Goal: Task Accomplishment & Management: Use online tool/utility

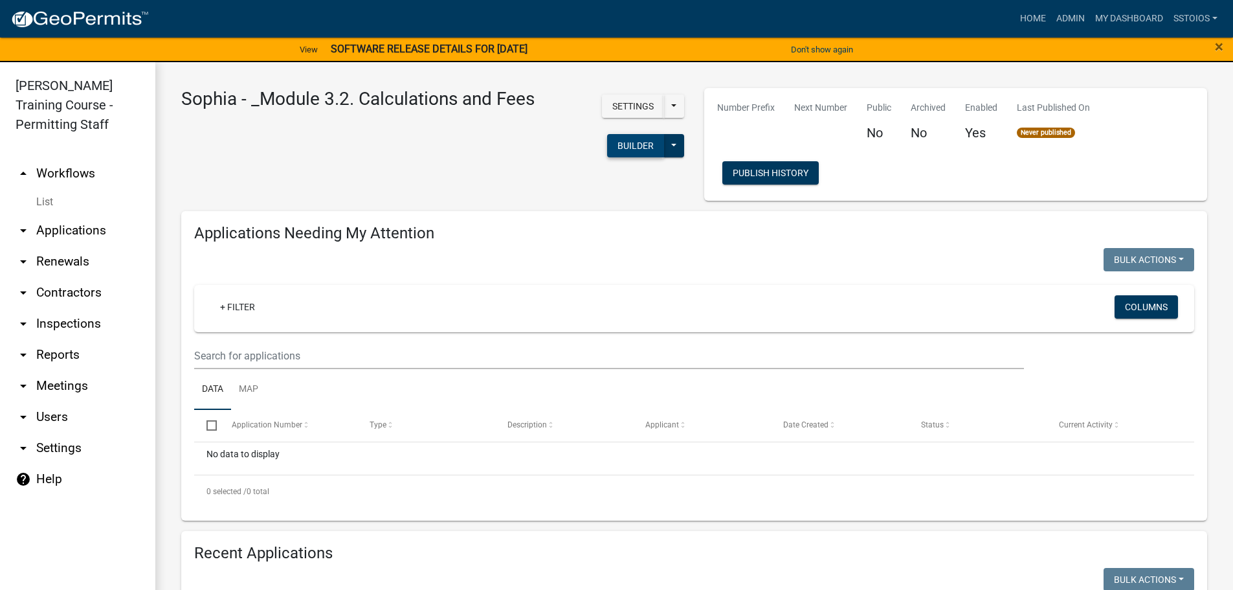
click at [634, 152] on button "Builder" at bounding box center [635, 145] width 57 height 23
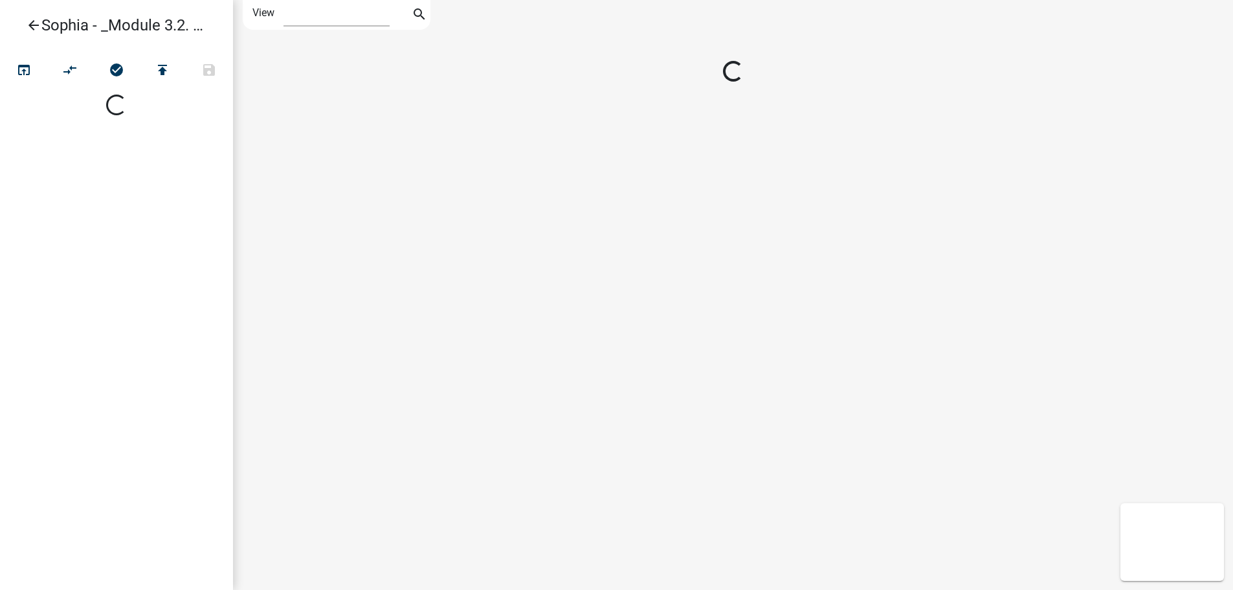
select select "1"
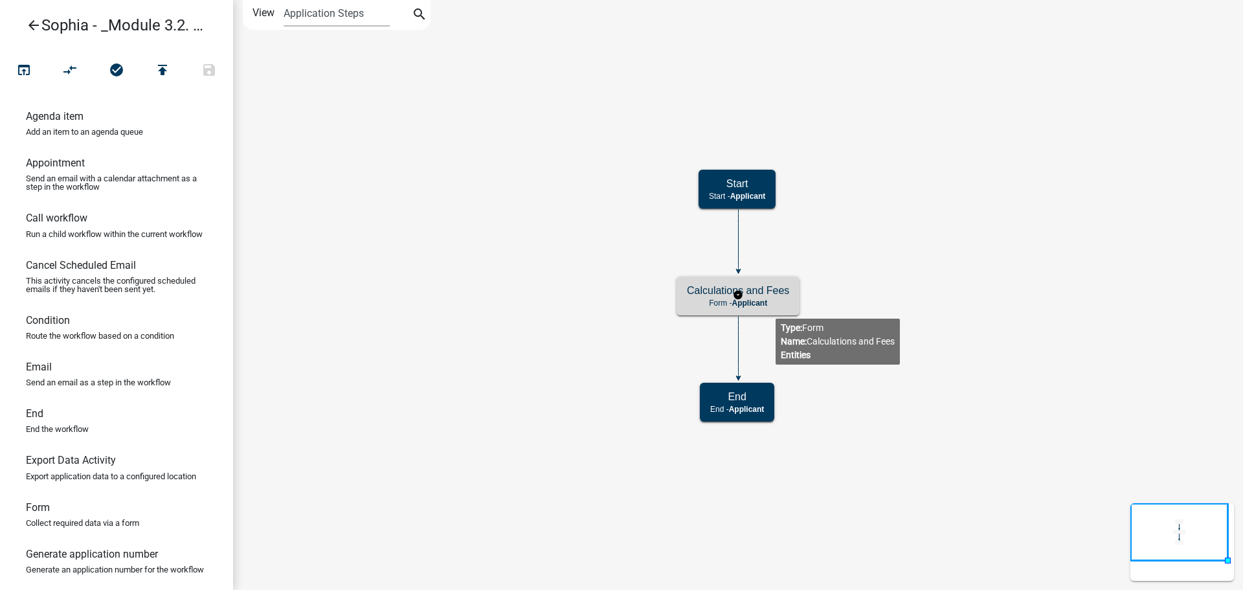
click at [775, 308] on div "Calculations and Fees Form - Applicant" at bounding box center [737, 295] width 123 height 39
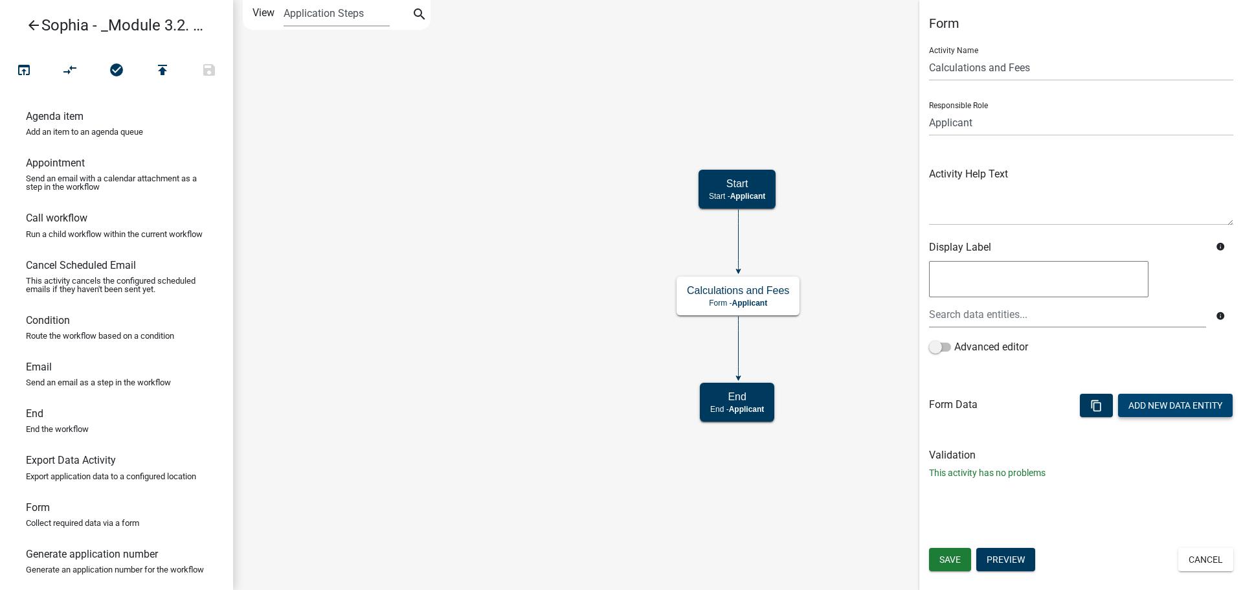
click at [1175, 399] on button "Add New Data Entity" at bounding box center [1175, 405] width 115 height 23
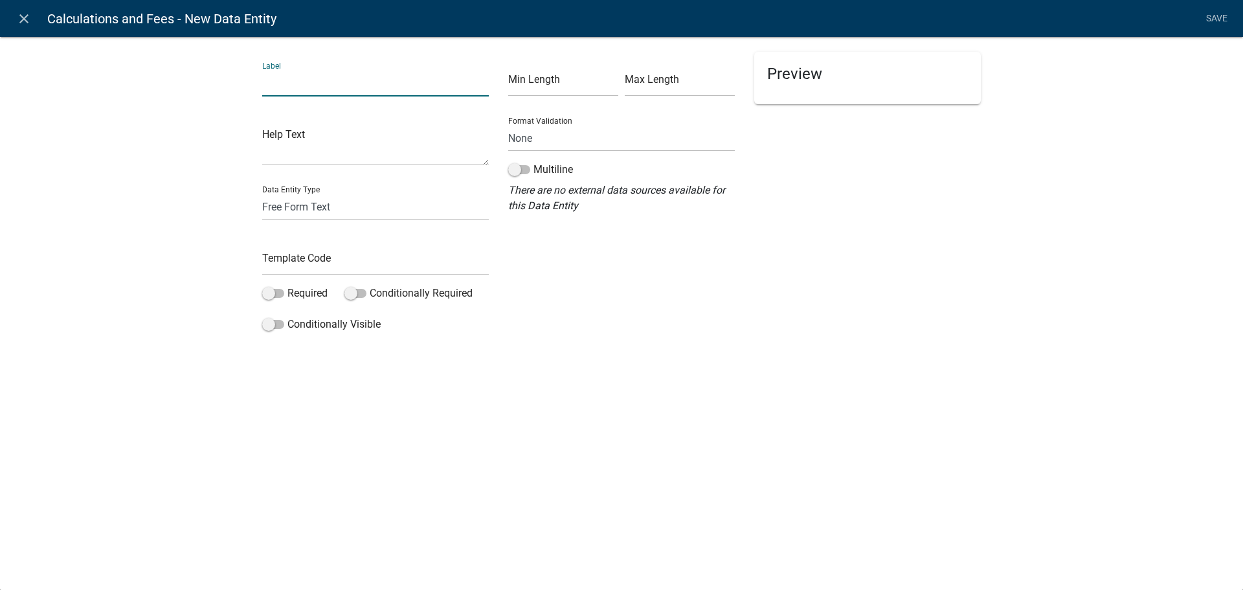
click at [339, 78] on input "text" at bounding box center [375, 83] width 227 height 27
click at [274, 250] on div "Template Code" at bounding box center [375, 252] width 227 height 45
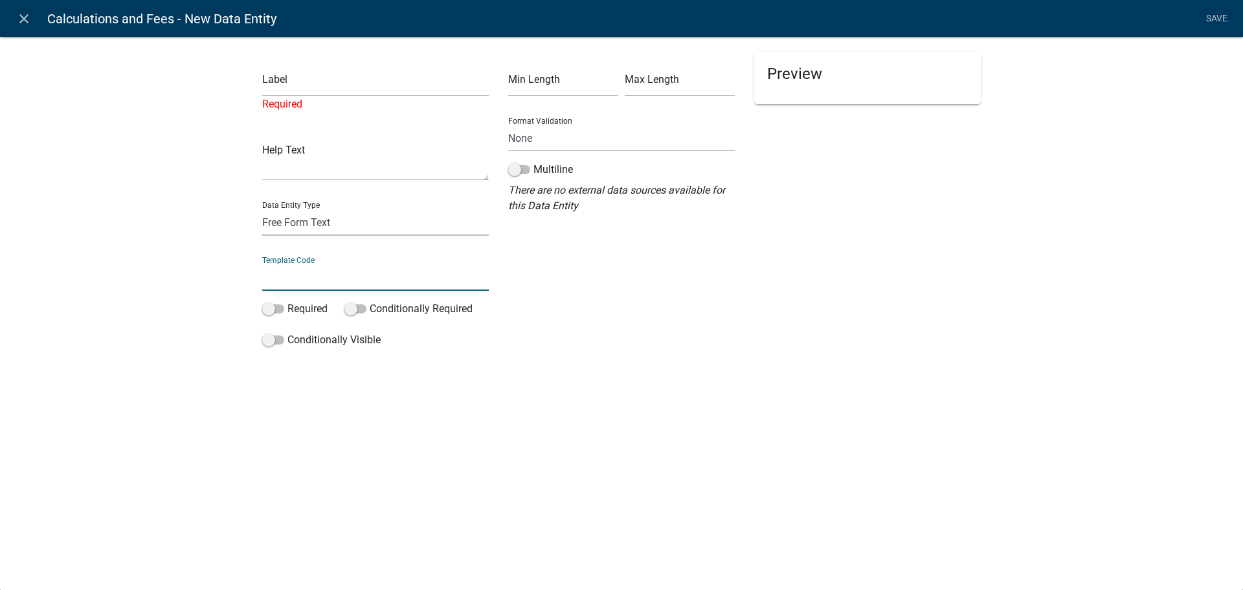
click at [290, 223] on select "Free Form Text Document Display Entity Value Fee Numeric Data Date Map Sketch D…" at bounding box center [375, 222] width 227 height 27
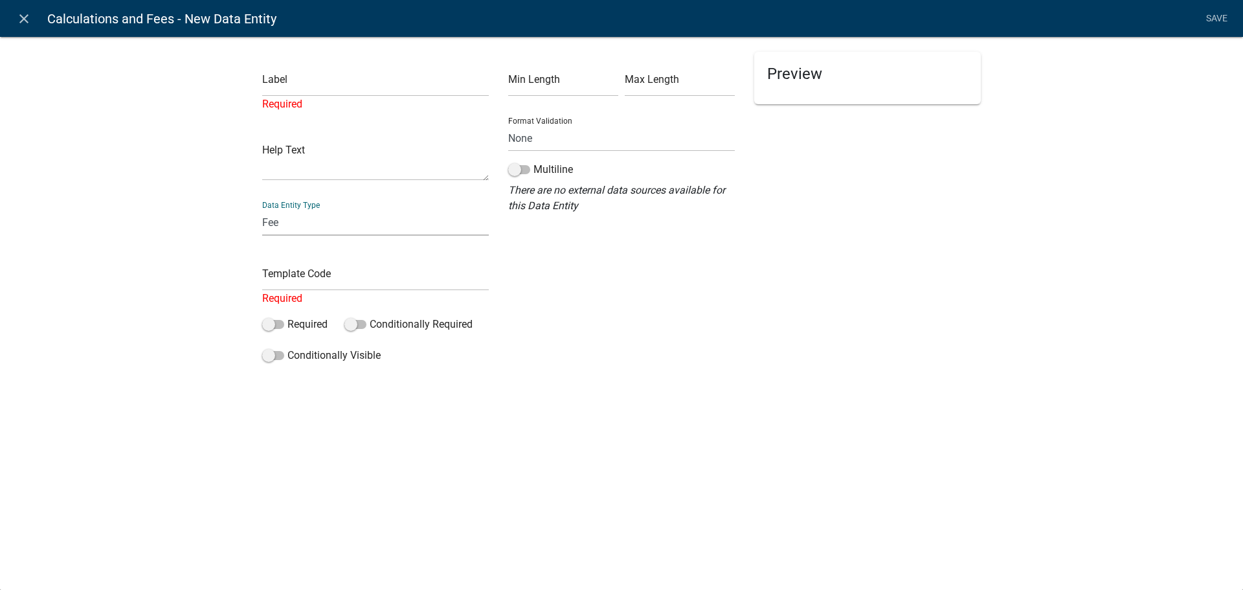
click at [262, 209] on select "Free Form Text Document Display Entity Value Fee Numeric Data Date Map Sketch D…" at bounding box center [375, 222] width 227 height 27
select select "fee"
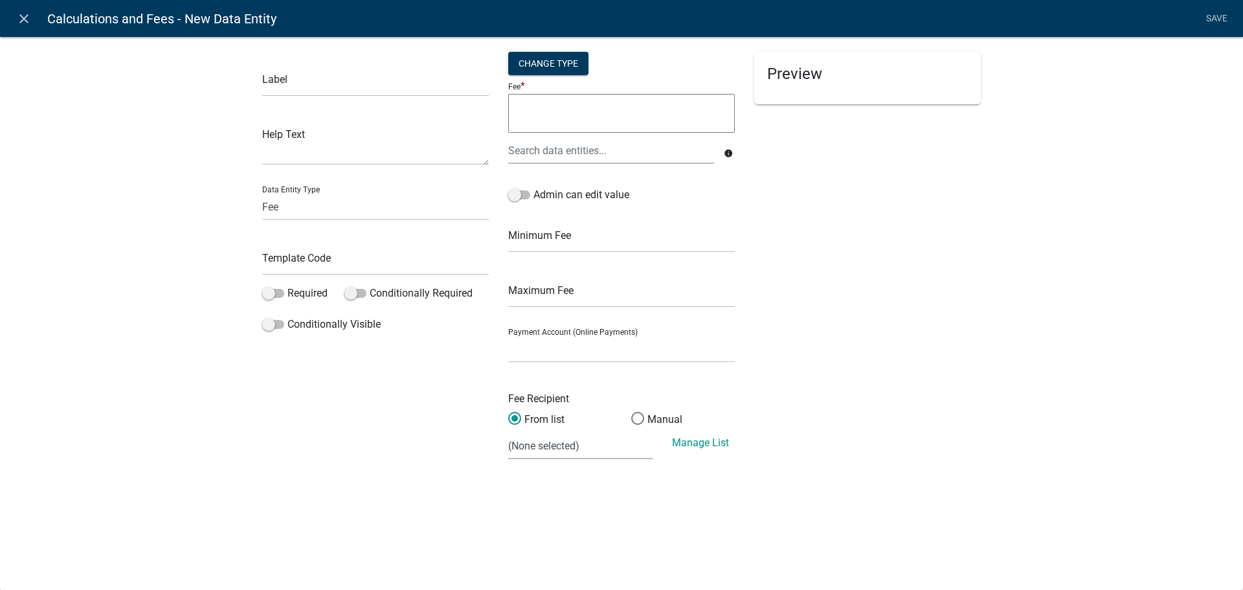
click at [585, 133] on ng-mentions at bounding box center [621, 115] width 227 height 43
click at [553, 63] on div "Change Type" at bounding box center [548, 63] width 80 height 23
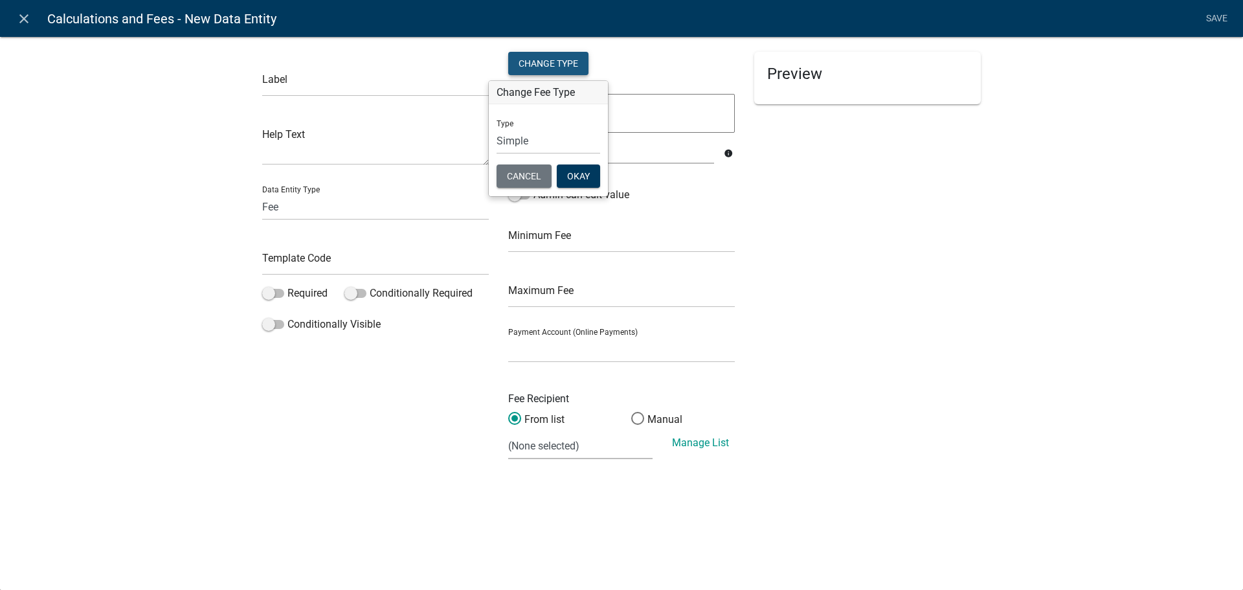
click at [553, 63] on div "Change Type" at bounding box center [548, 63] width 80 height 23
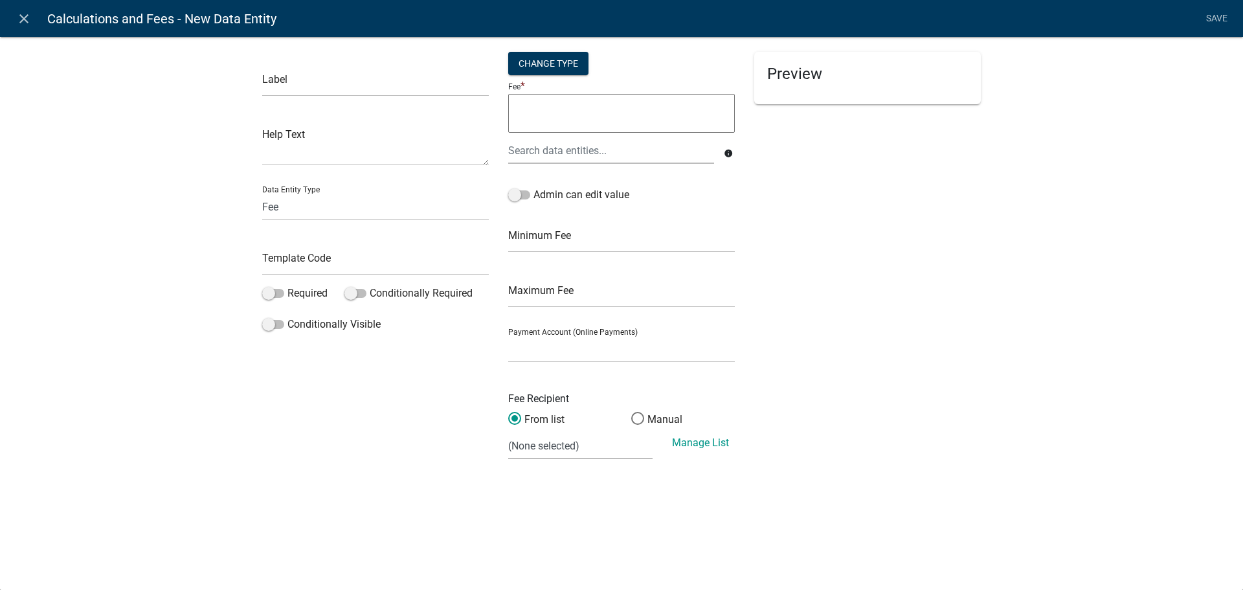
click at [556, 102] on textarea at bounding box center [621, 113] width 227 height 39
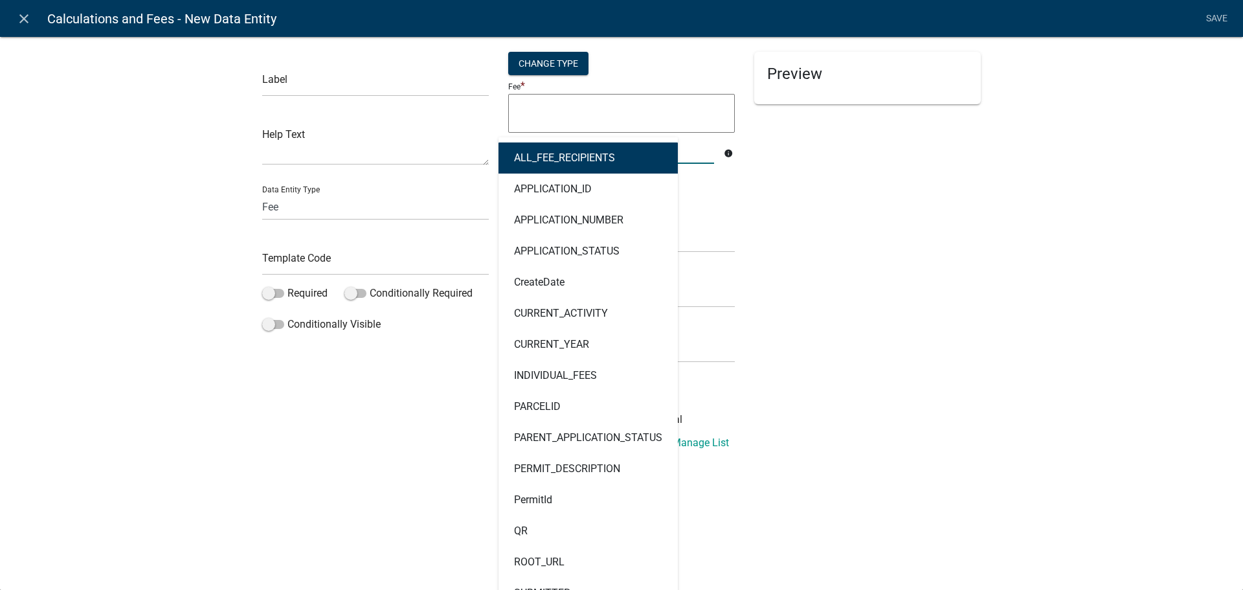
click at [558, 145] on div "ALL_FEE_RECIPIENTS APPLICATION_ID APPLICATION_NUMBER APPLICATION_STATUS CreateD…" at bounding box center [610, 150] width 225 height 27
click at [558, 145] on button "ALL_FEE_RECIPIENTS" at bounding box center [587, 157] width 179 height 31
type textarea "ALL_FEE_RECIPIENTS"
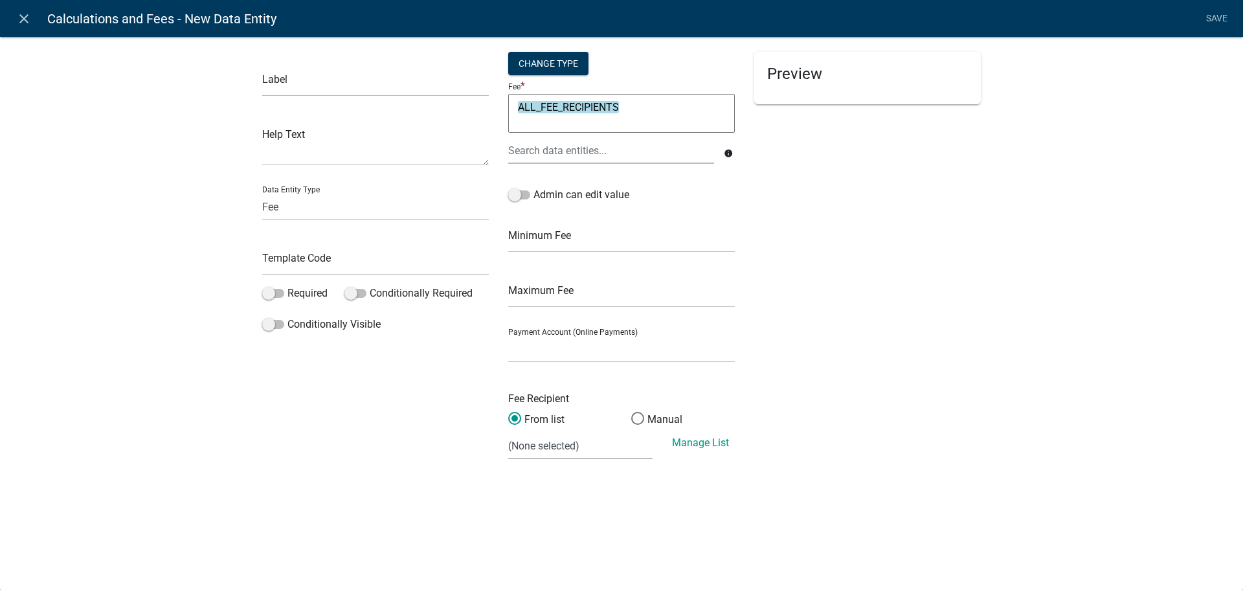
click at [588, 105] on textarea "ALL_FEE_RECIPIENTS" at bounding box center [621, 113] width 227 height 39
click at [620, 99] on textarea "ALL_FEE_RECIPIENTS" at bounding box center [621, 113] width 227 height 39
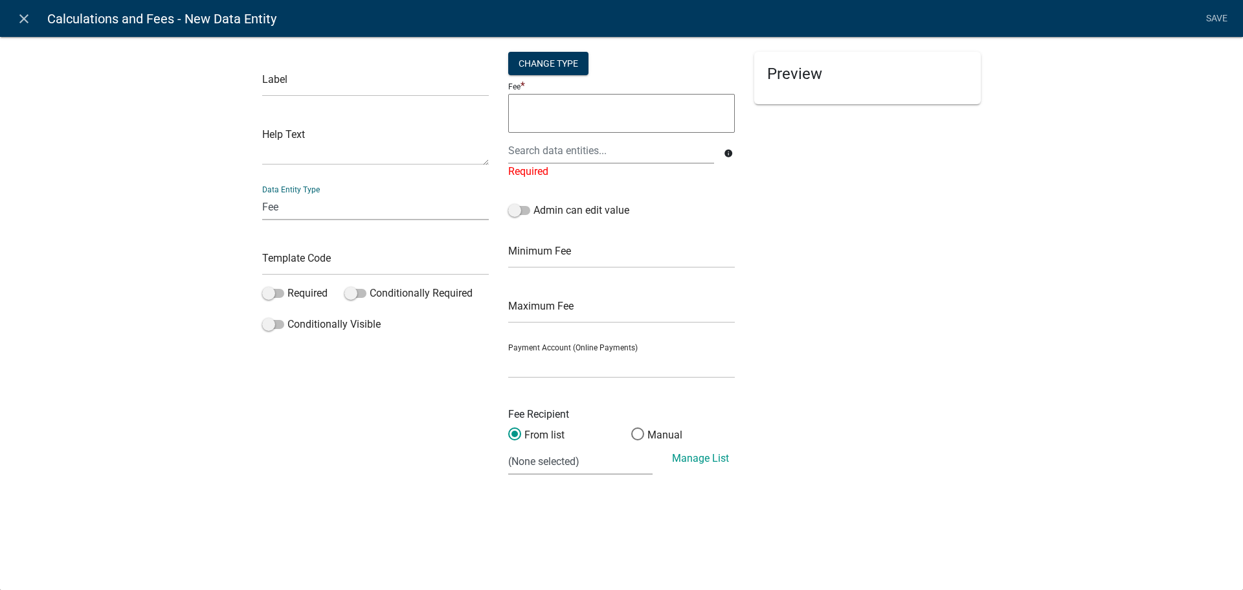
click at [309, 210] on select "Free Form Text Document Display Entity Value Fee Numeric Data Date Map Sketch D…" at bounding box center [375, 207] width 227 height 27
select select "list-data"
click at [262, 194] on select "Free Form Text Document Display Entity Value Fee Numeric Data Date Map Sketch D…" at bounding box center [375, 207] width 227 height 27
select select "list-data"
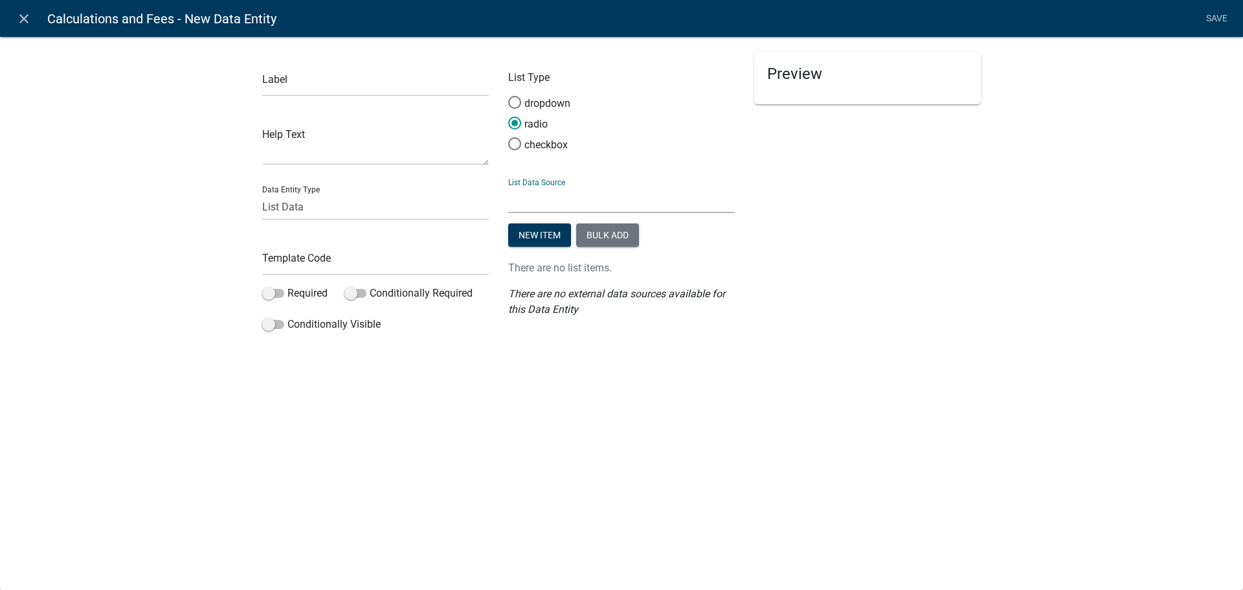
click at [543, 205] on select "State List Staff Names" at bounding box center [621, 199] width 227 height 27
click at [543, 194] on select "State List Staff Names" at bounding box center [621, 199] width 227 height 27
click at [559, 237] on button "New item" at bounding box center [539, 234] width 63 height 23
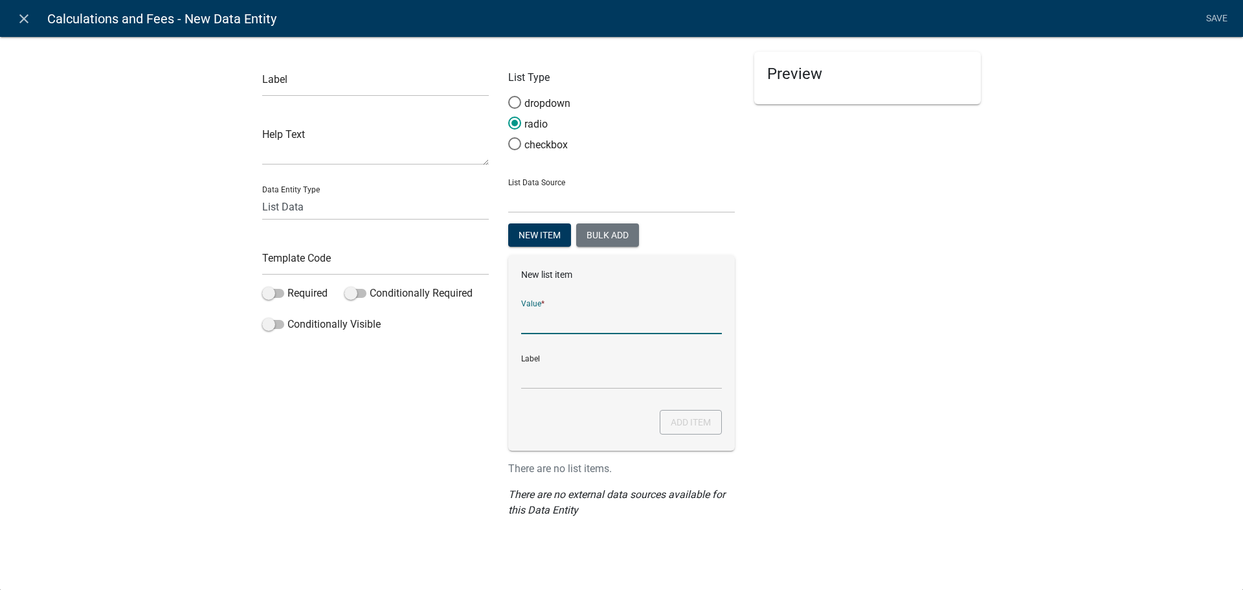
click at [546, 329] on input "List Data Source" at bounding box center [621, 320] width 201 height 27
type input "120"
click at [555, 373] on input "120" at bounding box center [621, 375] width 201 height 27
drag, startPoint x: 555, startPoint y: 373, endPoint x: 475, endPoint y: 373, distance: 79.6
click at [475, 373] on div "Label Help Text Data Entity Type Free Form Text Document Display Entity Value F…" at bounding box center [621, 291] width 738 height 478
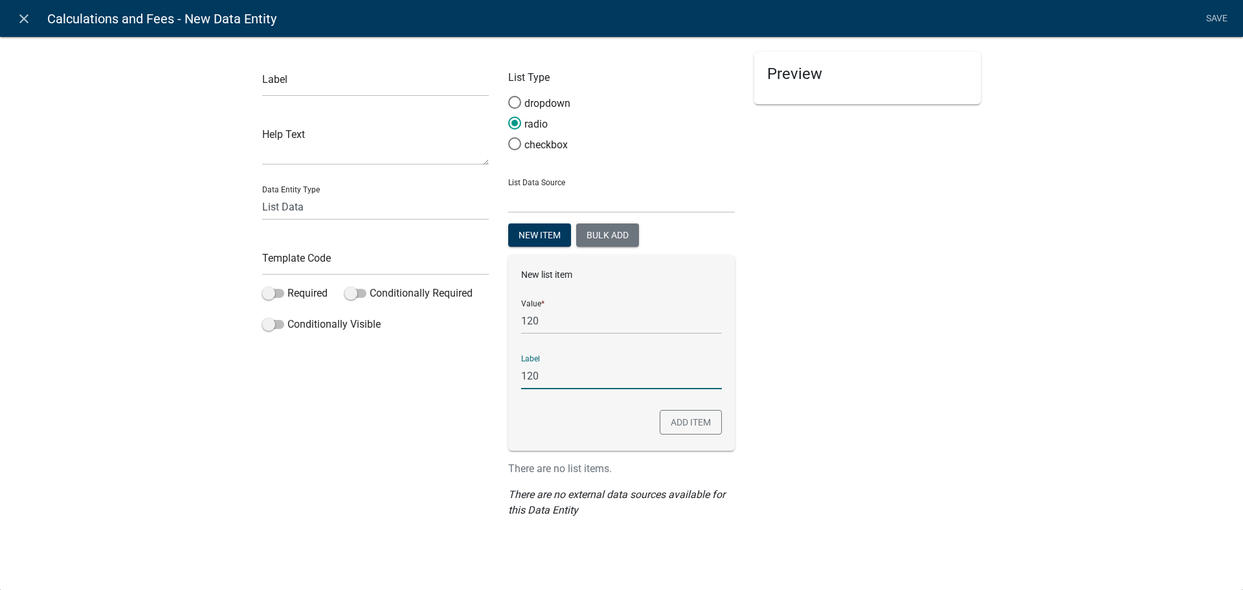
paste input "New Septic System Installation Permit"
type input "New Septic System Installation Permit"
click at [667, 405] on div "New list item Value * 120 Label New Septic System Installation Permit Add item" at bounding box center [621, 352] width 227 height 195
click at [671, 419] on button "Add item" at bounding box center [691, 422] width 62 height 25
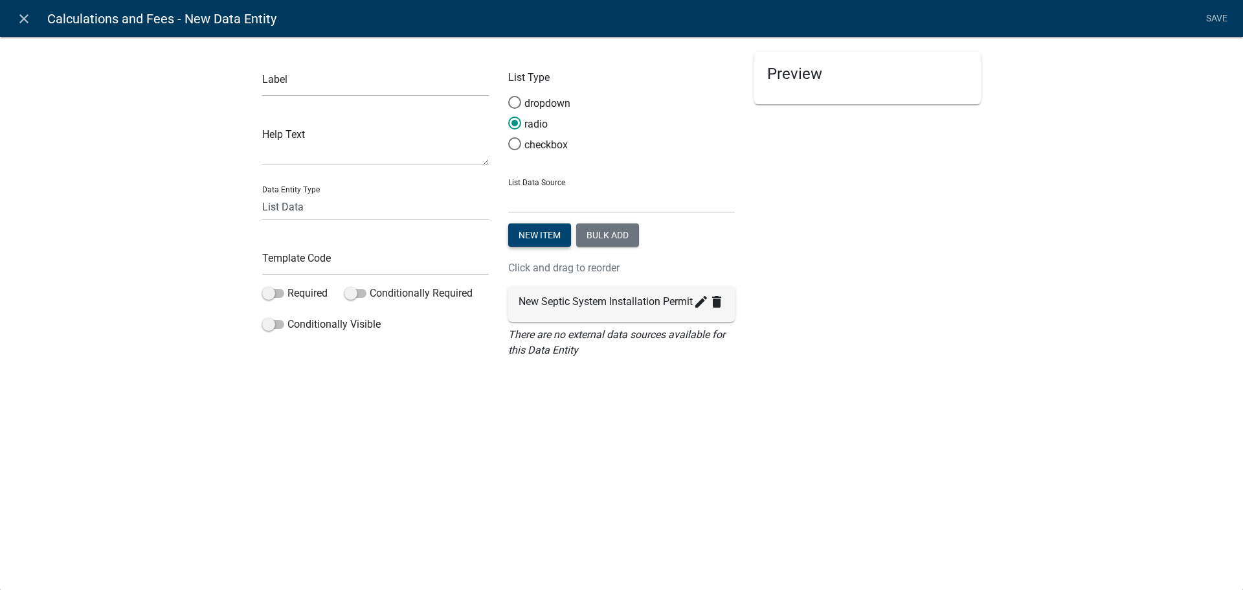
click at [550, 238] on button "New item" at bounding box center [539, 234] width 63 height 23
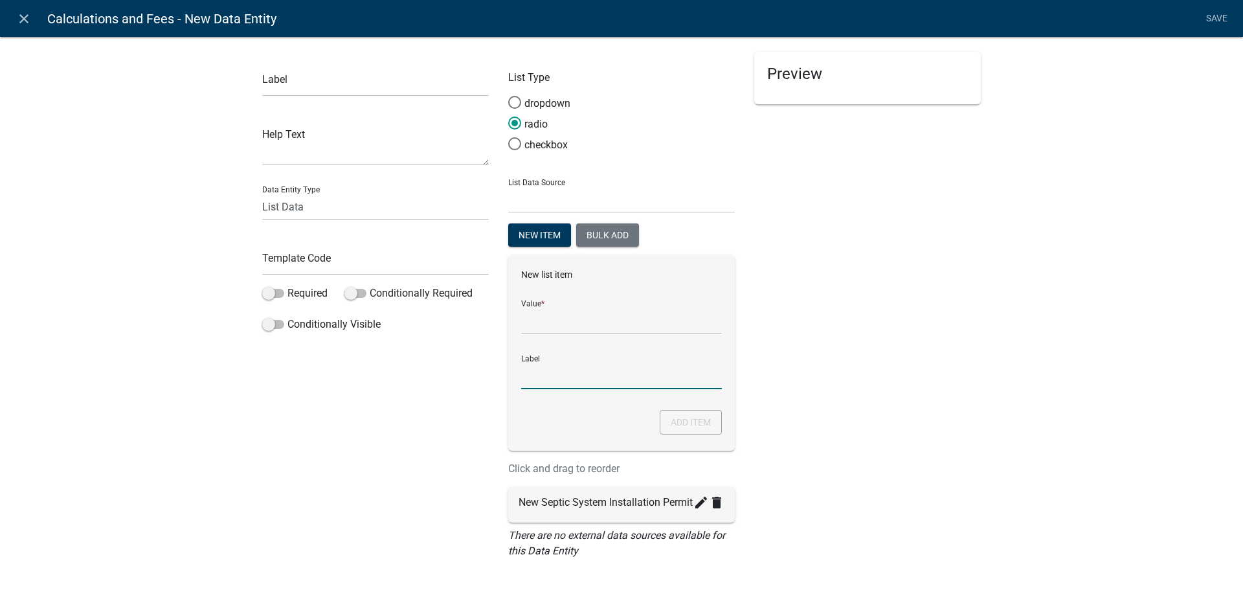
click at [566, 370] on input "Label" at bounding box center [621, 375] width 201 height 27
paste input "New Septic System Soil Analysis"
type input "New Septic System Soil Analysis"
click at [557, 319] on input "List Data Source" at bounding box center [621, 320] width 201 height 27
type input "100"
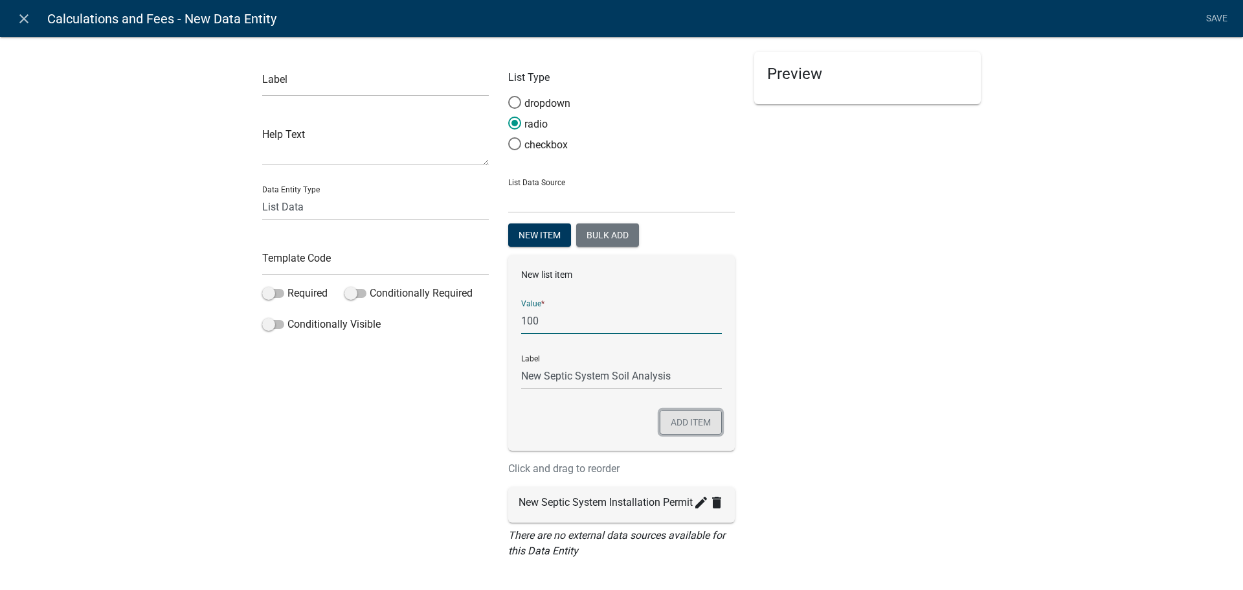
click at [685, 424] on button "Add item" at bounding box center [691, 422] width 62 height 25
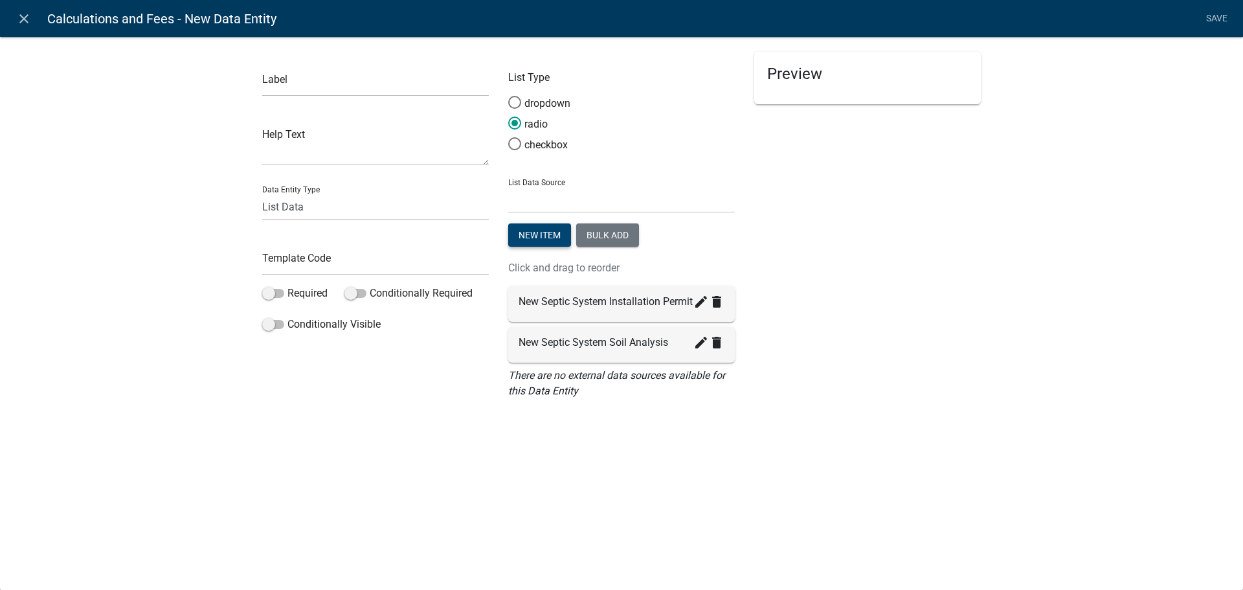
click at [545, 228] on button "New item" at bounding box center [539, 234] width 63 height 23
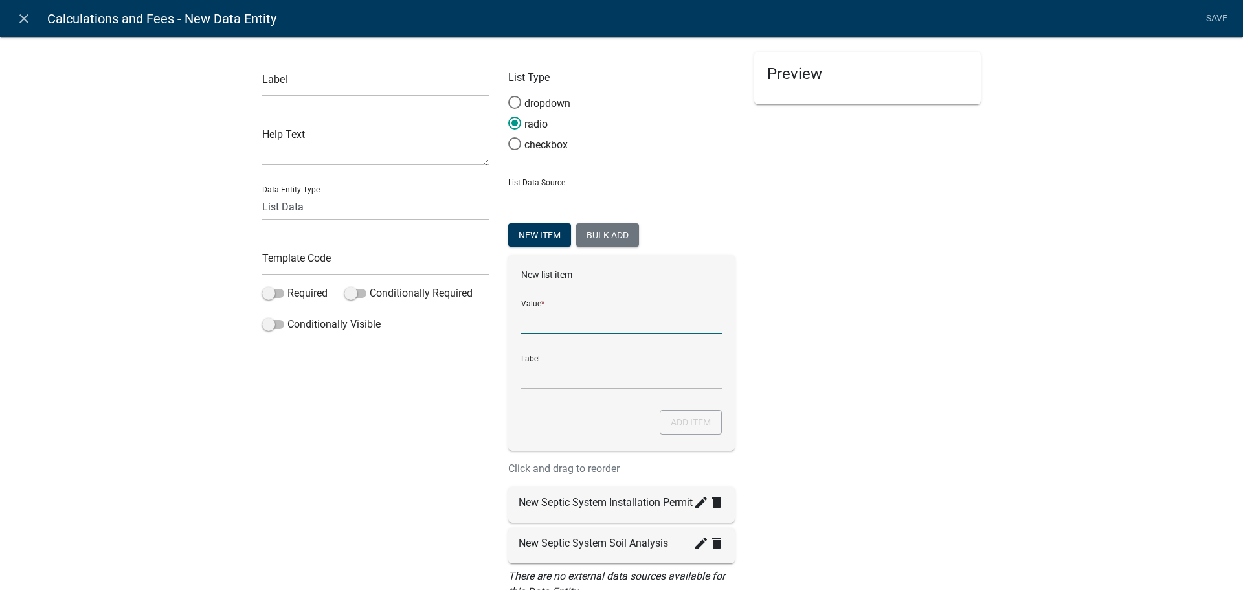
click at [546, 321] on input "List Data Source" at bounding box center [621, 320] width 201 height 27
paste input "Distribution Box Replacement"
type input "Distribution Box Replacement"
click at [612, 375] on input "Label" at bounding box center [621, 375] width 201 height 27
paste input "Distribution Box Replacement"
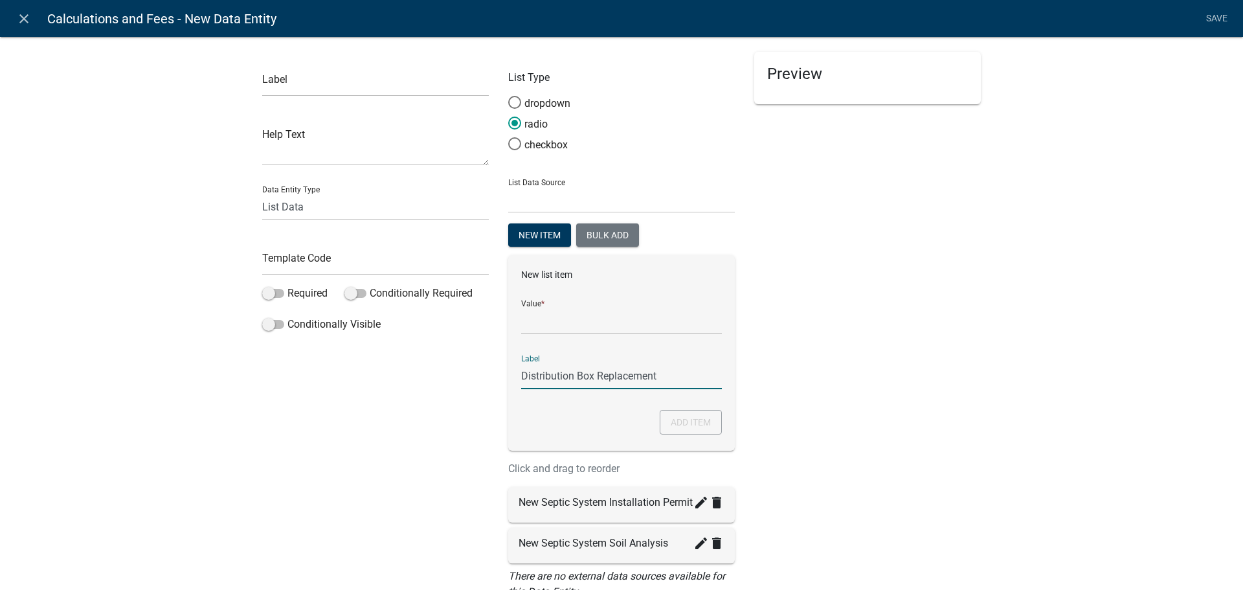
type input "Distribution Box Replacement"
click at [575, 321] on input "List Data Source" at bounding box center [621, 320] width 201 height 27
type input "250"
click at [702, 419] on button "Add item" at bounding box center [691, 422] width 62 height 25
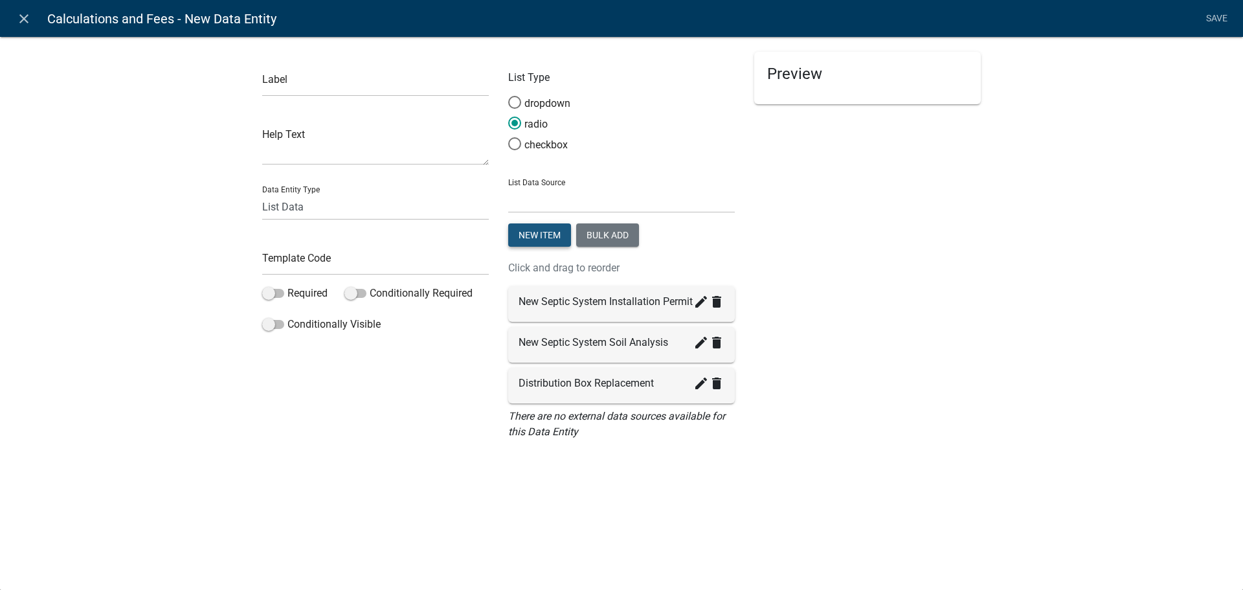
click at [555, 238] on button "New item" at bounding box center [539, 234] width 63 height 23
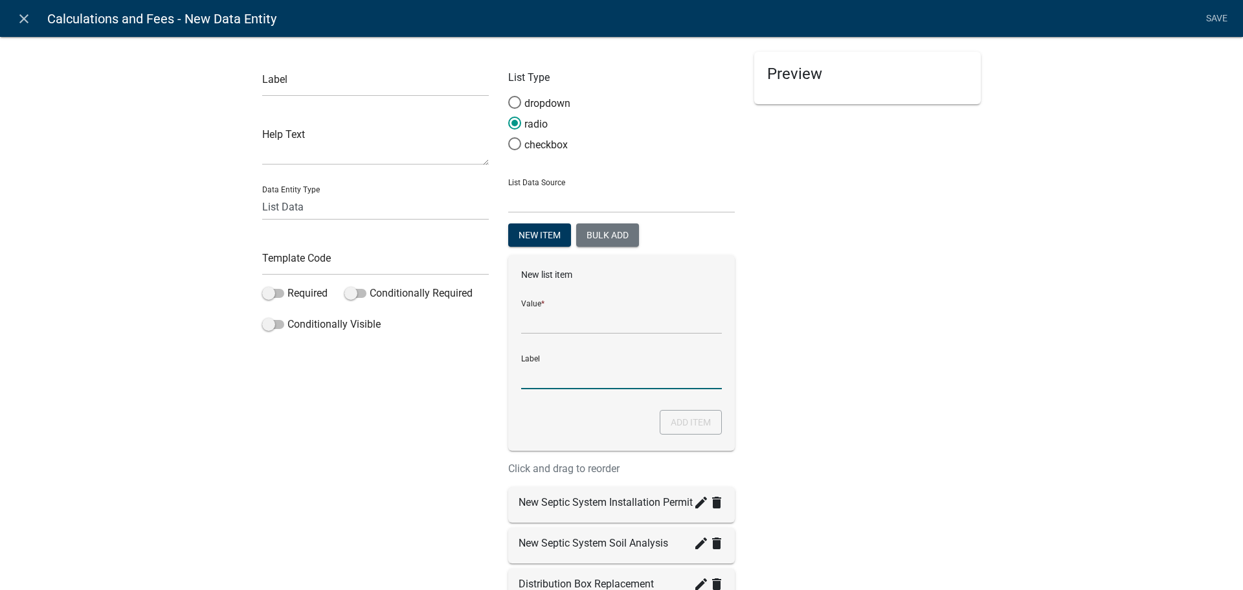
click at [578, 383] on input "Label" at bounding box center [621, 375] width 201 height 27
paste input "Septic Tank Replacement"
type input "Septic Tank Replacement"
click at [536, 318] on input "List Data Source" at bounding box center [621, 320] width 201 height 27
type input "300"
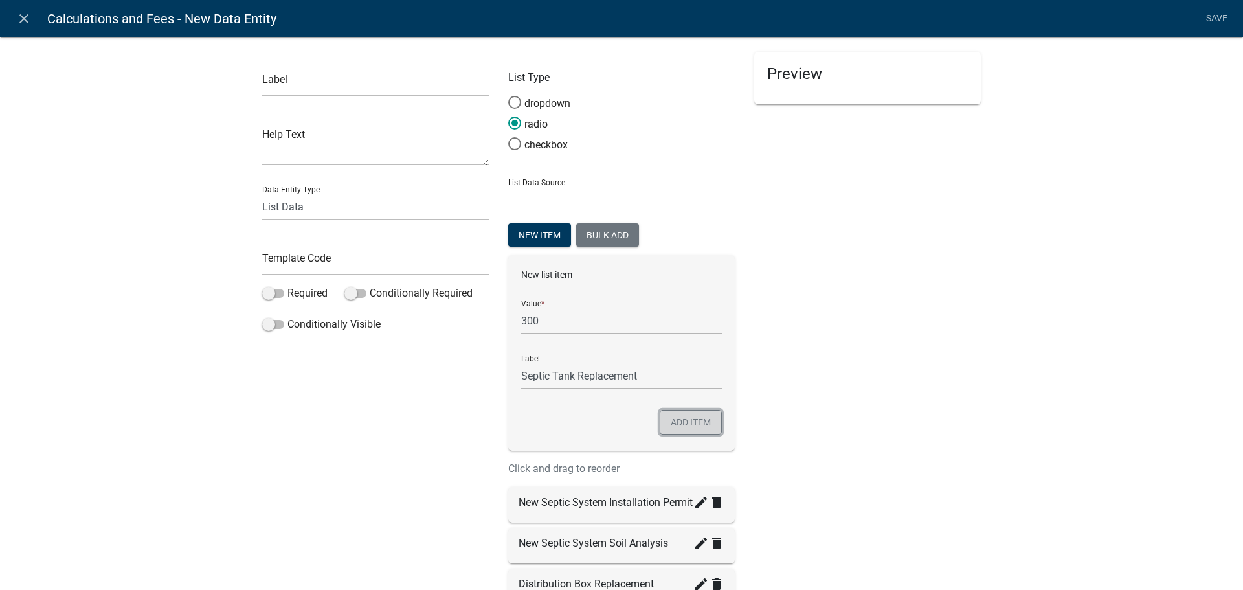
click at [687, 425] on button "Add item" at bounding box center [691, 422] width 62 height 25
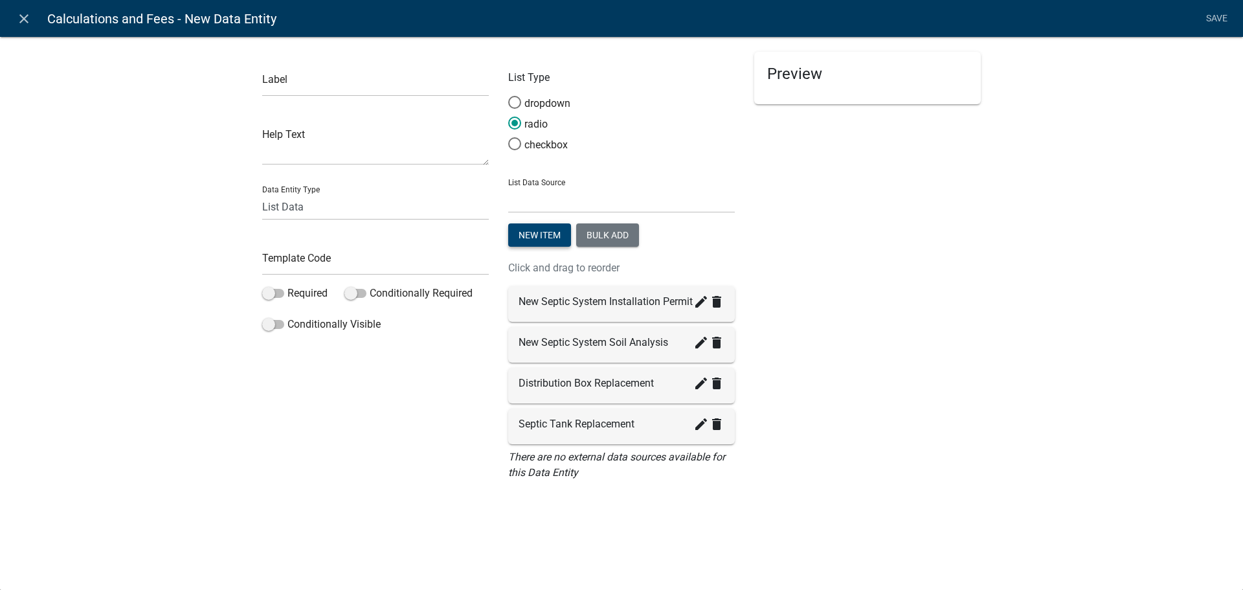
click at [533, 236] on button "New item" at bounding box center [539, 234] width 63 height 23
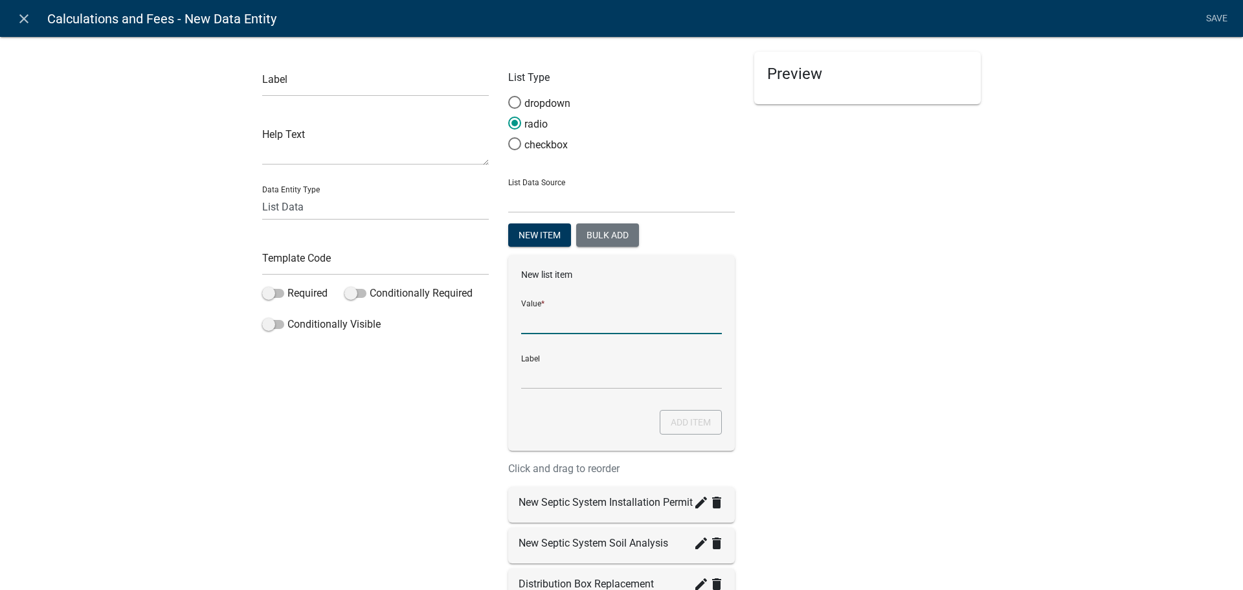
click at [548, 320] on input "List Data Source" at bounding box center [621, 320] width 201 height 27
type input "500"
drag, startPoint x: 588, startPoint y: 372, endPoint x: 487, endPoint y: 374, distance: 101.0
click at [487, 374] on div "Label Help Text Data Entity Type Free Form Text Document Display Entity Value F…" at bounding box center [621, 372] width 738 height 641
paste input "New Connection for Existing Septic System"
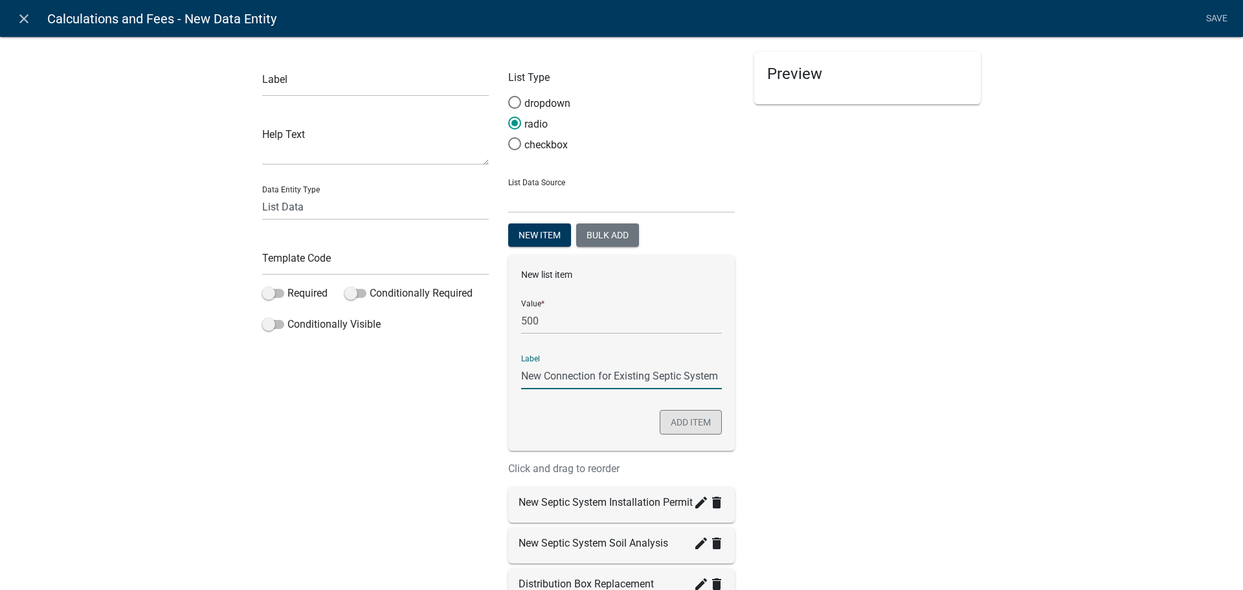
type input "New Connection for Existing Septic System"
click at [693, 419] on button "Add item" at bounding box center [691, 422] width 62 height 25
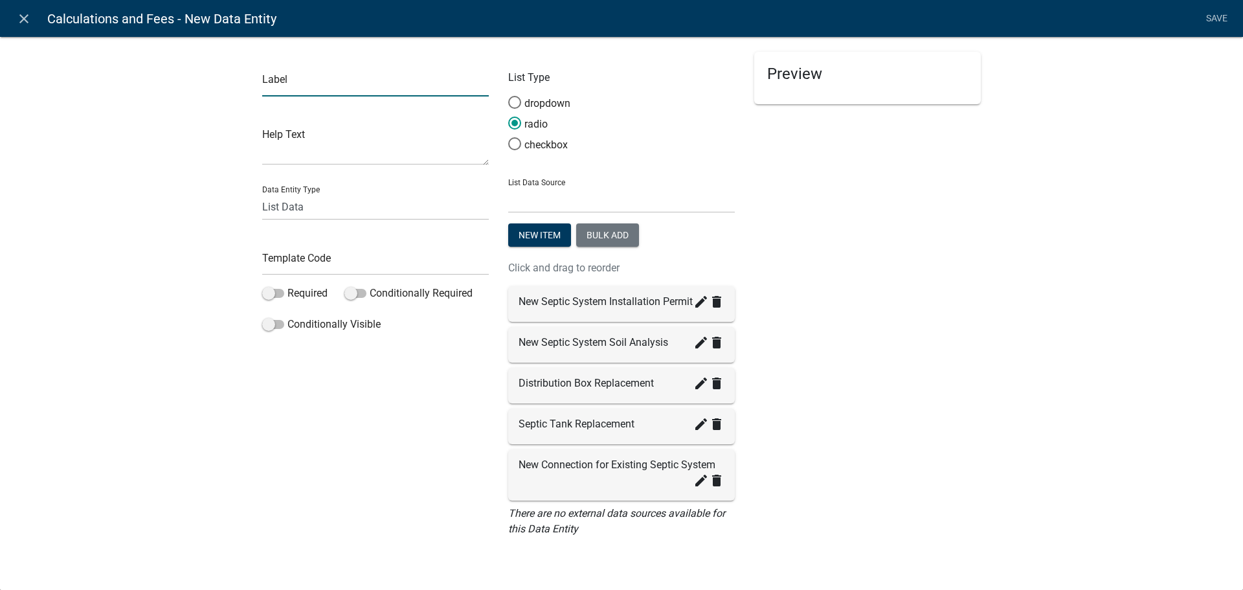
click at [293, 84] on input "text" at bounding box center [375, 83] width 227 height 27
type input "Fees"
click at [283, 257] on input "text" at bounding box center [375, 262] width 227 height 27
type input "Fees"
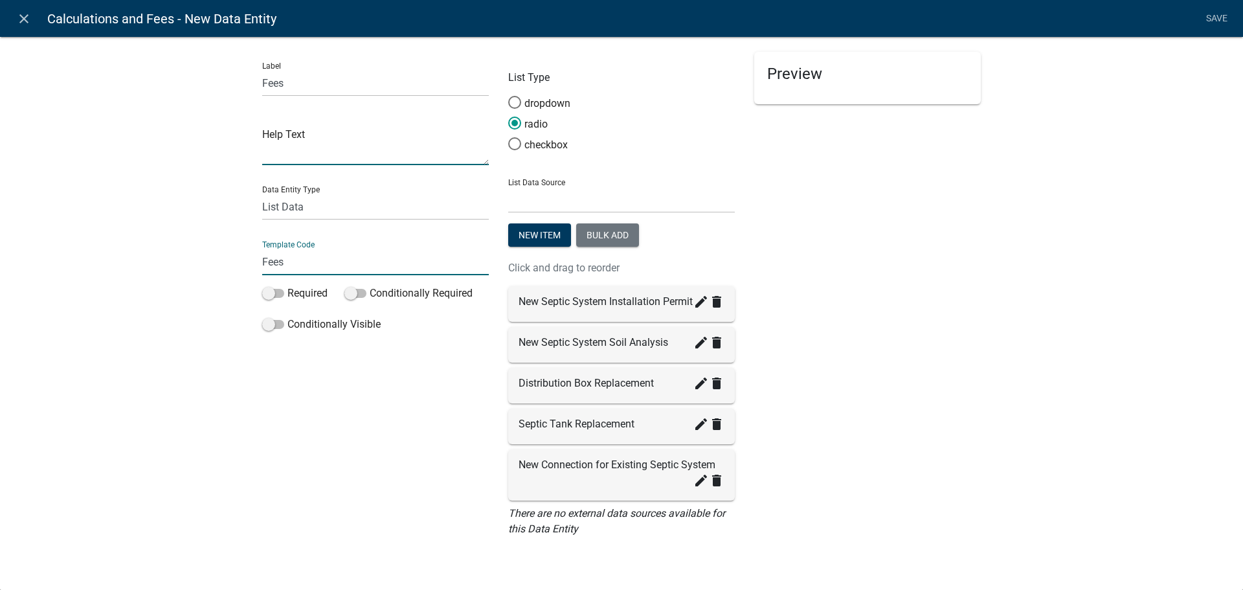
click at [405, 156] on textarea at bounding box center [375, 145] width 227 height 40
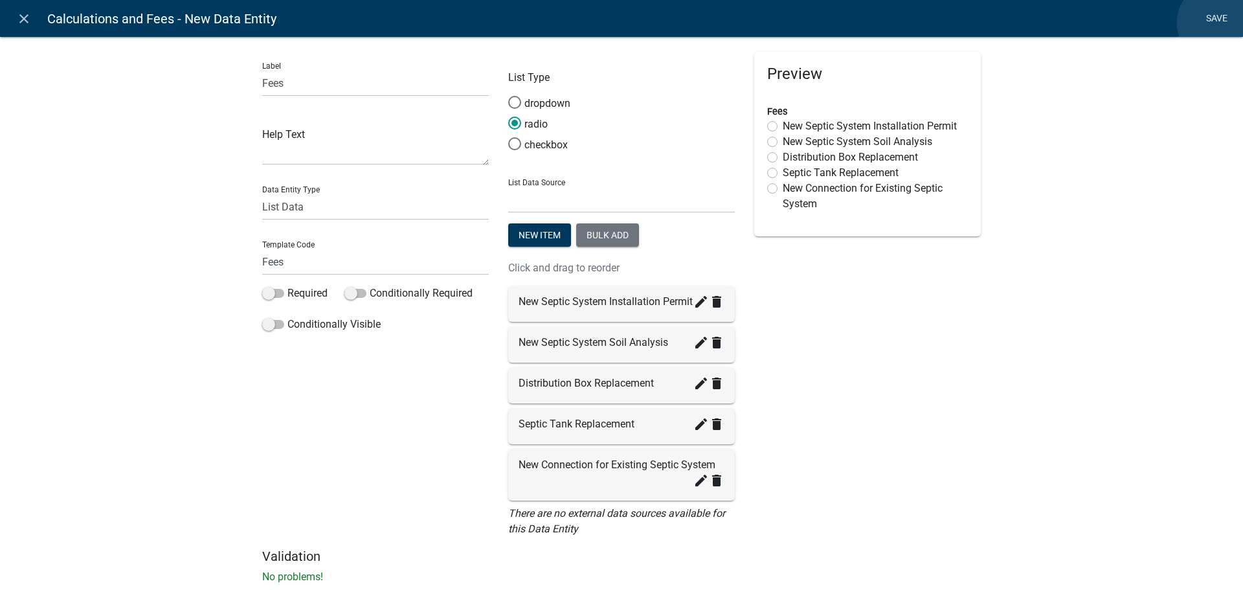
click at [1218, 23] on link "Save" at bounding box center [1216, 18] width 32 height 25
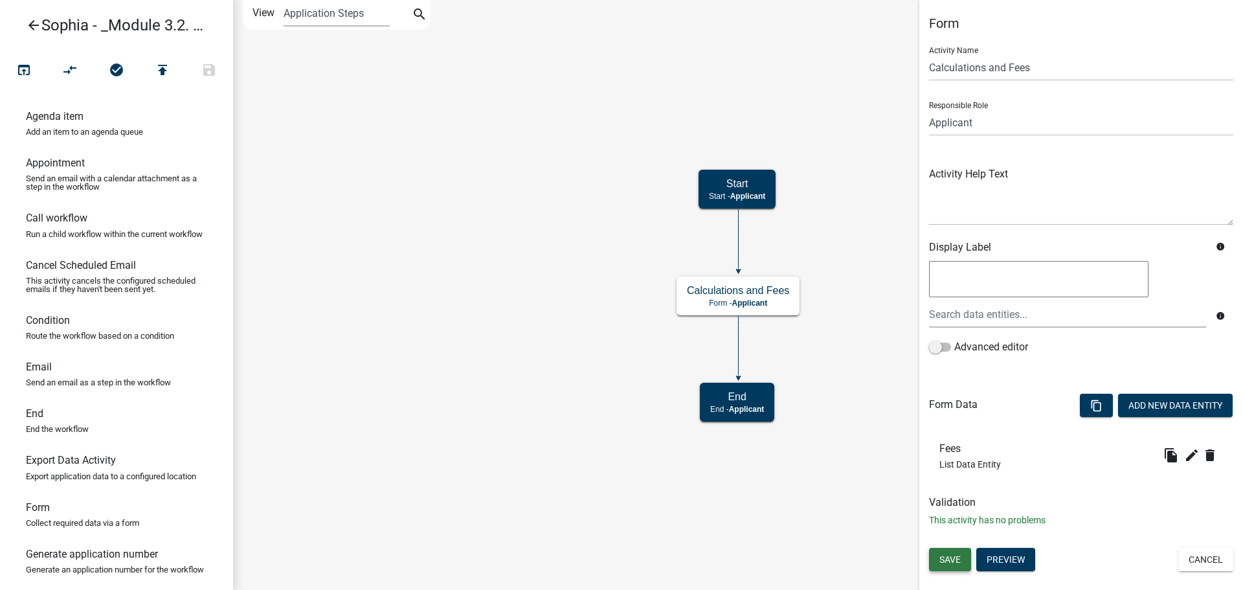
click at [957, 561] on span "Save" at bounding box center [949, 559] width 21 height 10
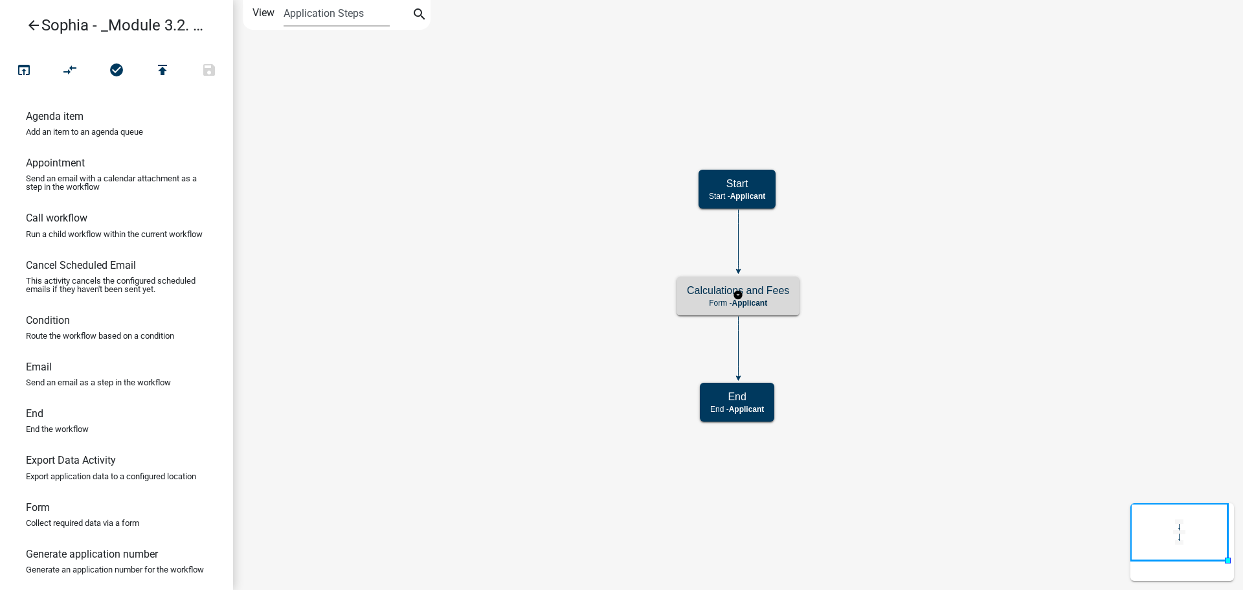
click at [789, 294] on h5 "Calculations and Fees" at bounding box center [738, 290] width 102 height 12
click at [748, 297] on div "Calculations and Fees Form - Applicant" at bounding box center [737, 295] width 123 height 39
click at [748, 298] on span "Applicant" at bounding box center [749, 302] width 36 height 9
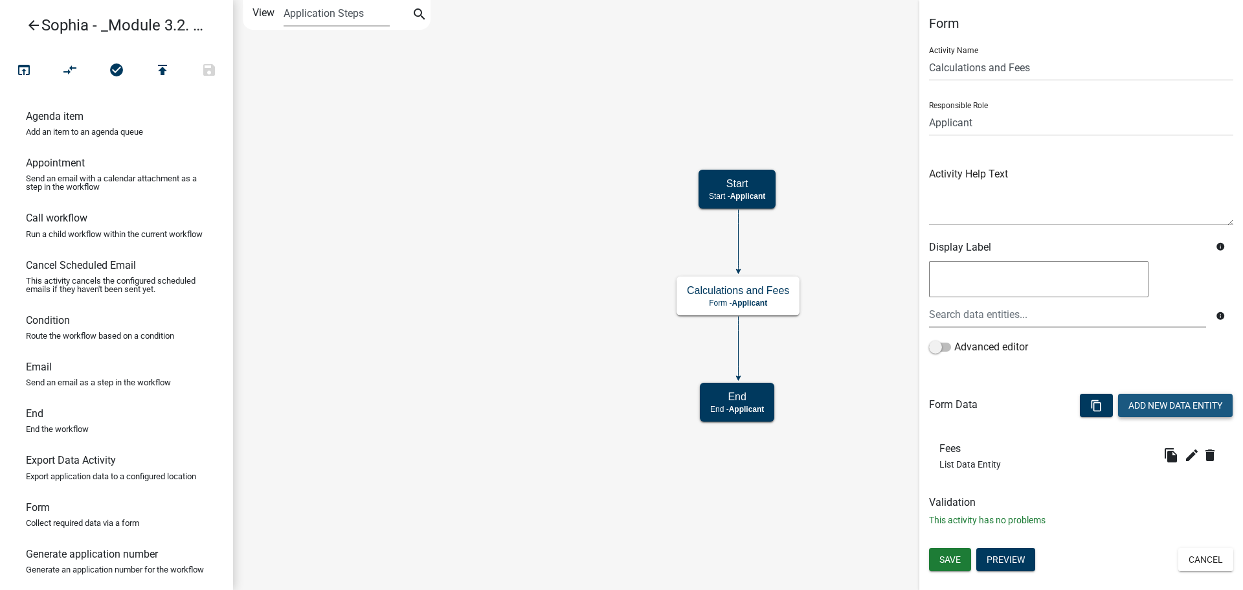
click at [1197, 403] on button "Add New Data Entity" at bounding box center [1175, 405] width 115 height 23
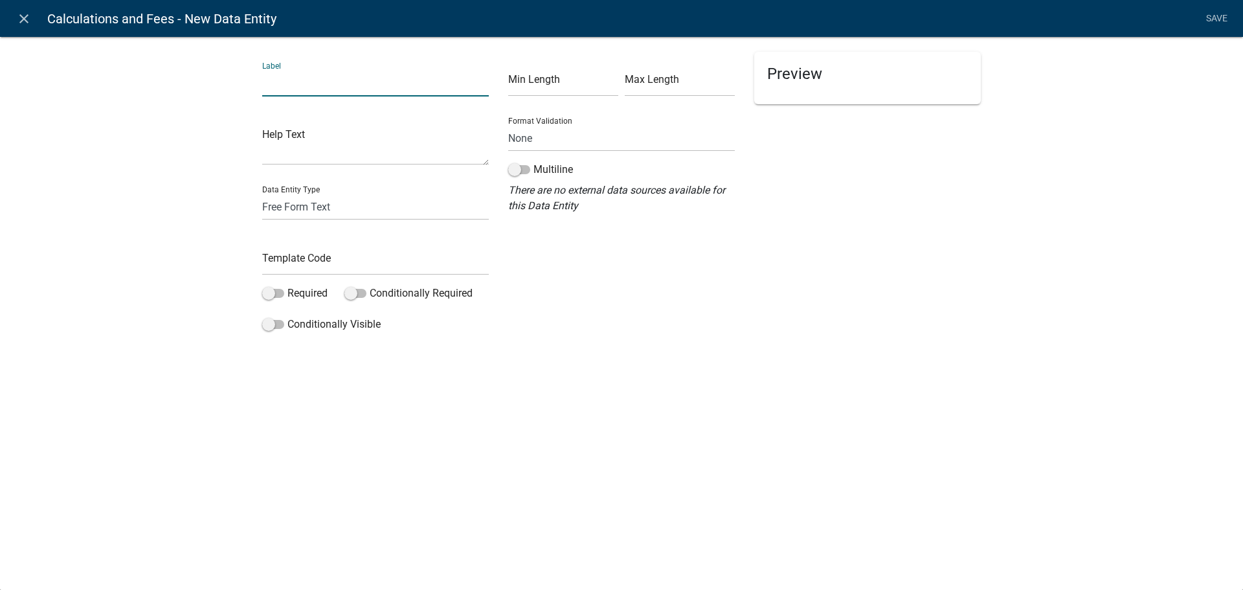
click at [359, 78] on input "text" at bounding box center [375, 83] width 227 height 27
click at [280, 202] on div "Data Entity Type Free Form Text Document Display Entity Value Fee Numeric Data …" at bounding box center [375, 197] width 227 height 45
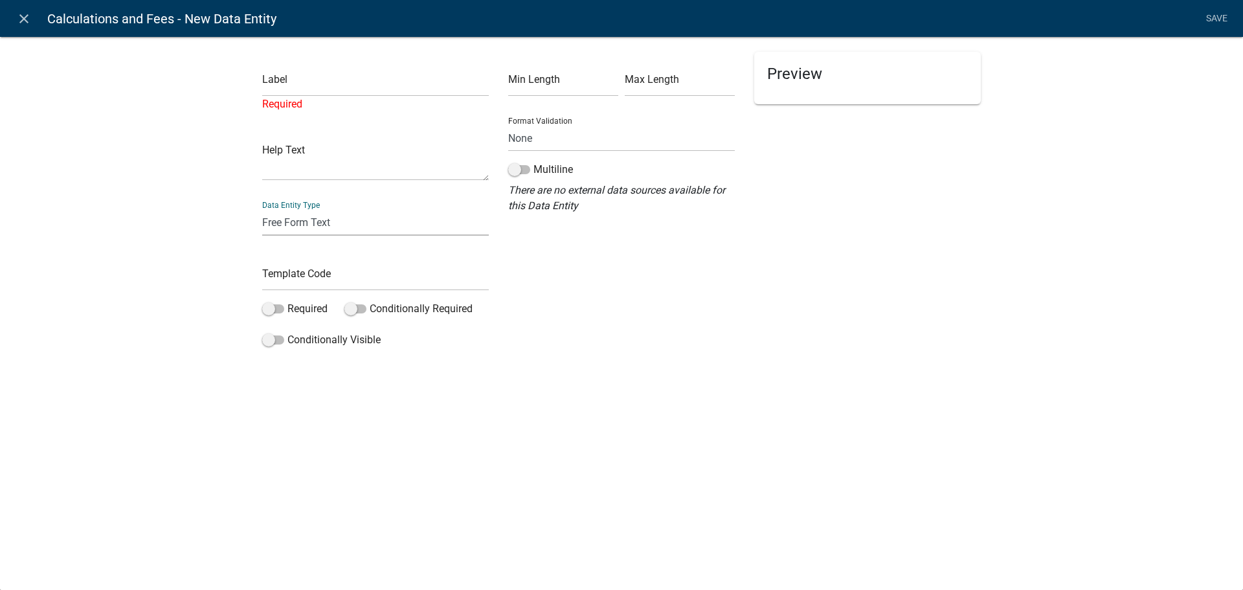
select select "fee"
click at [262, 209] on select "Free Form Text Document Display Entity Value Fee Numeric Data Date Map Sketch D…" at bounding box center [375, 222] width 227 height 27
select select "fee"
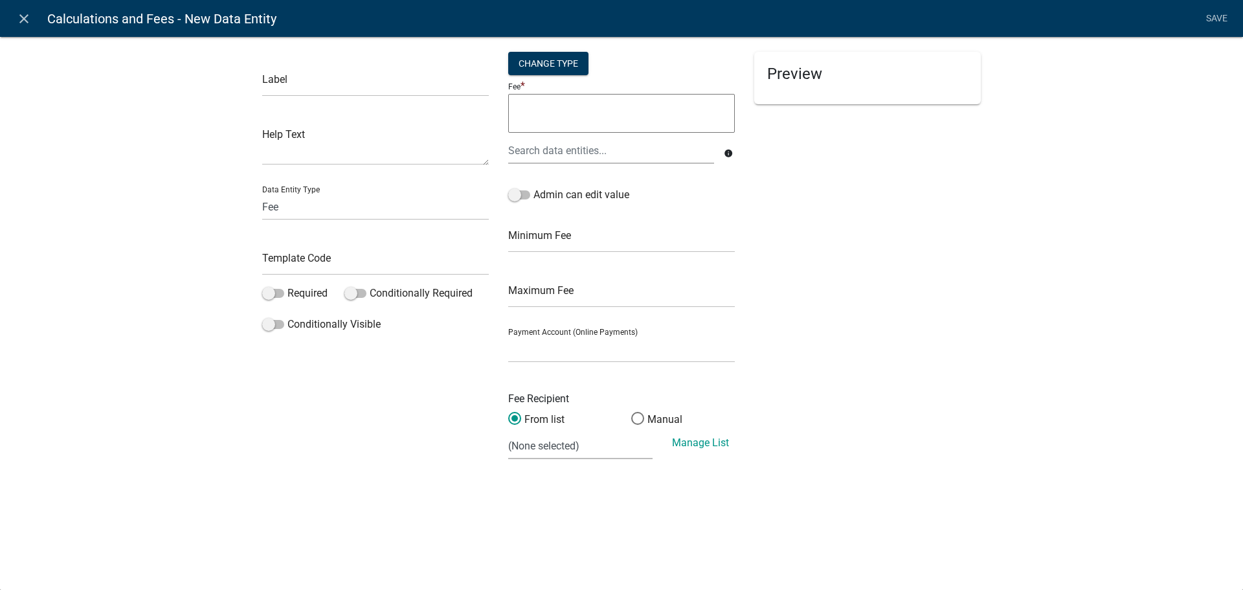
click at [610, 120] on textarea at bounding box center [621, 113] width 227 height 39
click at [572, 59] on div "Change Type" at bounding box center [548, 63] width 80 height 23
click at [551, 140] on select "Simple List Advanced" at bounding box center [548, 141] width 104 height 27
select select "2"
click at [496, 154] on select "Simple List Advanced" at bounding box center [548, 141] width 104 height 27
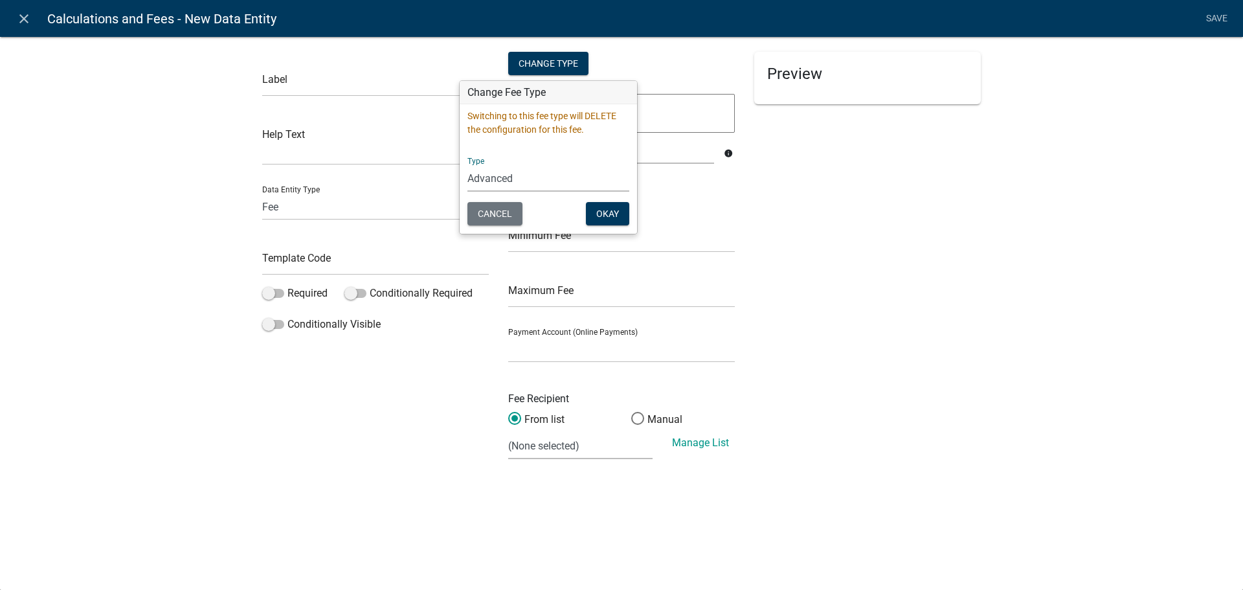
drag, startPoint x: 546, startPoint y: 175, endPoint x: 574, endPoint y: 190, distance: 31.3
click at [546, 175] on select "Simple List Advanced" at bounding box center [548, 178] width 162 height 27
click at [467, 165] on select "Simple List Advanced" at bounding box center [548, 178] width 162 height 27
click at [610, 206] on button "Okay" at bounding box center [607, 213] width 43 height 23
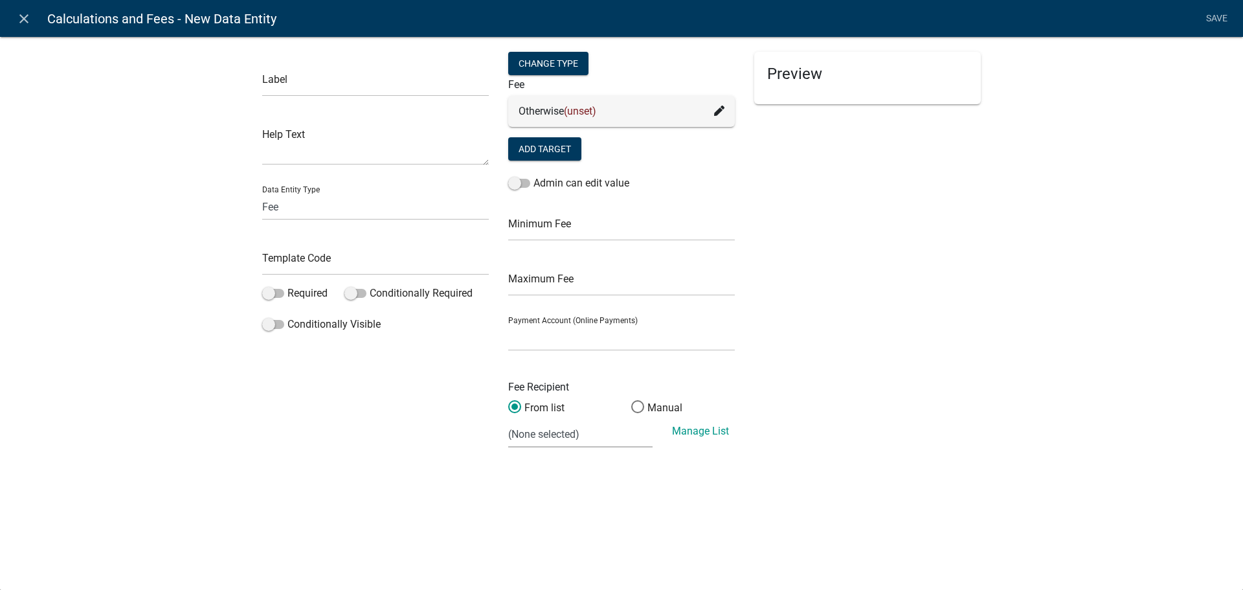
click at [725, 108] on div "Otherwise (unset)" at bounding box center [621, 111] width 227 height 31
click at [530, 146] on button "Add Target" at bounding box center [544, 148] width 73 height 23
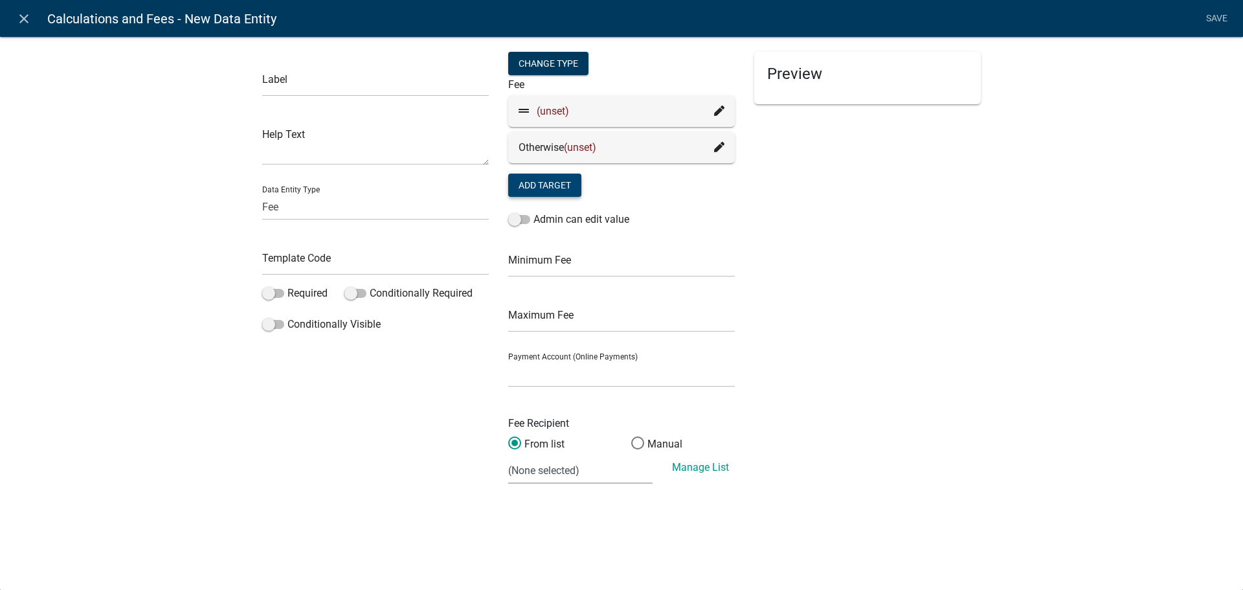
click at [717, 112] on icon at bounding box center [719, 111] width 10 height 10
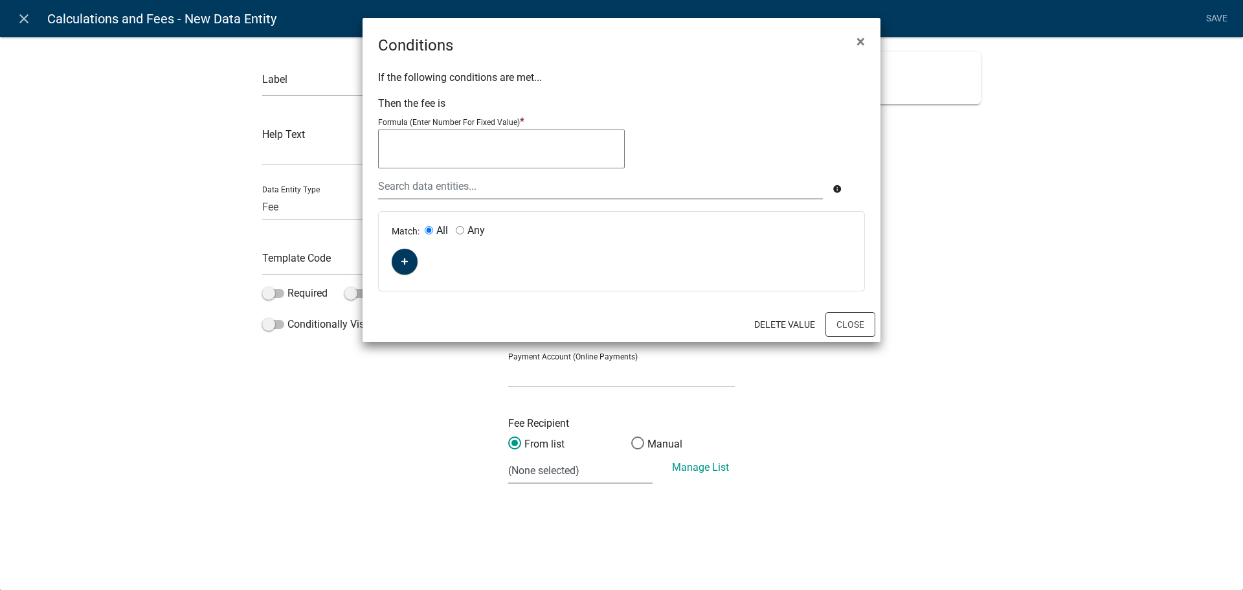
click at [469, 162] on textarea at bounding box center [501, 148] width 247 height 39
click at [471, 189] on div at bounding box center [600, 186] width 464 height 27
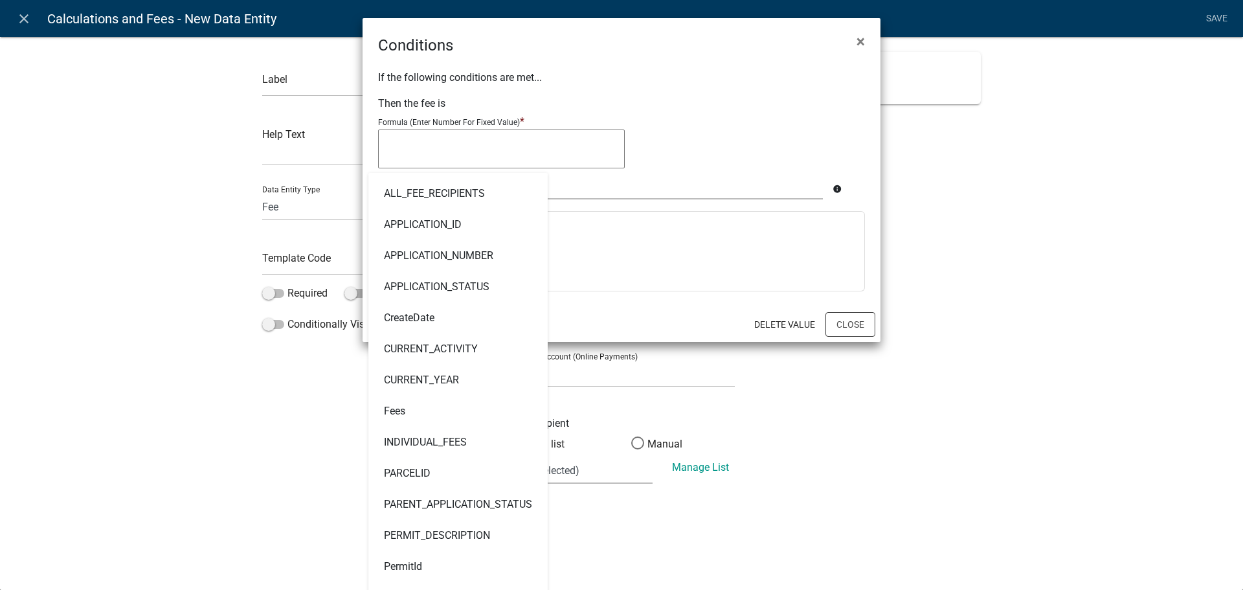
click at [195, 207] on ngb-modal-window "Conditions × If the following conditions are met... Then the fee is Formula (En…" at bounding box center [621, 295] width 1243 height 590
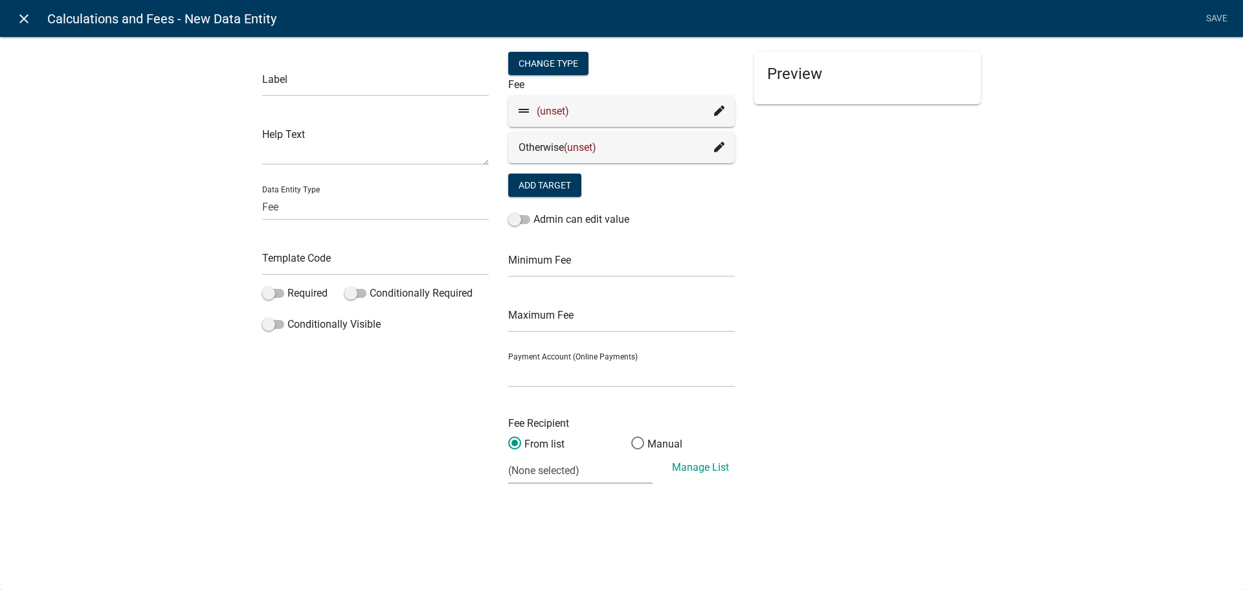
click at [30, 16] on icon "close" at bounding box center [24, 19] width 16 height 16
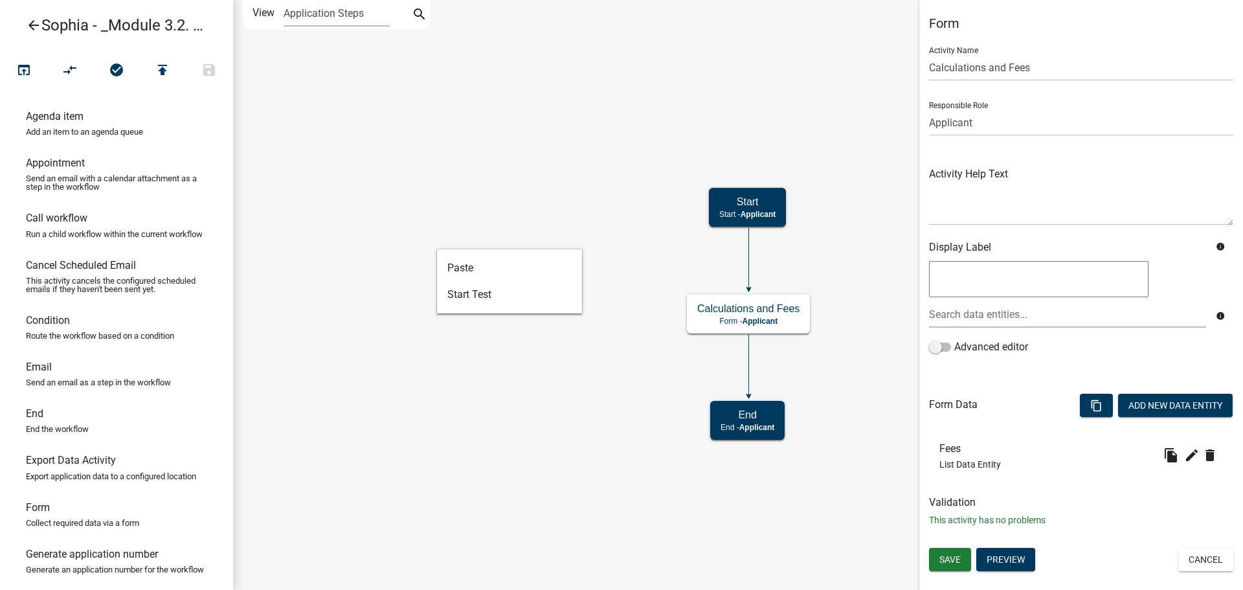
click at [396, 195] on icon "Start Start - Applicant Calculations and Fees Form - Applicant End End - Applic…" at bounding box center [738, 295] width 1008 height 588
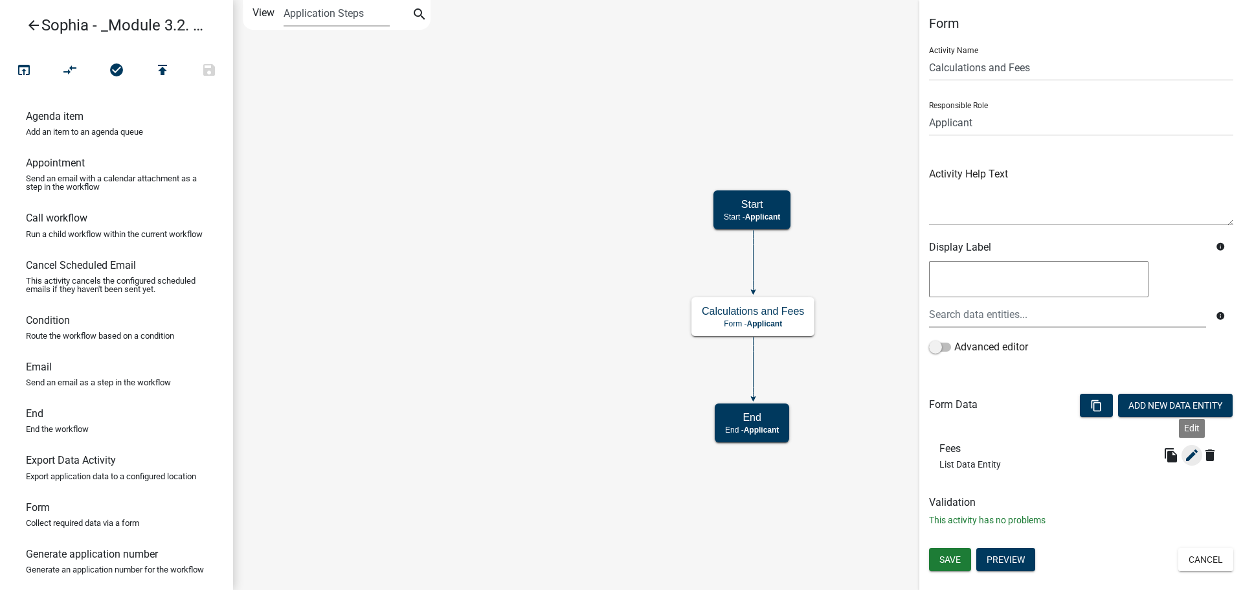
click at [1188, 457] on icon "edit" at bounding box center [1192, 455] width 16 height 16
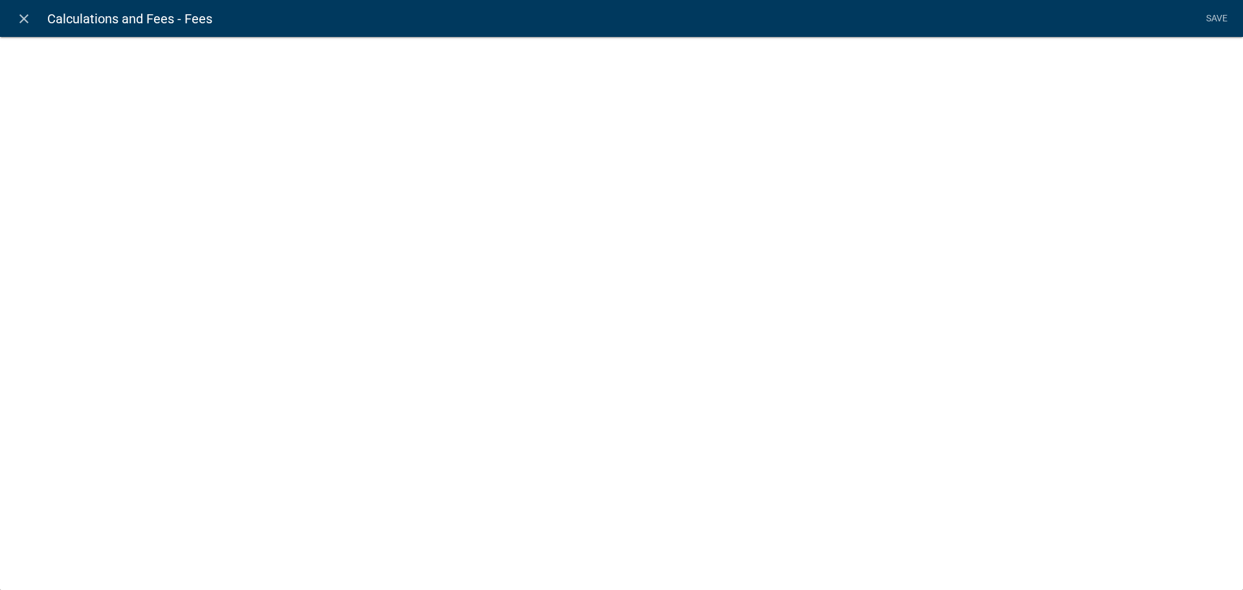
select select "list-data"
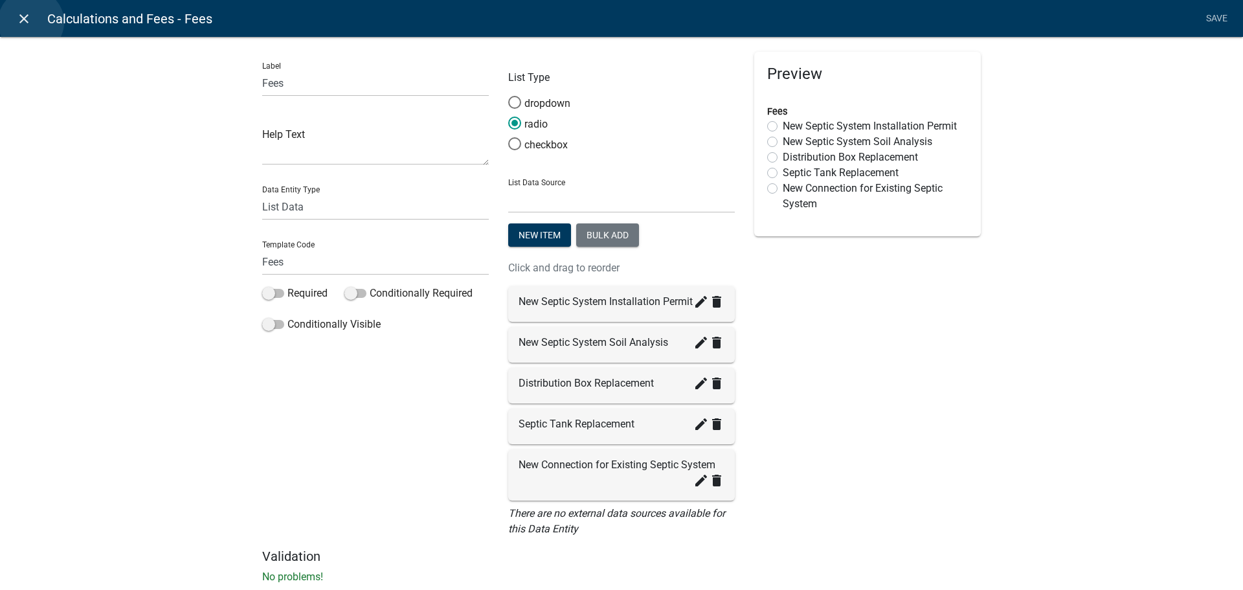
click at [31, 22] on icon "close" at bounding box center [24, 19] width 16 height 16
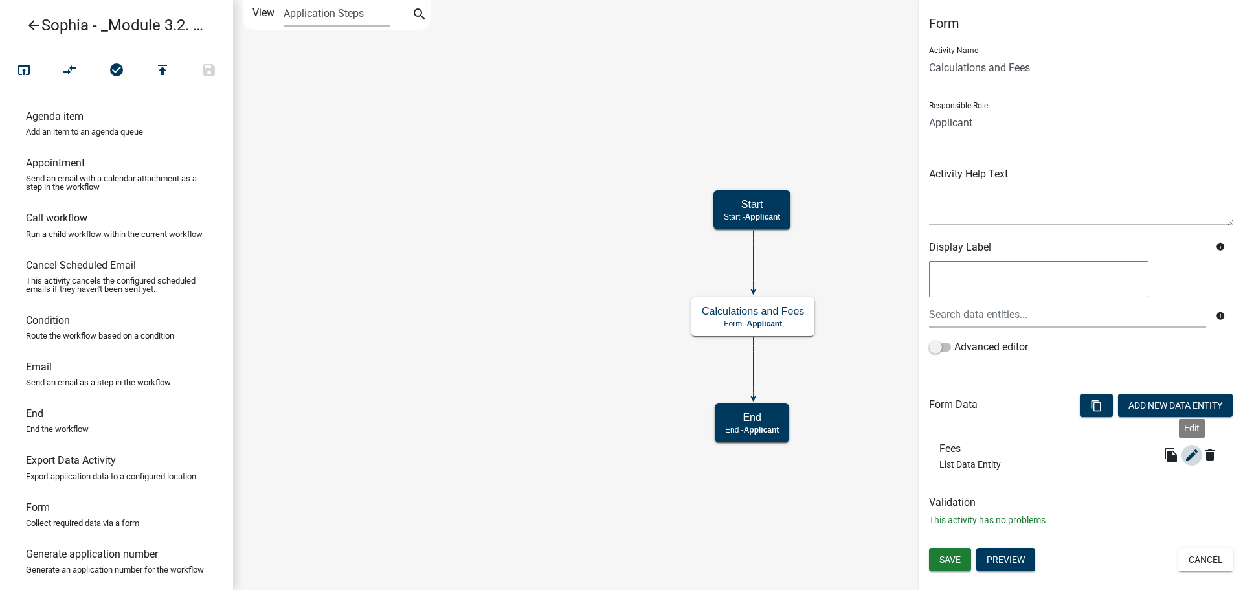
click at [1187, 456] on icon "edit" at bounding box center [1192, 455] width 16 height 16
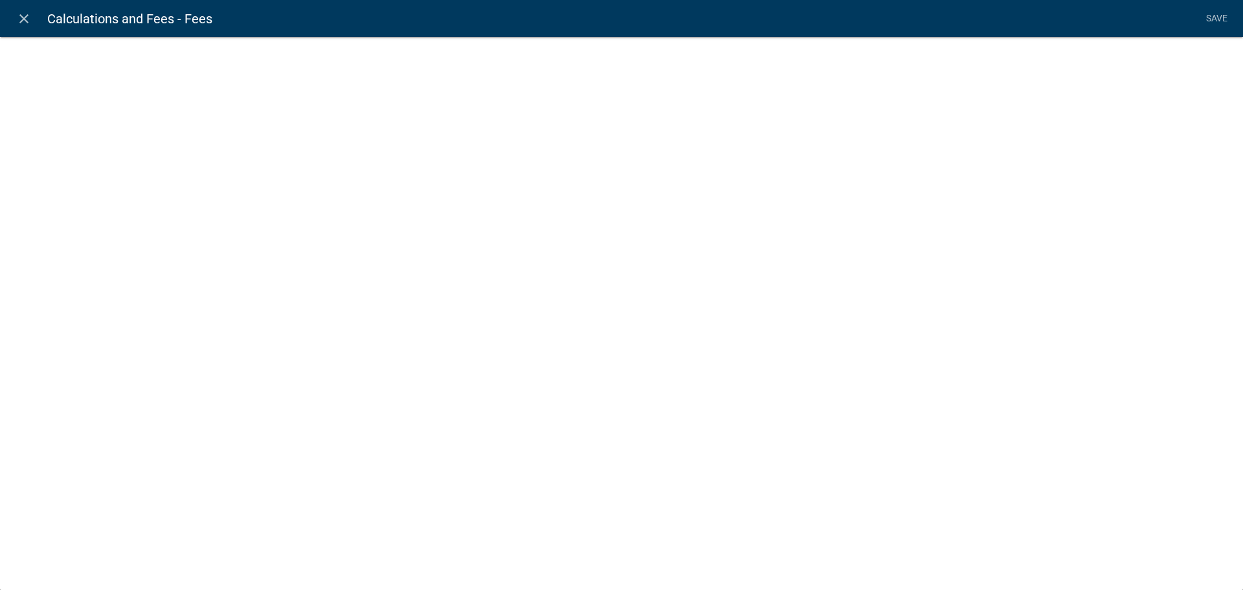
select select "list-data"
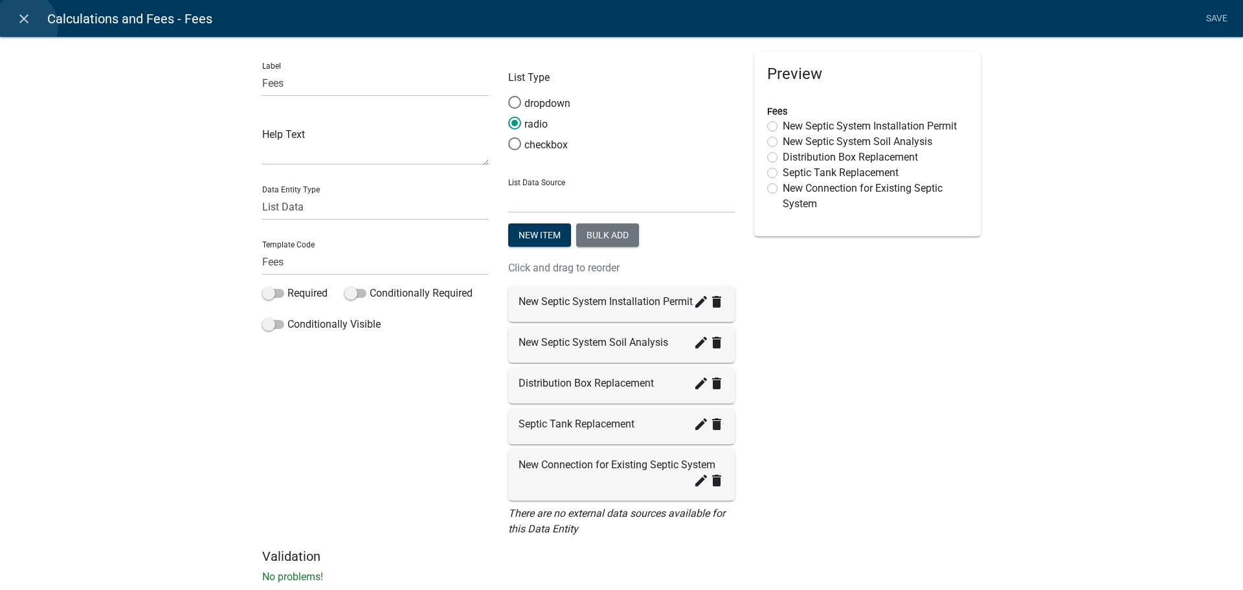
click at [26, 25] on icon "close" at bounding box center [24, 19] width 16 height 16
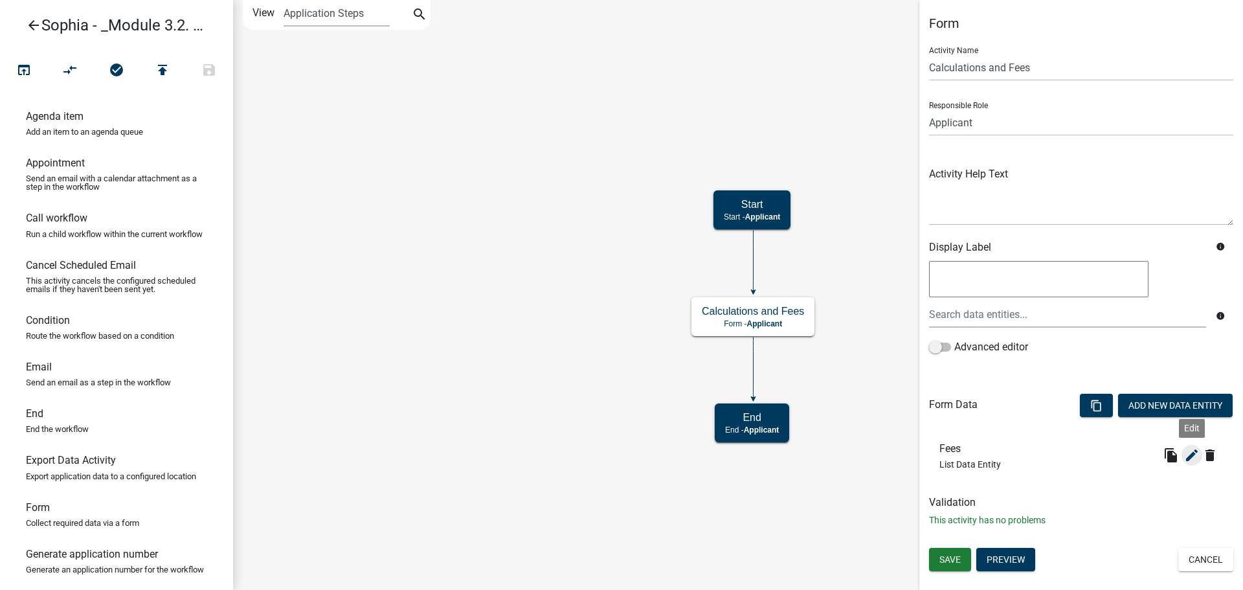
click at [1196, 457] on icon "edit" at bounding box center [1192, 455] width 16 height 16
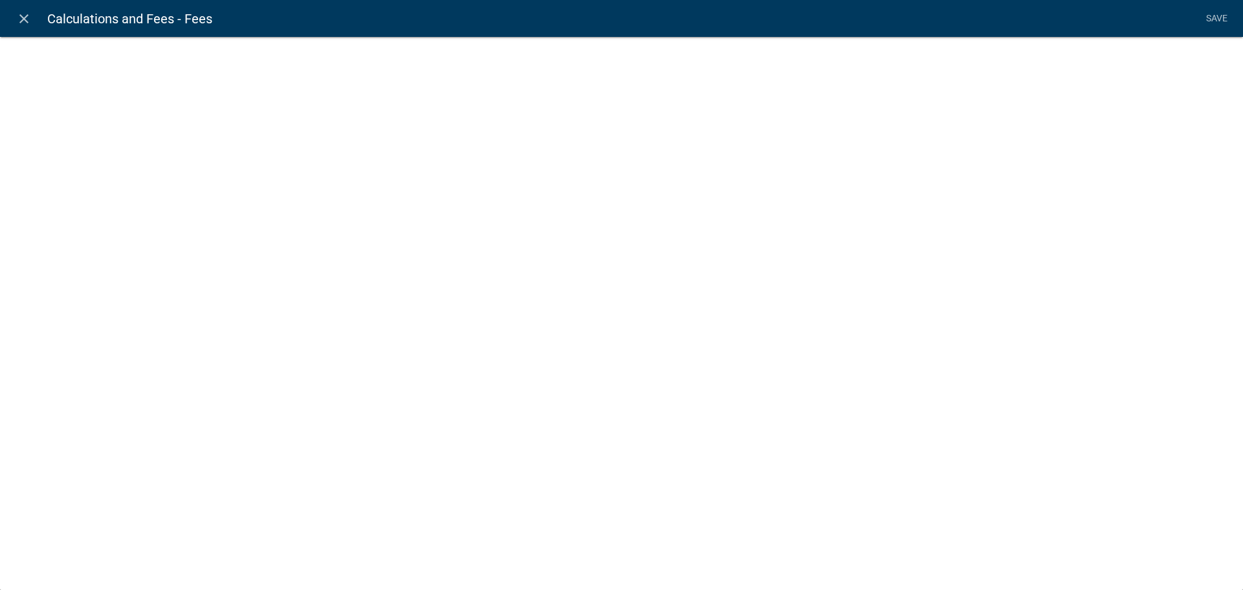
select select "list-data"
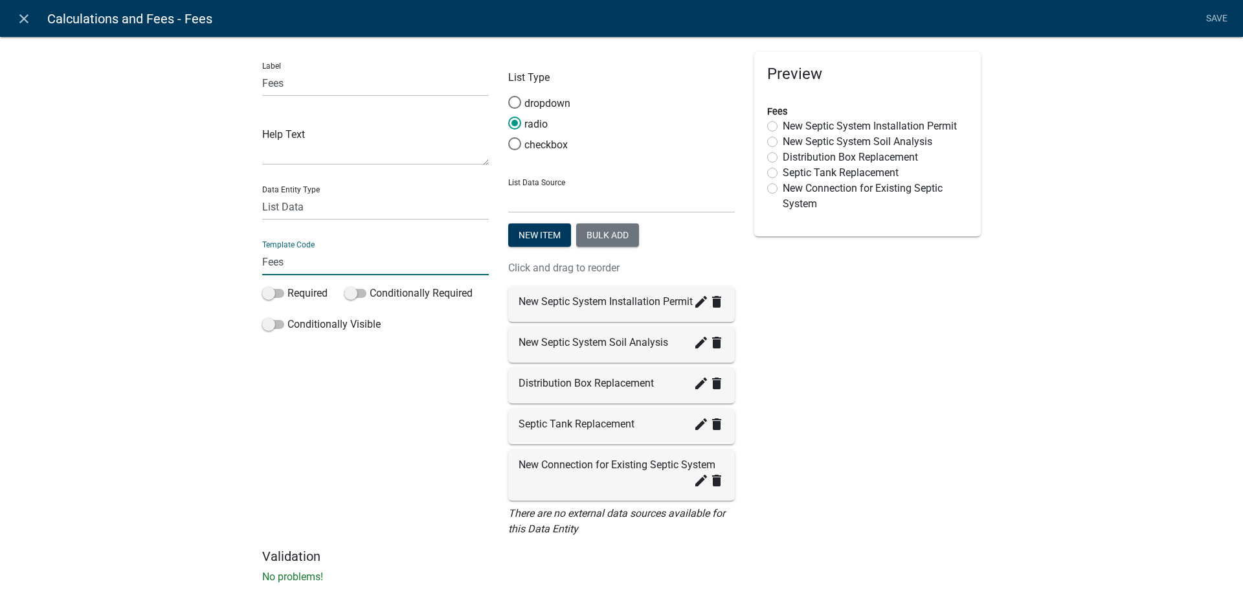
click at [294, 255] on input "Fees" at bounding box center [375, 262] width 227 height 27
drag, startPoint x: 294, startPoint y: 256, endPoint x: 235, endPoint y: 262, distance: 59.2
click at [235, 262] on div "Label Fees Help Text Data Entity Type Free Form Text Document Display Entity Va…" at bounding box center [621, 314] width 1243 height 596
type input "SystemType"
drag, startPoint x: 282, startPoint y: 84, endPoint x: 240, endPoint y: 84, distance: 42.1
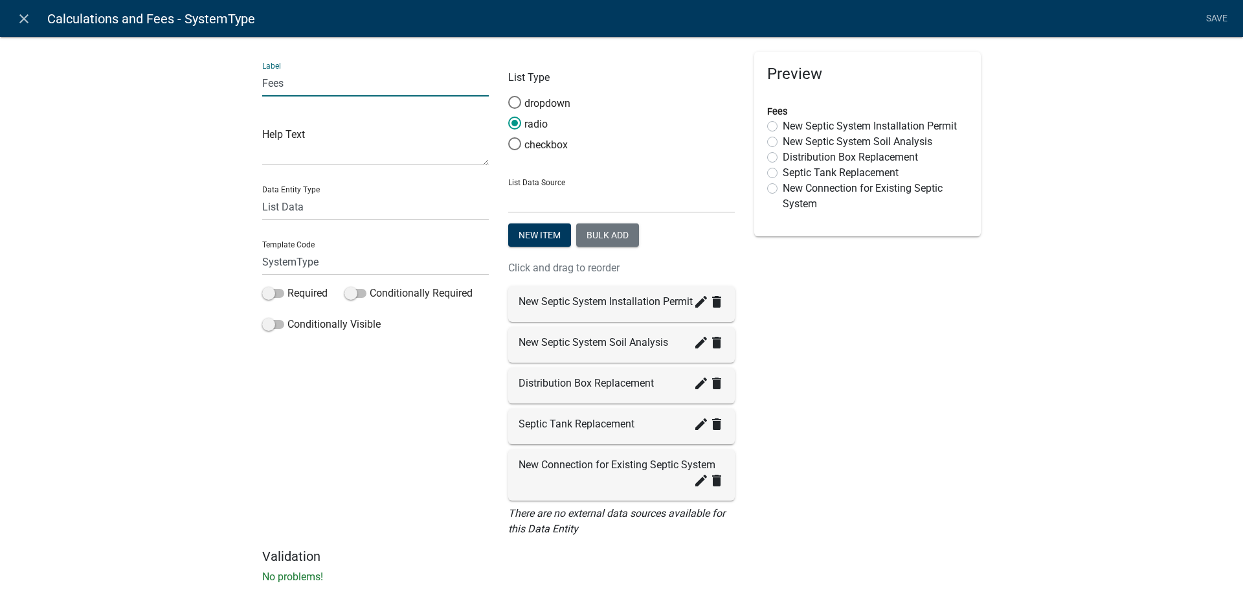
click at [238, 84] on div "Label Fees Help Text Data Entity Type Free Form Text Document Display Entity Va…" at bounding box center [621, 314] width 1243 height 596
type input "SystemType"
click at [137, 180] on div "Label SystemType Help Text Data Entity Type Free Form Text Document Display Ent…" at bounding box center [621, 314] width 1243 height 596
click at [1223, 16] on link "Save" at bounding box center [1216, 18] width 32 height 25
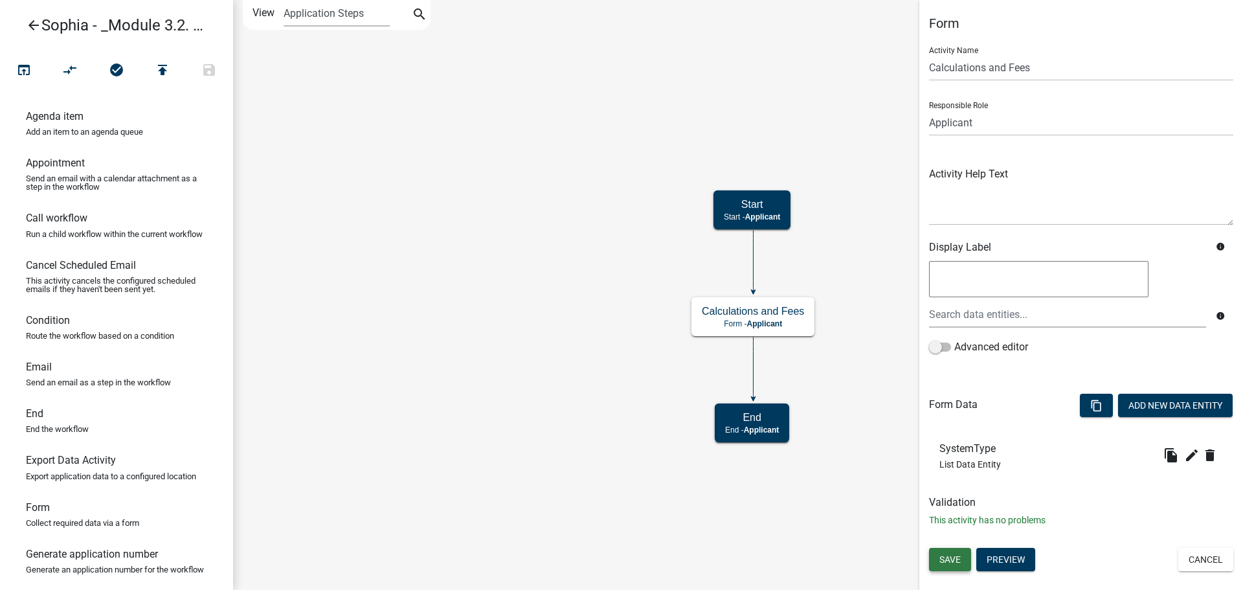
click at [946, 557] on span "Save" at bounding box center [949, 559] width 21 height 10
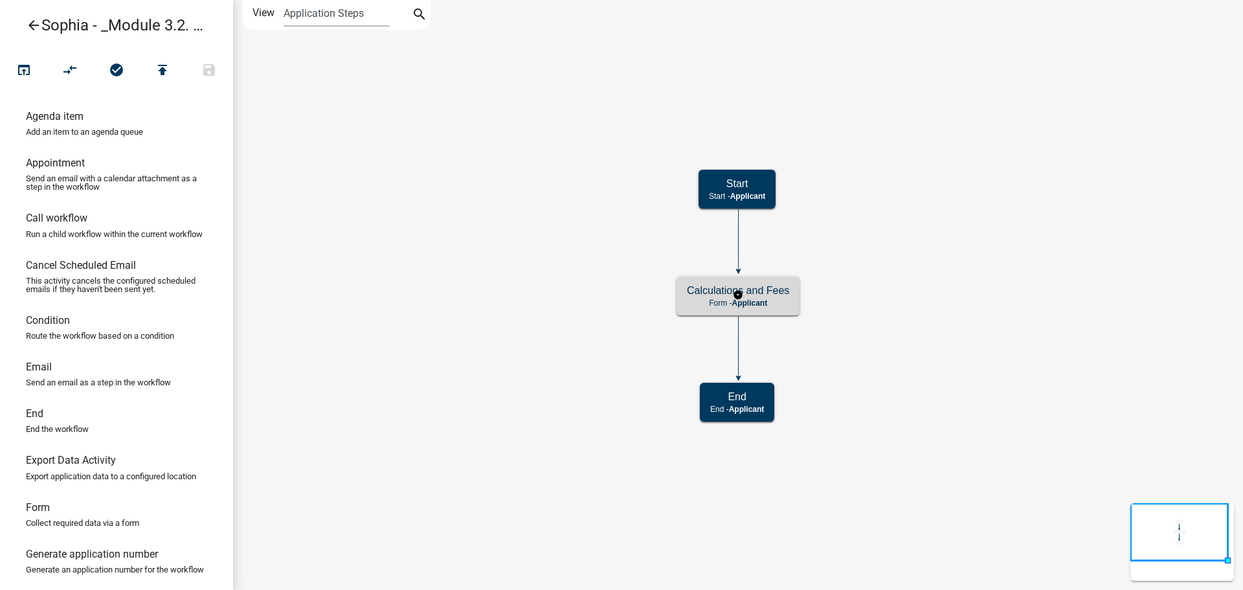
click at [726, 303] on p "Form - Applicant" at bounding box center [738, 302] width 102 height 9
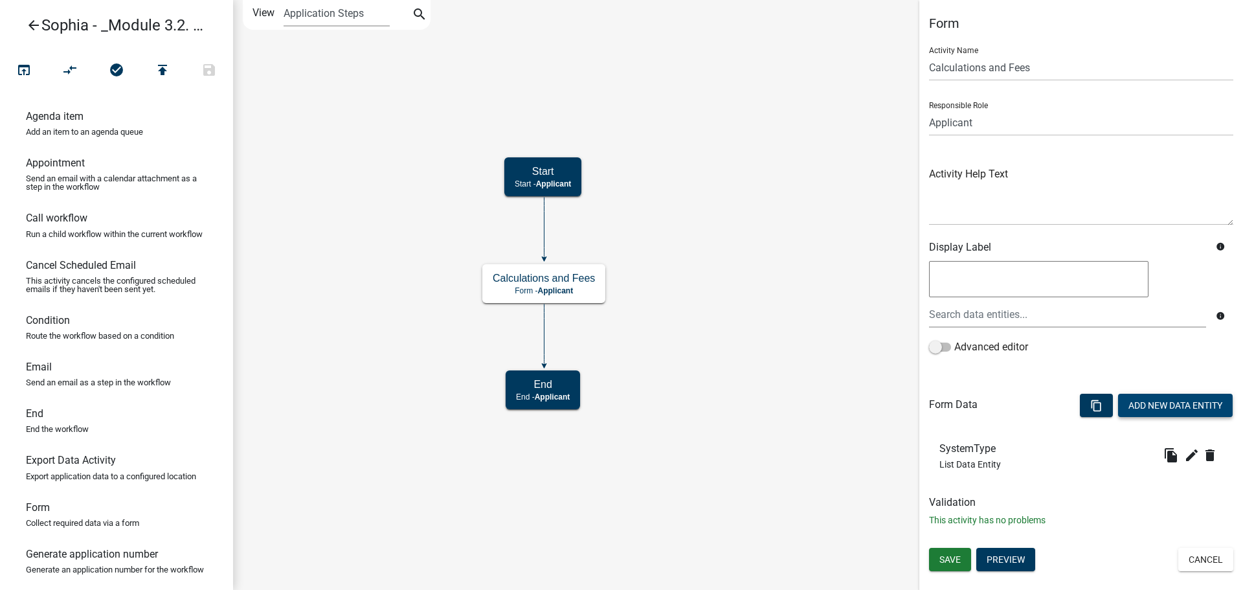
click at [1151, 403] on button "Add New Data Entity" at bounding box center [1175, 405] width 115 height 23
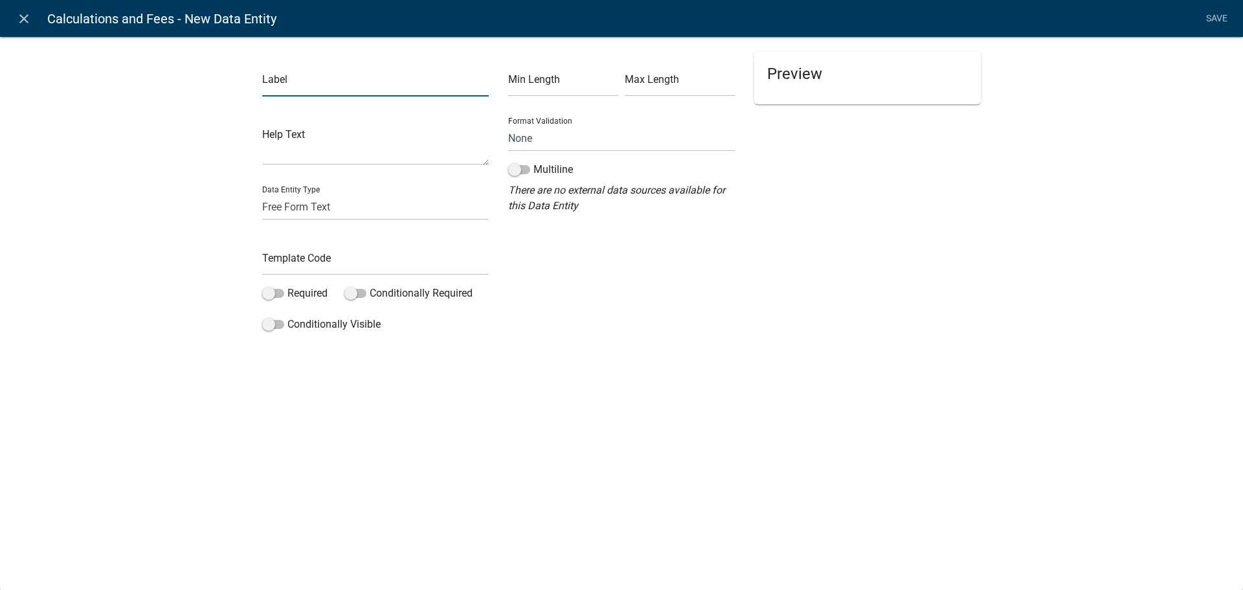
click at [287, 76] on input "text" at bounding box center [375, 83] width 227 height 27
click at [300, 85] on input "SystemFee" at bounding box center [375, 83] width 227 height 27
click at [295, 84] on input "SystemFee" at bounding box center [375, 83] width 227 height 27
type input "System Fee"
click at [286, 245] on div "Template Code" at bounding box center [375, 252] width 227 height 45
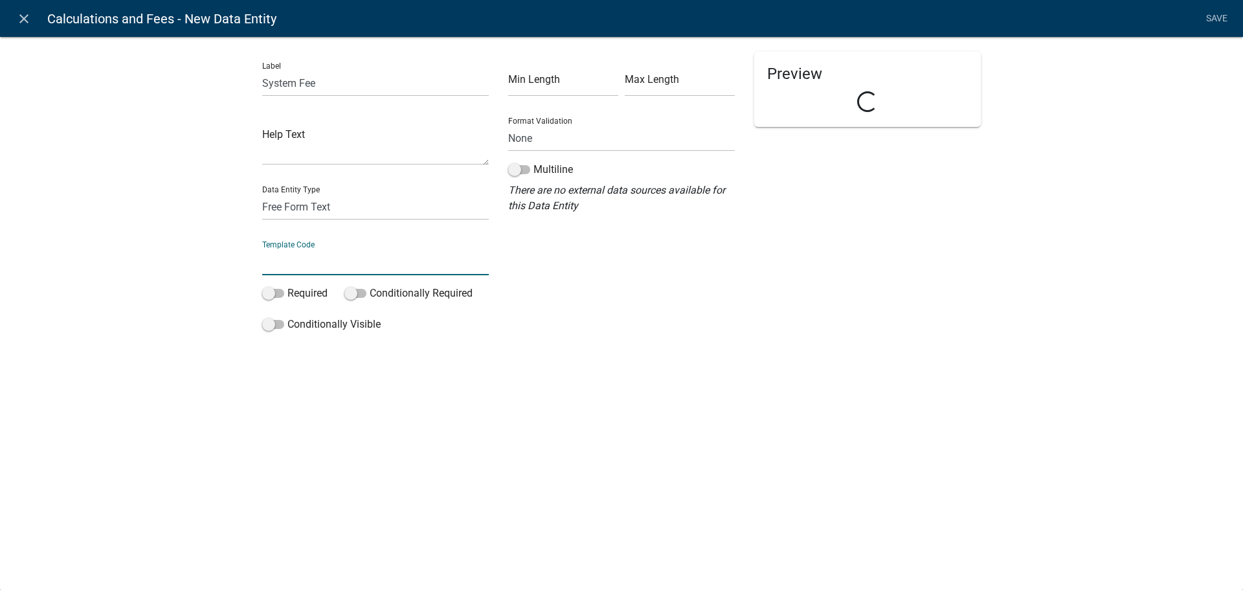
click at [287, 258] on input "text" at bounding box center [375, 262] width 227 height 27
type input "SystemFee"
click at [321, 206] on select "Free Form Text Document Display Entity Value Fee Numeric Data Date Map Sketch D…" at bounding box center [375, 207] width 227 height 27
select select "fee"
click at [262, 194] on select "Free Form Text Document Display Entity Value Fee Numeric Data Date Map Sketch D…" at bounding box center [375, 207] width 227 height 27
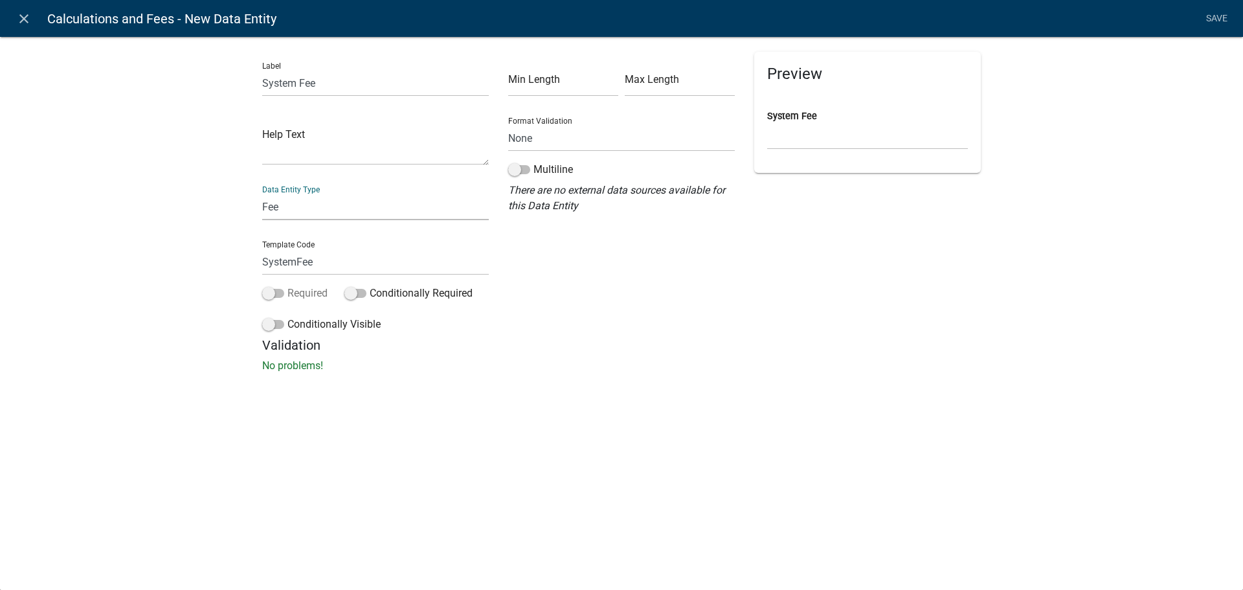
select select "fee"
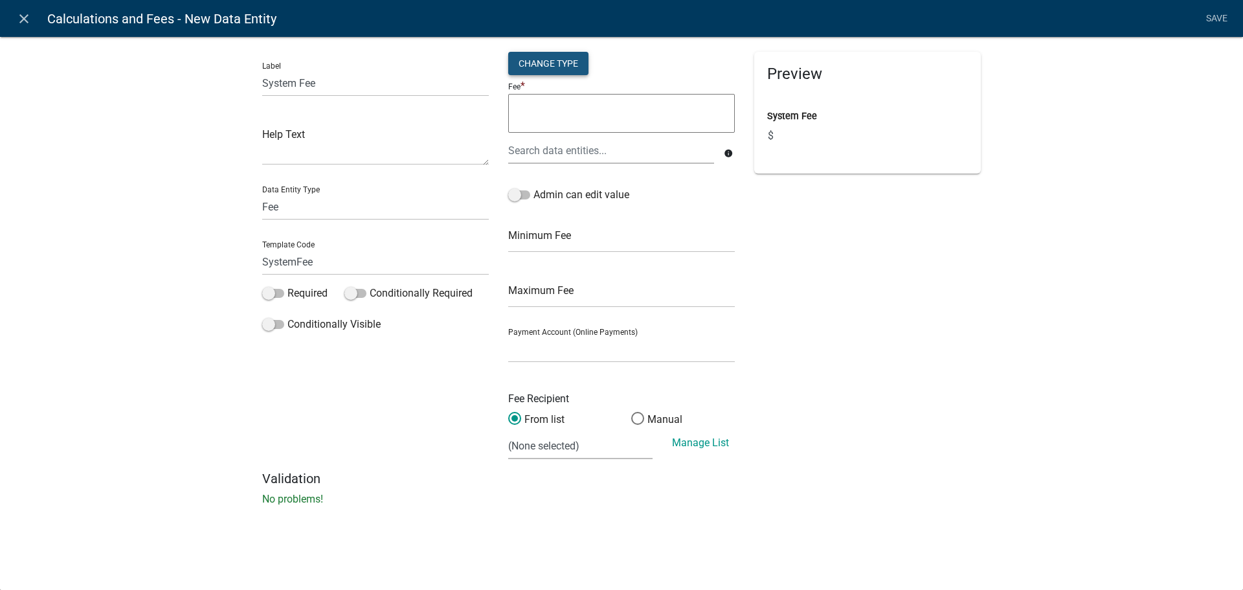
click at [561, 56] on div "Change Type" at bounding box center [548, 63] width 80 height 23
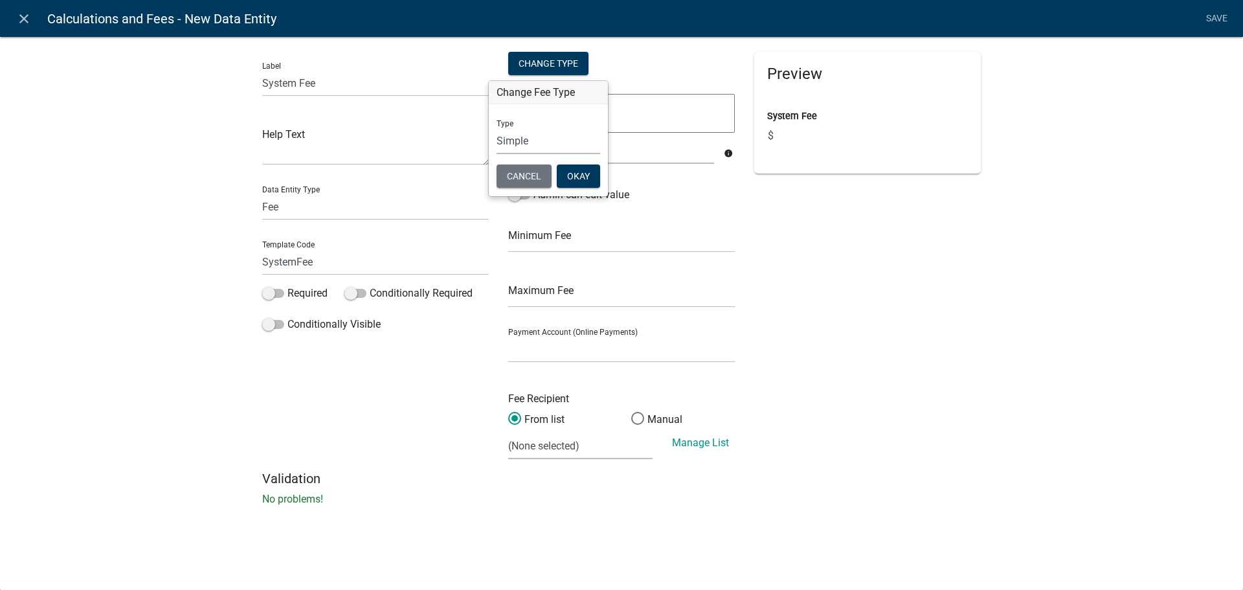
click at [551, 142] on select "Simple List Advanced" at bounding box center [548, 141] width 104 height 27
select select "1"
click at [496, 154] on select "Simple List Advanced" at bounding box center [548, 141] width 104 height 27
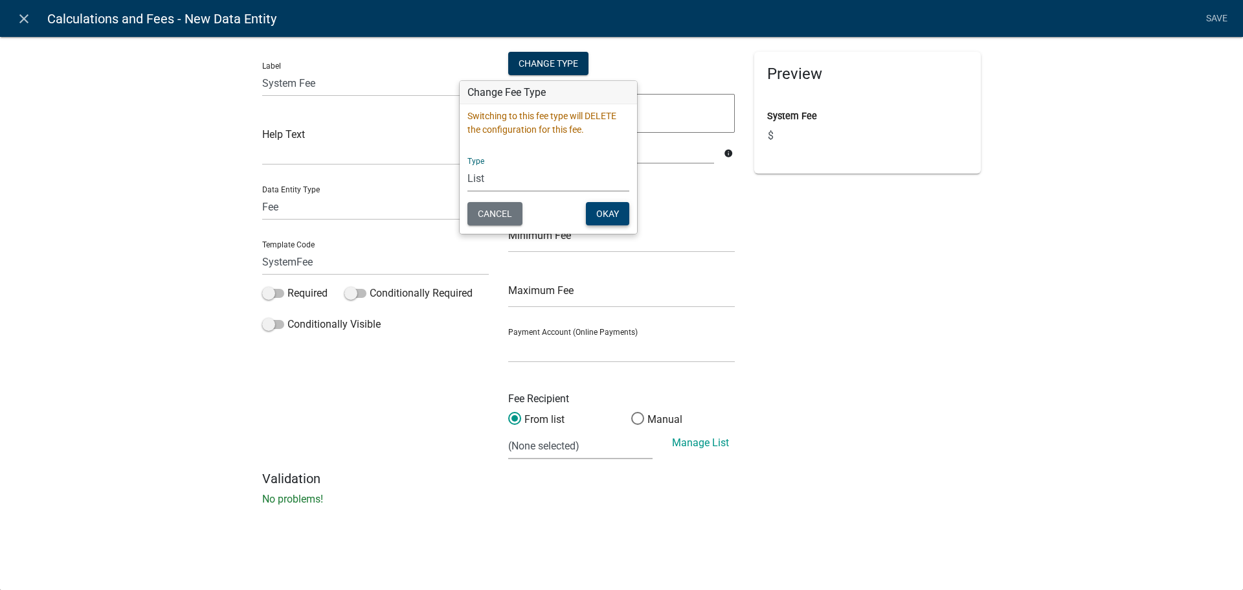
click at [605, 213] on button "Okay" at bounding box center [607, 213] width 43 height 23
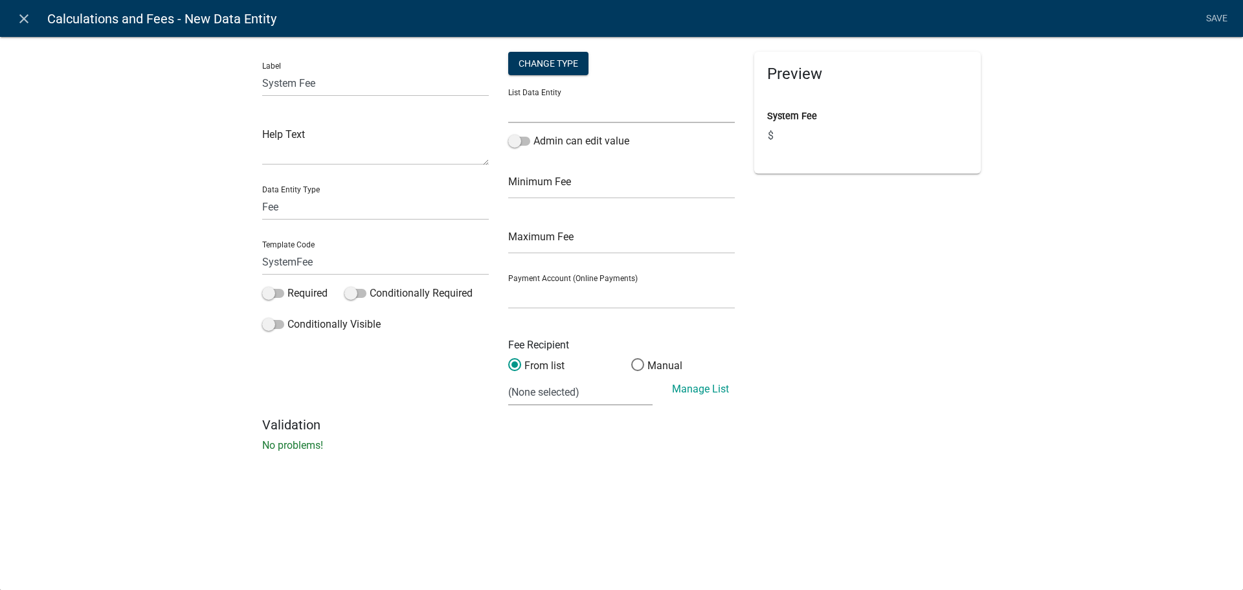
click at [553, 110] on select "APPLICATION_STATUS CURRENT_ACTIVITY PARENT_APPLICATION_STATUS SystemType WORKFL…" at bounding box center [621, 109] width 227 height 27
select select "SystemType"
click at [508, 96] on select "APPLICATION_STATUS CURRENT_ACTIVITY PARENT_APPLICATION_STATUS SystemType WORKFL…" at bounding box center [621, 109] width 227 height 27
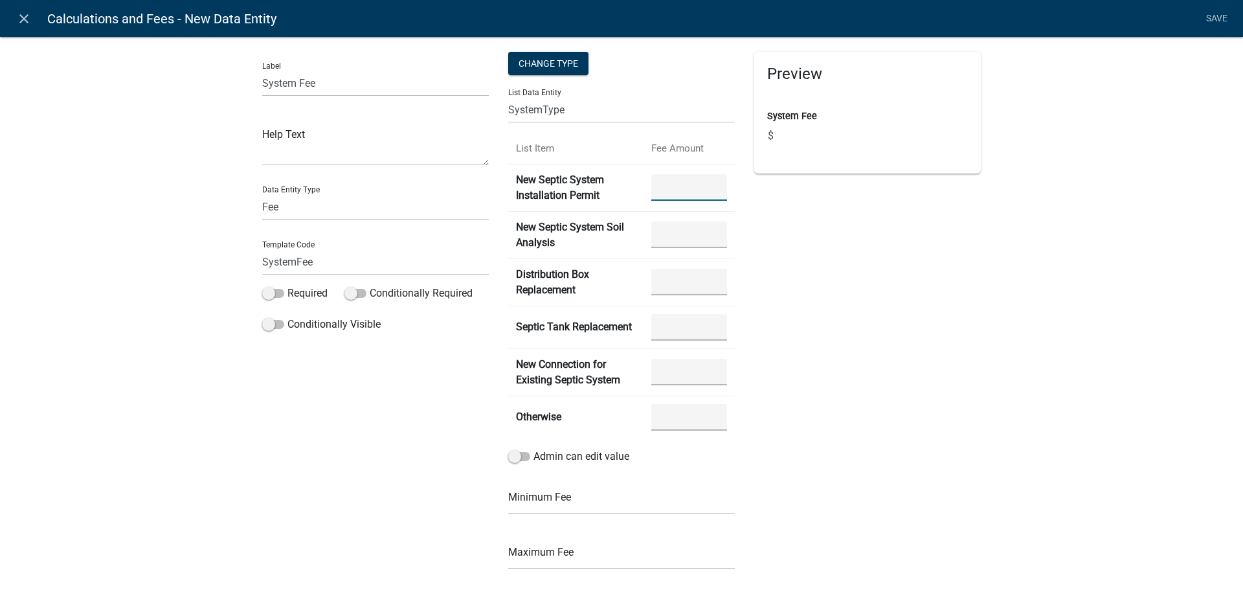
click at [696, 199] on input "number" at bounding box center [689, 187] width 76 height 27
type input "120"
type input "100"
type input "250"
type input "300"
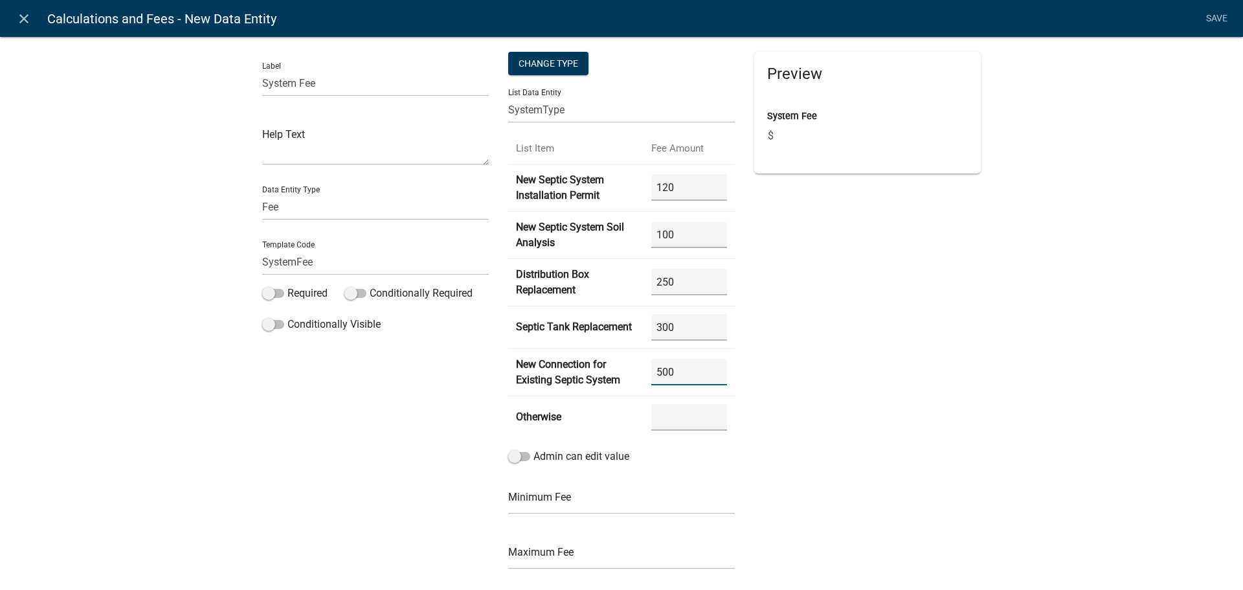
type input "500"
click at [933, 469] on div "Preview System Fee $" at bounding box center [867, 392] width 246 height 680
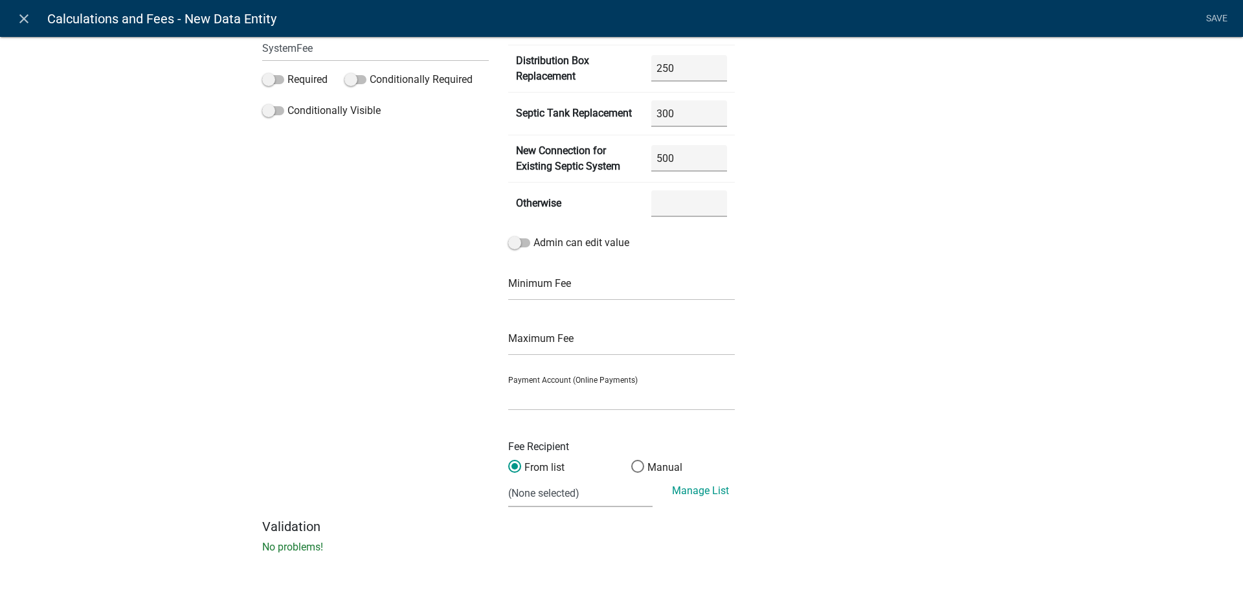
scroll to position [217, 0]
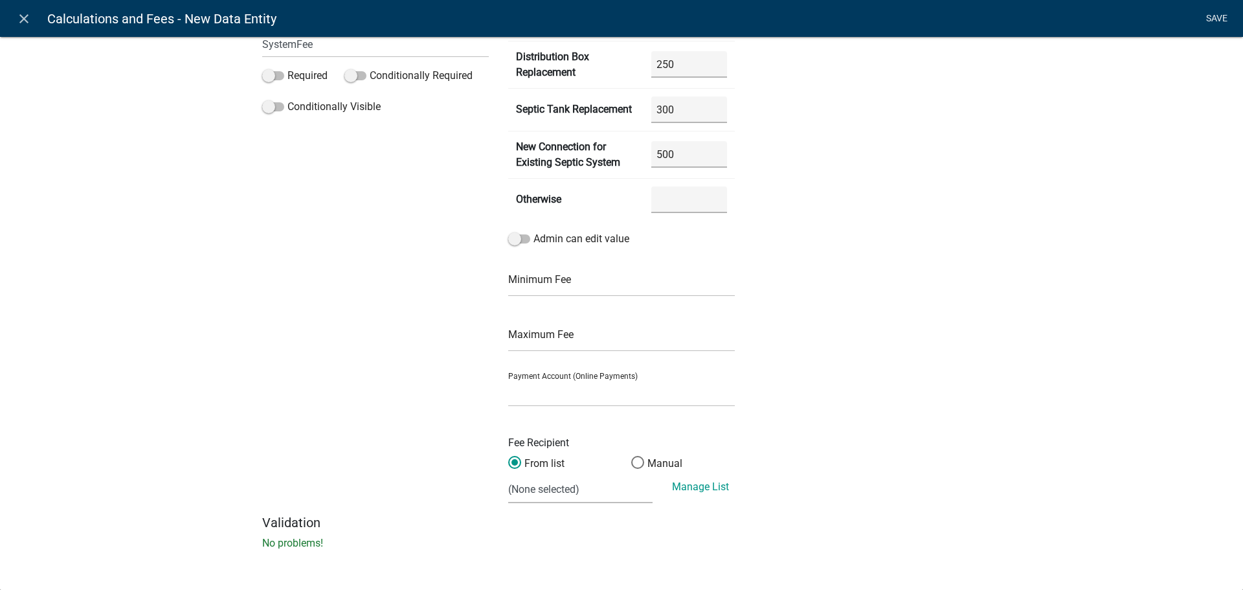
click at [1219, 19] on link "Save" at bounding box center [1216, 18] width 32 height 25
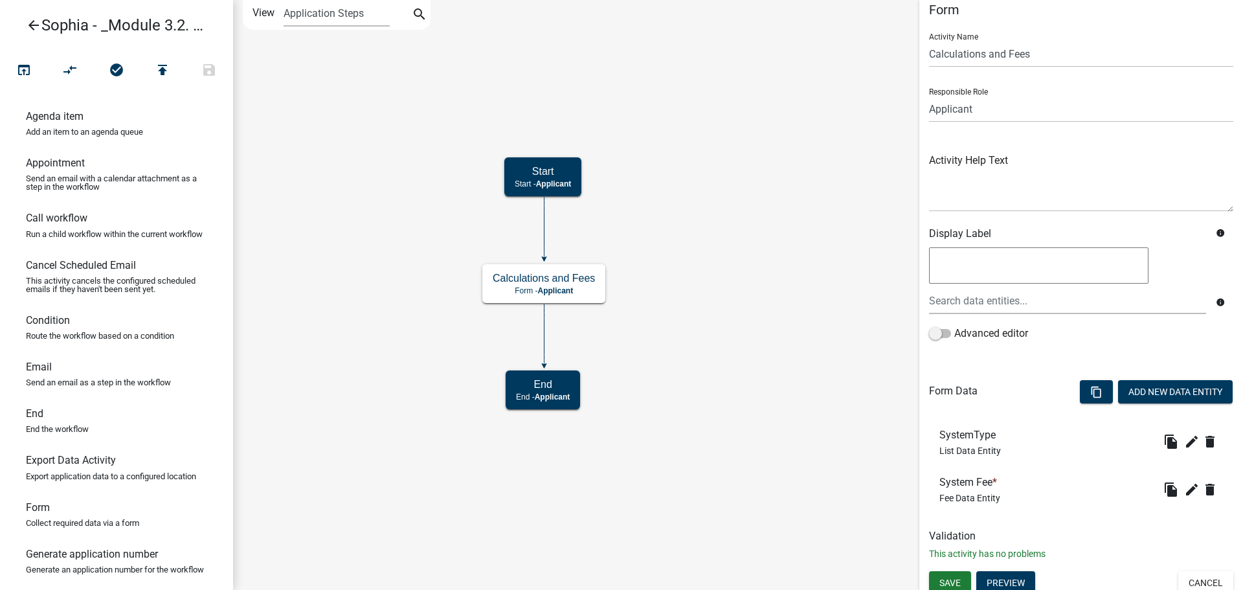
scroll to position [21, 0]
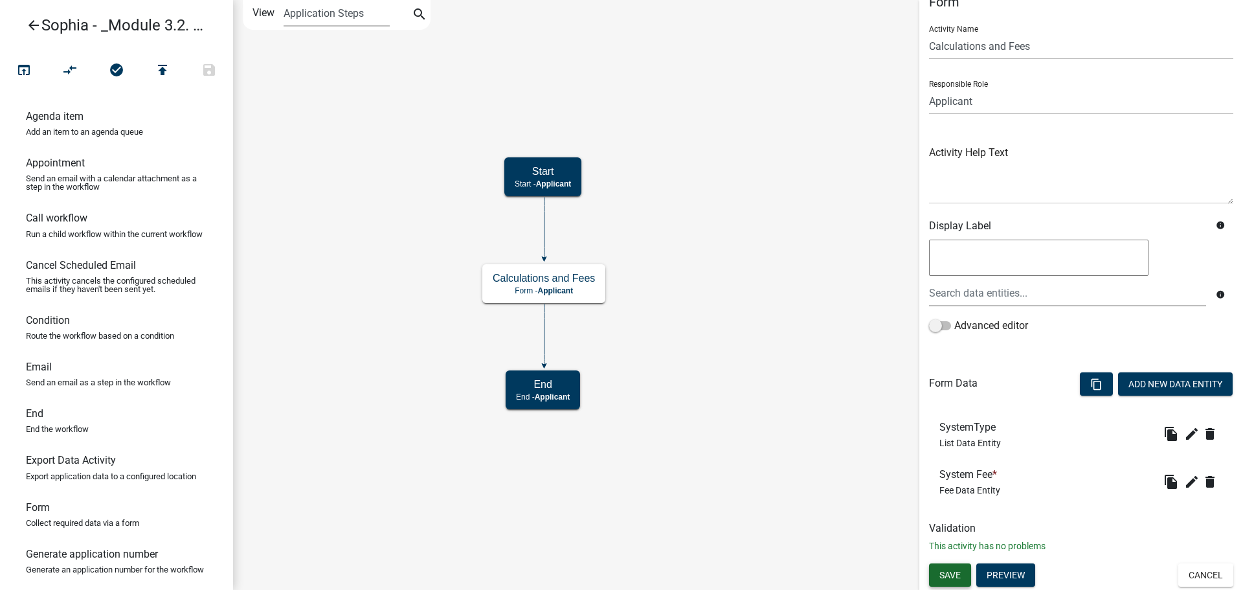
click at [948, 574] on span "Save" at bounding box center [949, 575] width 21 height 10
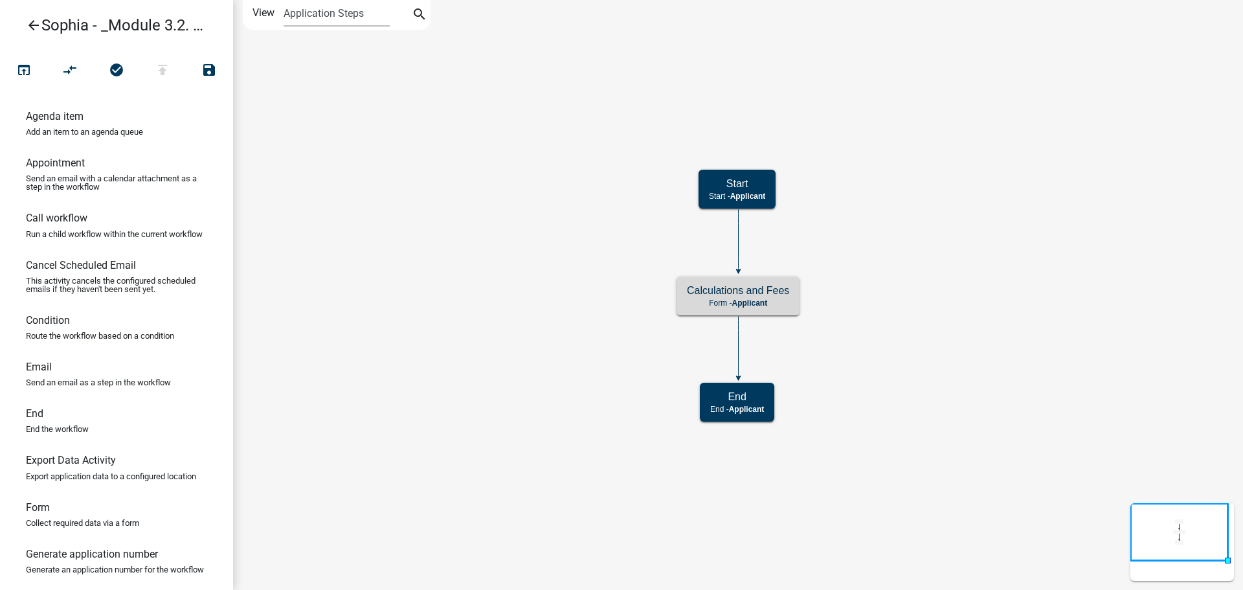
scroll to position [0, 0]
click at [739, 293] on h5 "Calculations and Fees" at bounding box center [738, 290] width 102 height 12
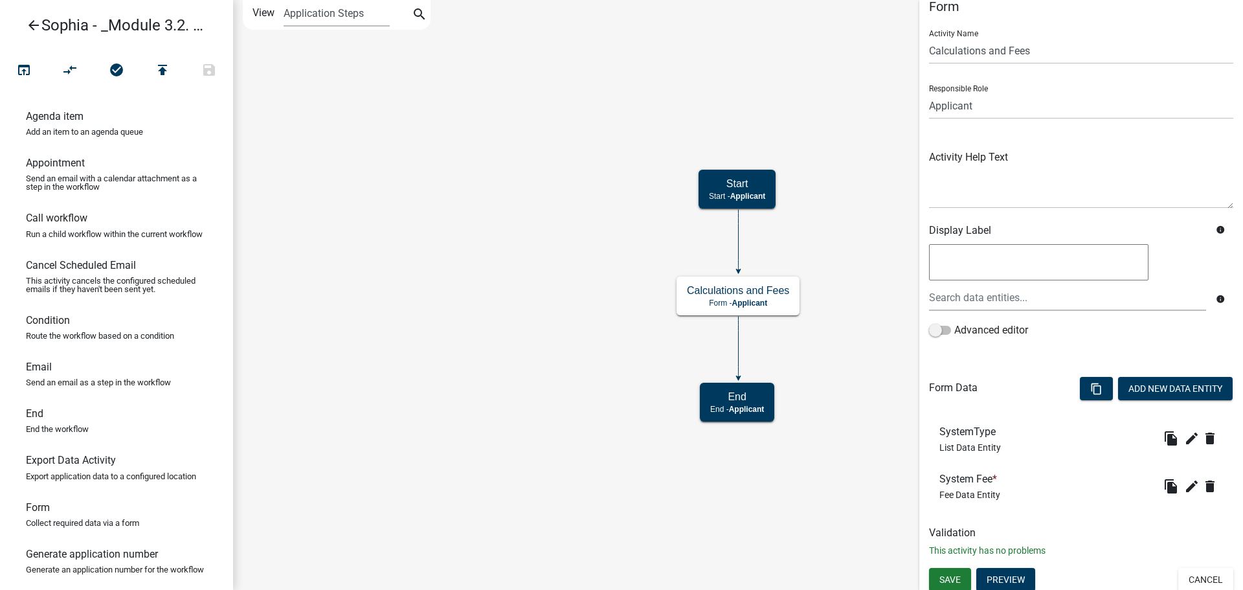
scroll to position [21, 0]
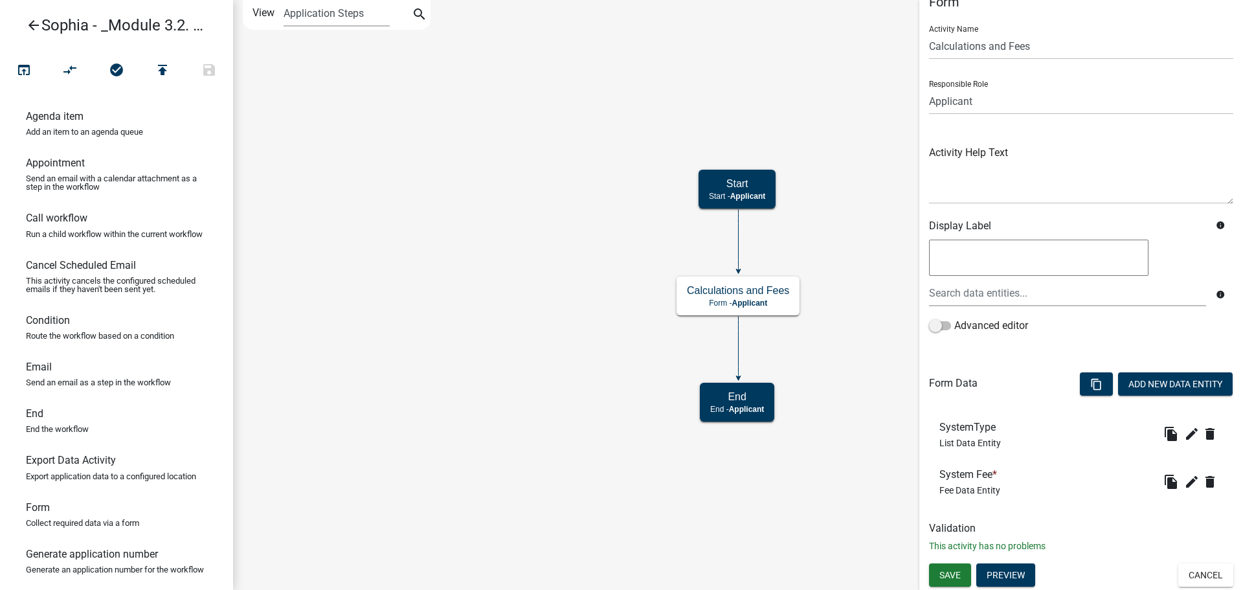
click at [873, 362] on icon "Start Start - Applicant Calculations and Fees Form - Applicant End End - Applic…" at bounding box center [738, 295] width 1008 height 588
drag, startPoint x: 1211, startPoint y: 573, endPoint x: 1192, endPoint y: 557, distance: 24.4
click at [1211, 572] on button "Cancel" at bounding box center [1205, 574] width 55 height 23
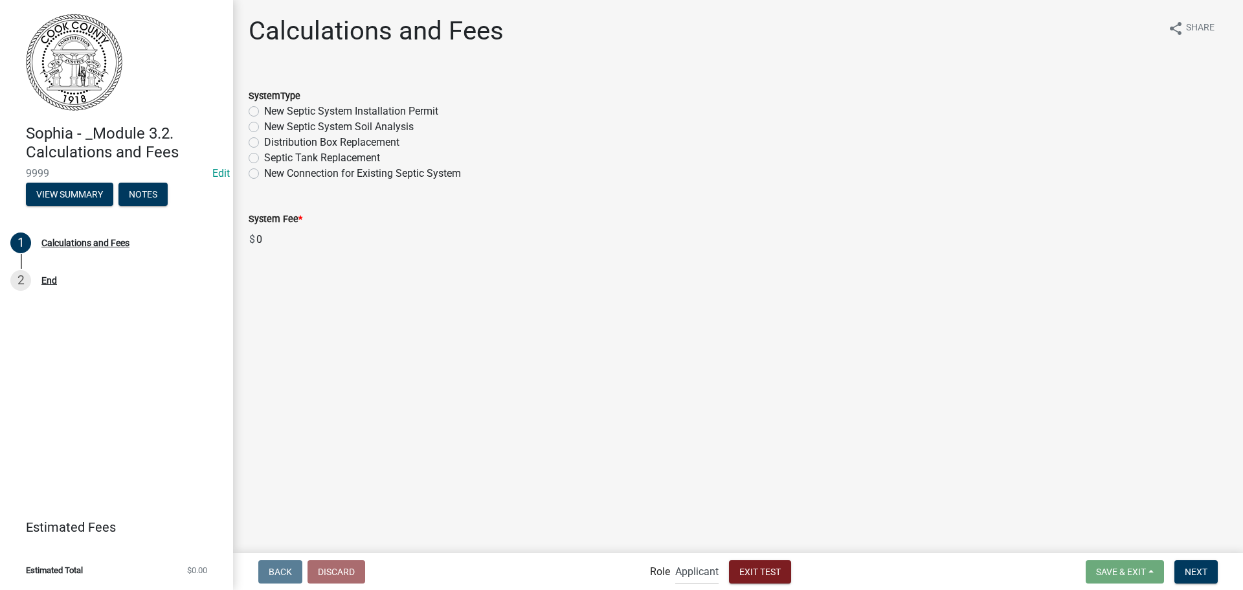
click at [341, 107] on label "New Septic System Installation Permit" at bounding box center [351, 112] width 174 height 16
click at [273, 107] on input "New Septic System Installation Permit" at bounding box center [268, 108] width 8 height 8
radio input "true"
click at [340, 126] on label "New Septic System Soil Analysis" at bounding box center [339, 127] width 150 height 16
click at [273, 126] on input "New Septic System Soil Analysis" at bounding box center [268, 123] width 8 height 8
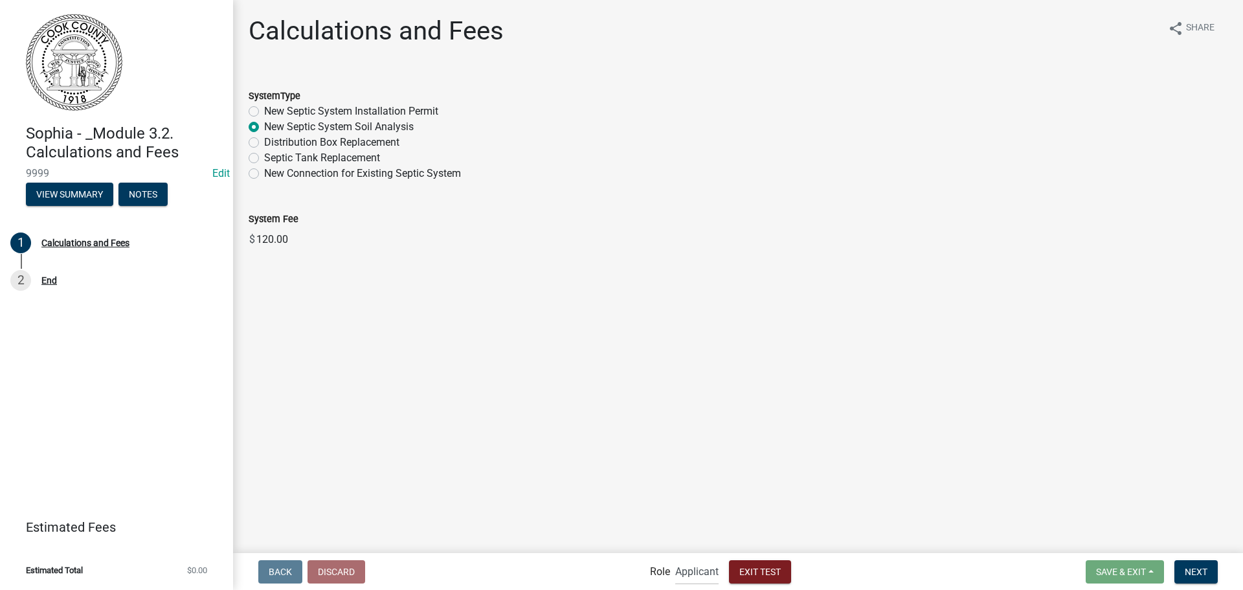
radio input "true"
click at [341, 140] on label "Distribution Box Replacement" at bounding box center [331, 143] width 135 height 16
click at [273, 140] on input "Distribution Box Replacement" at bounding box center [268, 139] width 8 height 8
radio input "true"
click at [344, 161] on label "Septic Tank Replacement" at bounding box center [322, 158] width 116 height 16
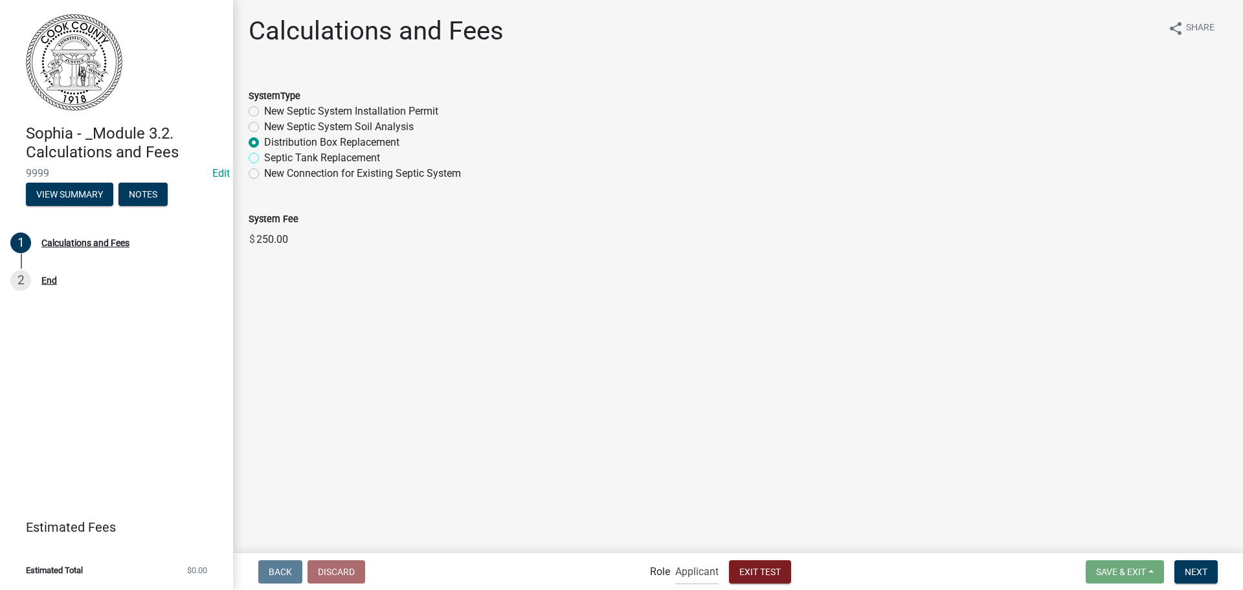
click at [273, 159] on input "Septic Tank Replacement" at bounding box center [268, 154] width 8 height 8
radio input "true"
click at [347, 178] on label "New Connection for Existing Septic System" at bounding box center [362, 174] width 197 height 16
click at [273, 174] on input "New Connection for Existing Septic System" at bounding box center [268, 170] width 8 height 8
radio input "true"
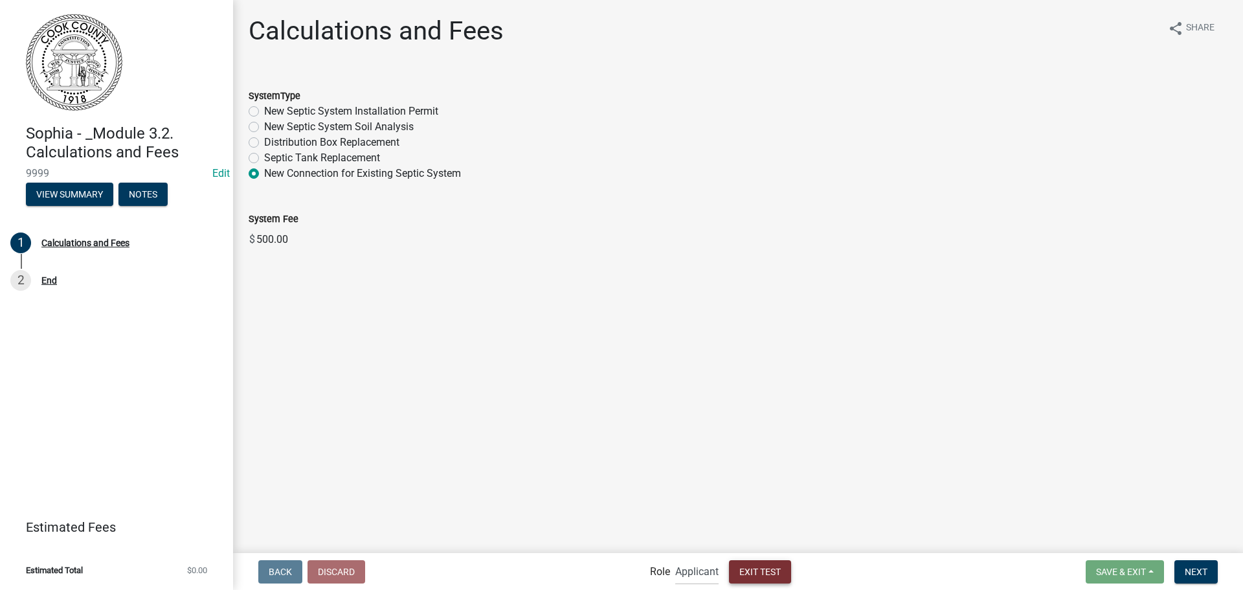
click at [733, 564] on button "Exit Test" at bounding box center [760, 571] width 62 height 23
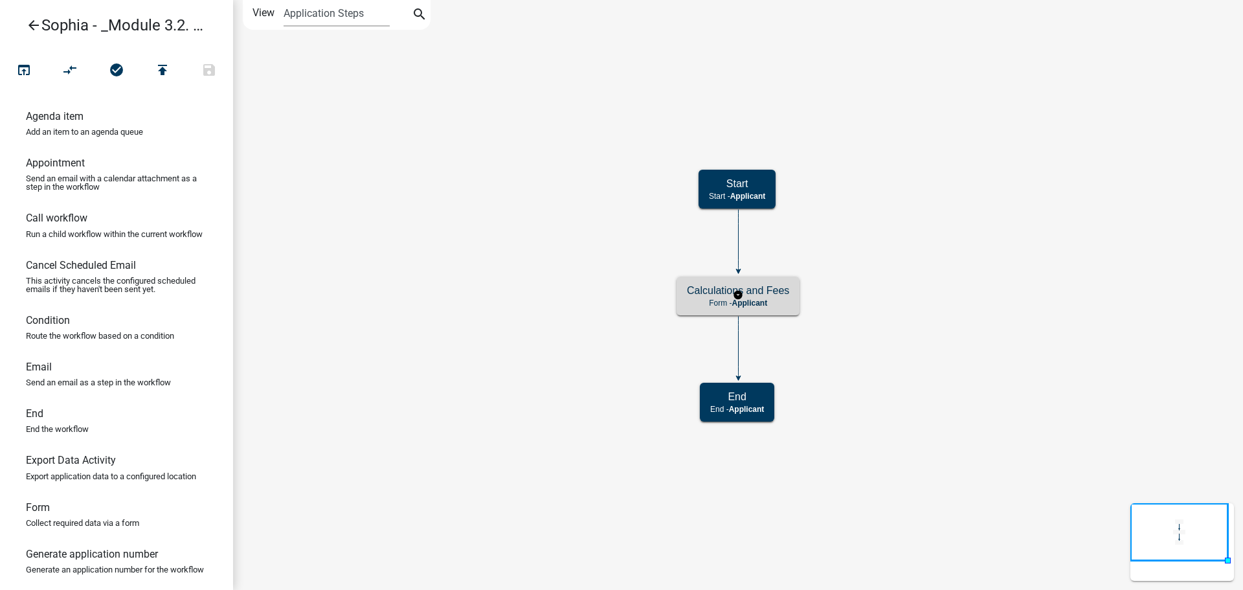
click at [754, 293] on h5 "Calculations and Fees" at bounding box center [738, 290] width 102 height 12
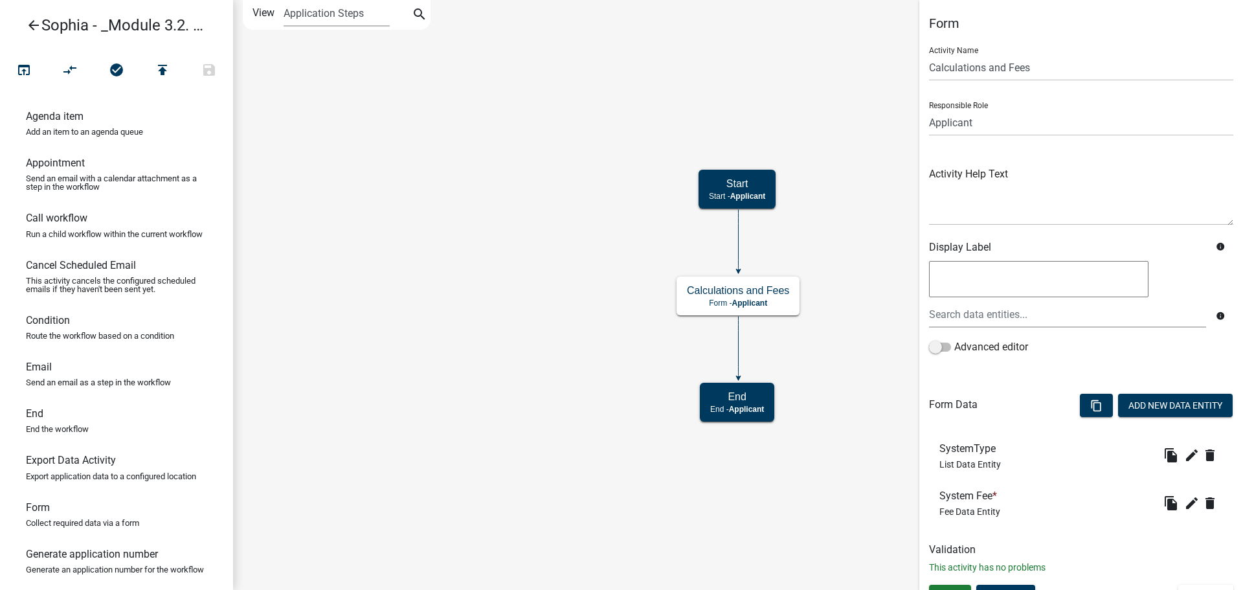
scroll to position [21, 0]
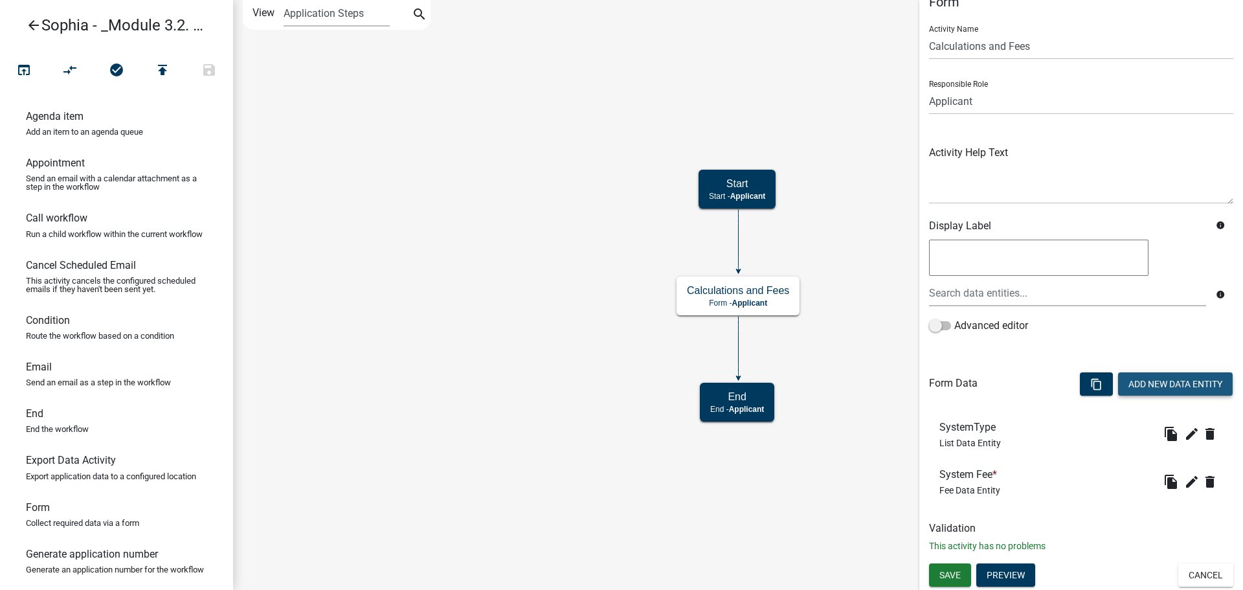
click at [1161, 388] on button "Add New Data Entity" at bounding box center [1175, 383] width 115 height 23
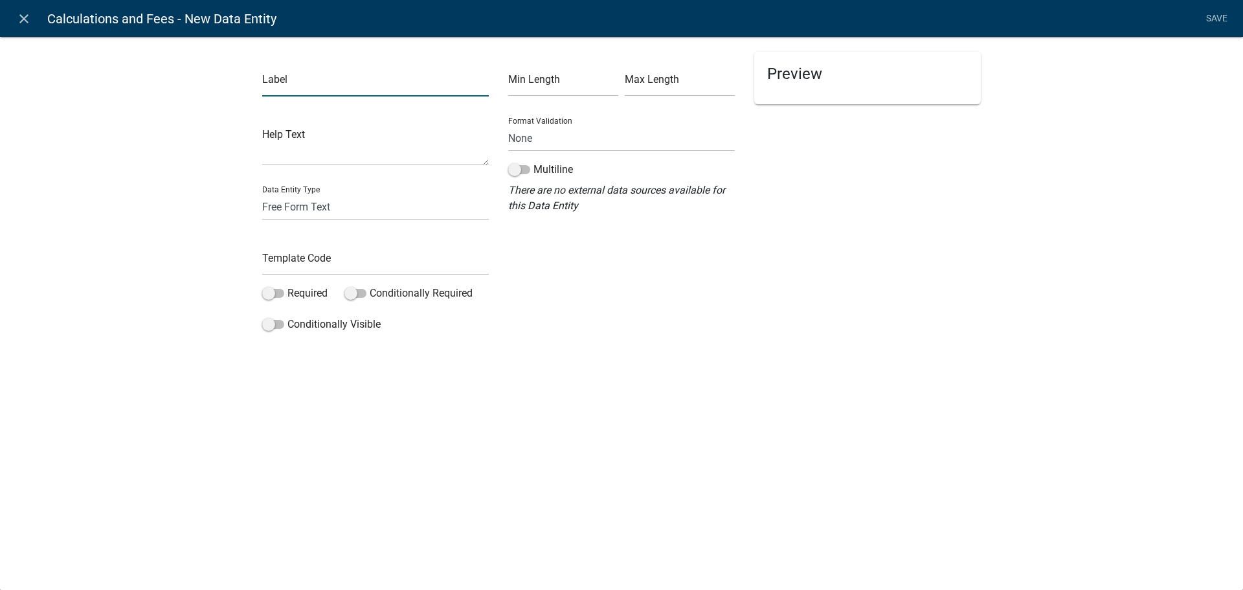
click at [348, 78] on input "text" at bounding box center [375, 83] width 227 height 27
type input "Valuation"
click at [311, 240] on div "Template Code" at bounding box center [375, 252] width 227 height 45
click at [311, 249] on input "text" at bounding box center [375, 262] width 227 height 27
type input "Valuation"
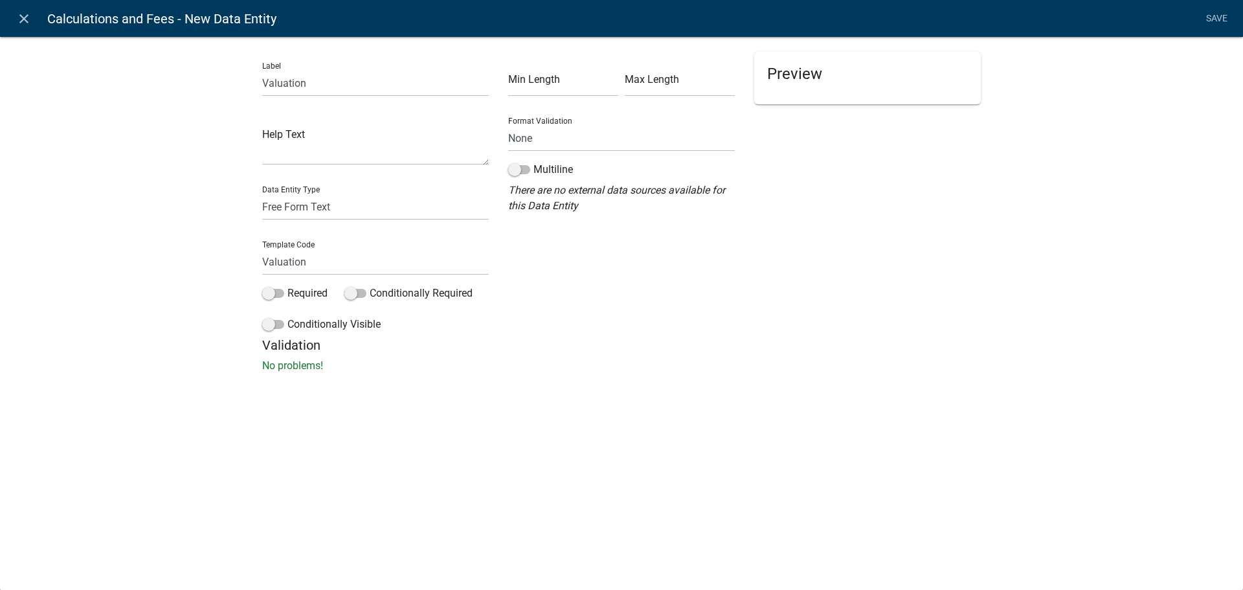
click at [181, 228] on div "Label Valuation Help Text Data Entity Type Free Form Text Document Display Enti…" at bounding box center [621, 208] width 1243 height 385
click at [346, 205] on select "Free Form Text Document Display Entity Value Fee Numeric Data Date Map Sketch D…" at bounding box center [375, 207] width 227 height 27
select select "numeric-data"
click at [262, 194] on select "Free Form Text Document Display Entity Value Fee Numeric Data Date Map Sketch D…" at bounding box center [375, 207] width 227 height 27
select select "numeric-data"
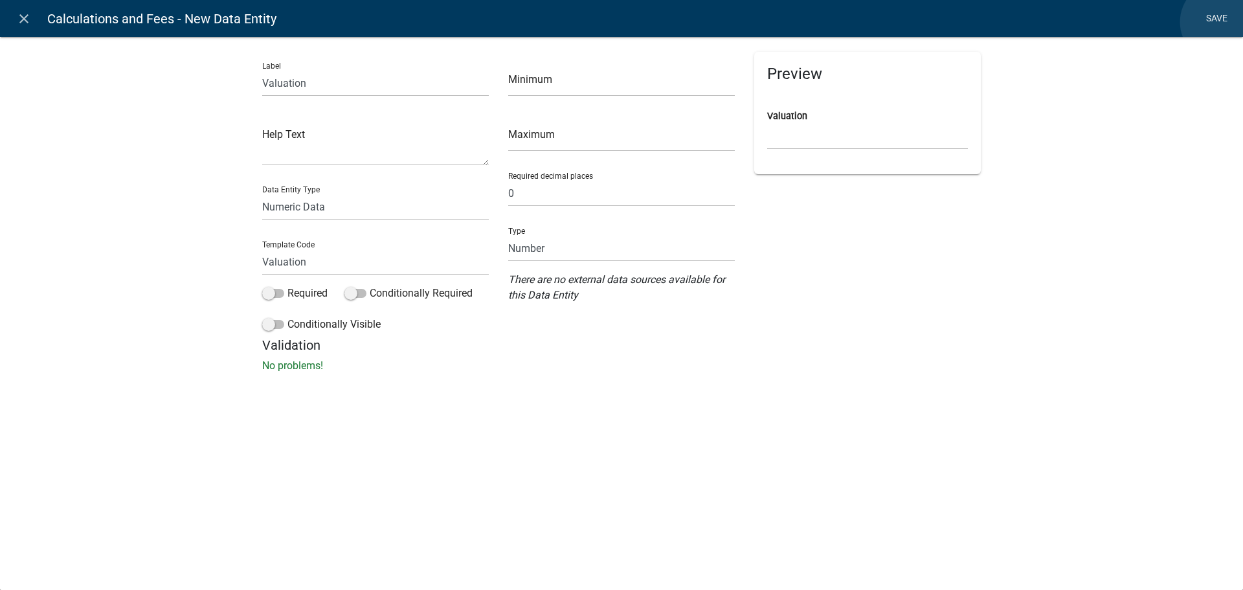
click at [1221, 22] on link "Save" at bounding box center [1216, 18] width 32 height 25
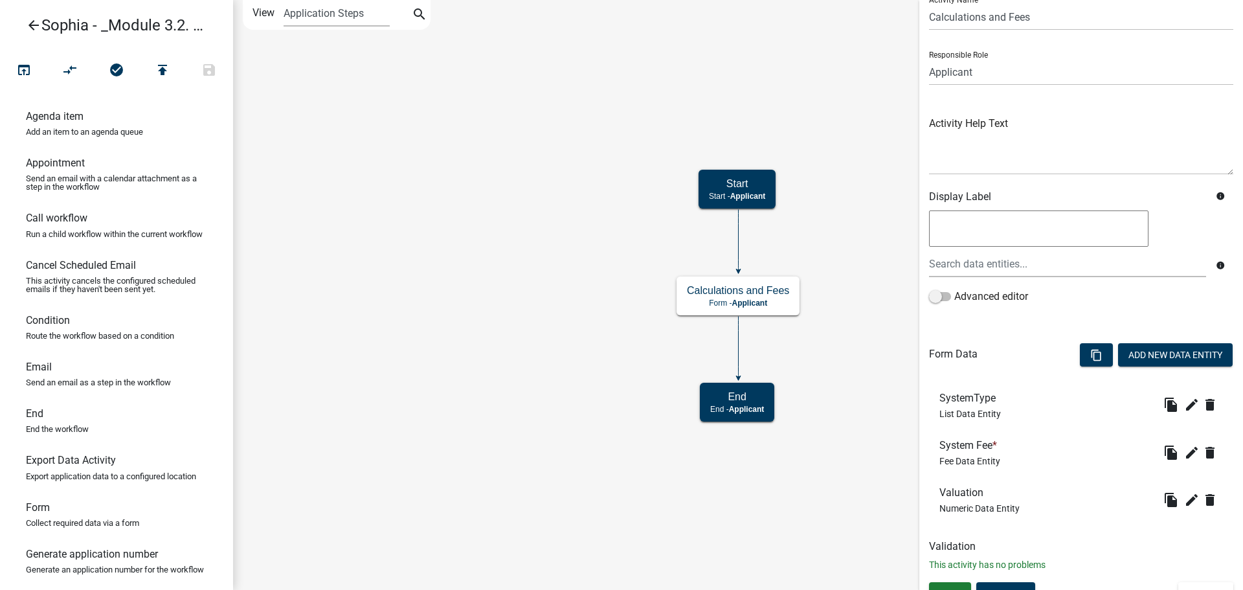
scroll to position [69, 0]
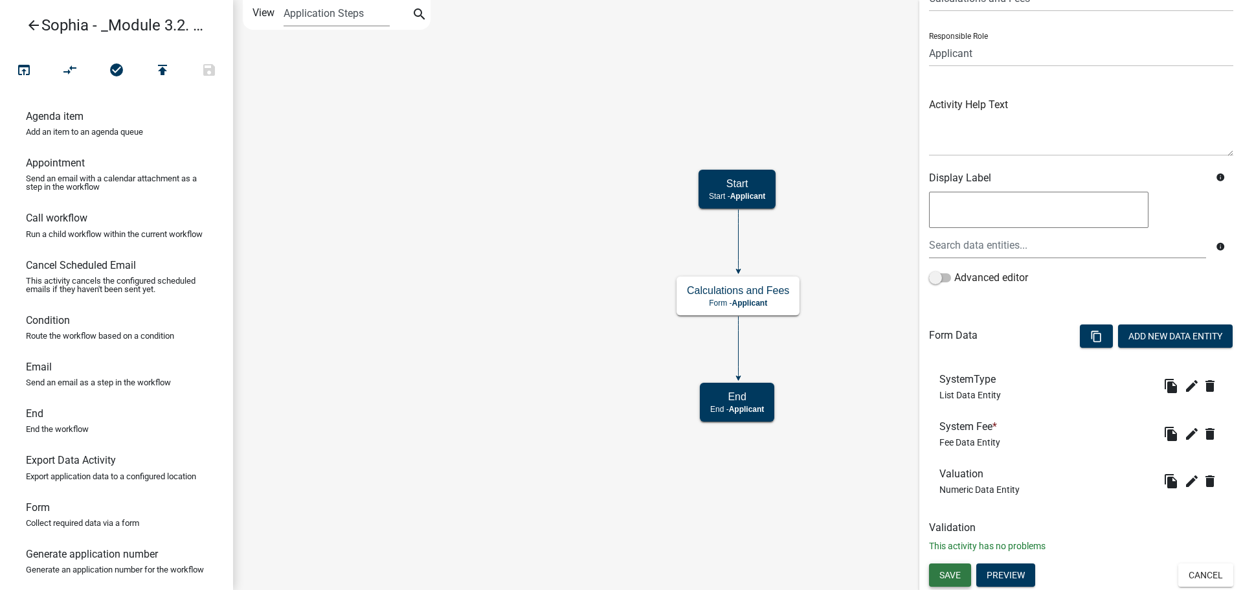
click at [938, 574] on button "Save" at bounding box center [950, 574] width 42 height 23
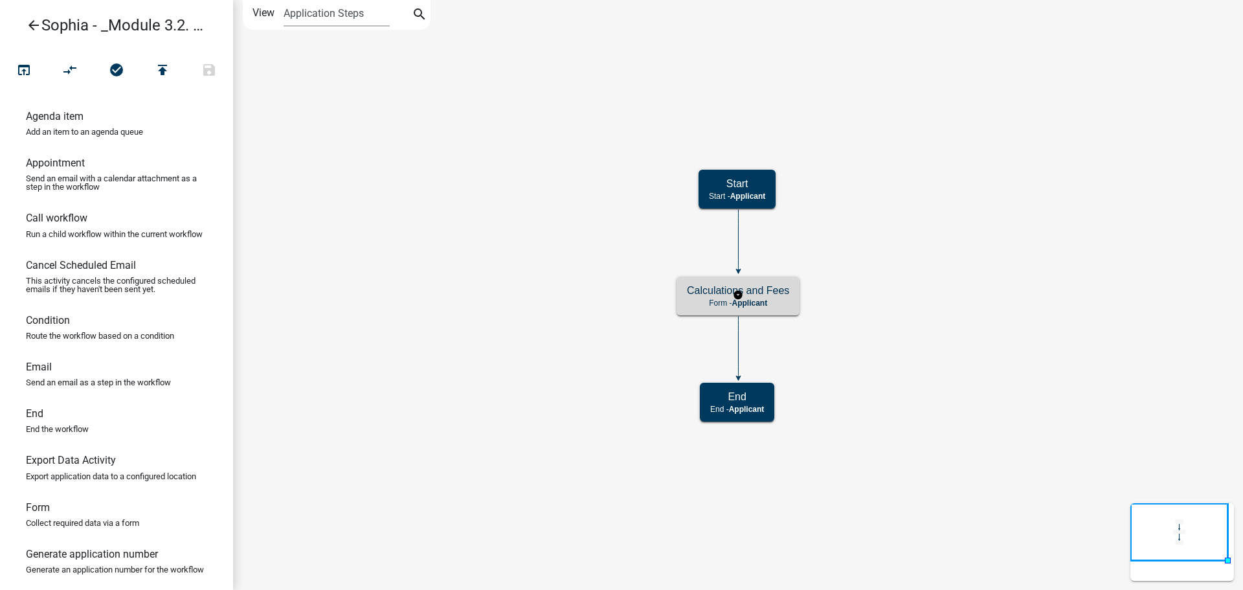
click at [757, 302] on span "Applicant" at bounding box center [749, 302] width 36 height 9
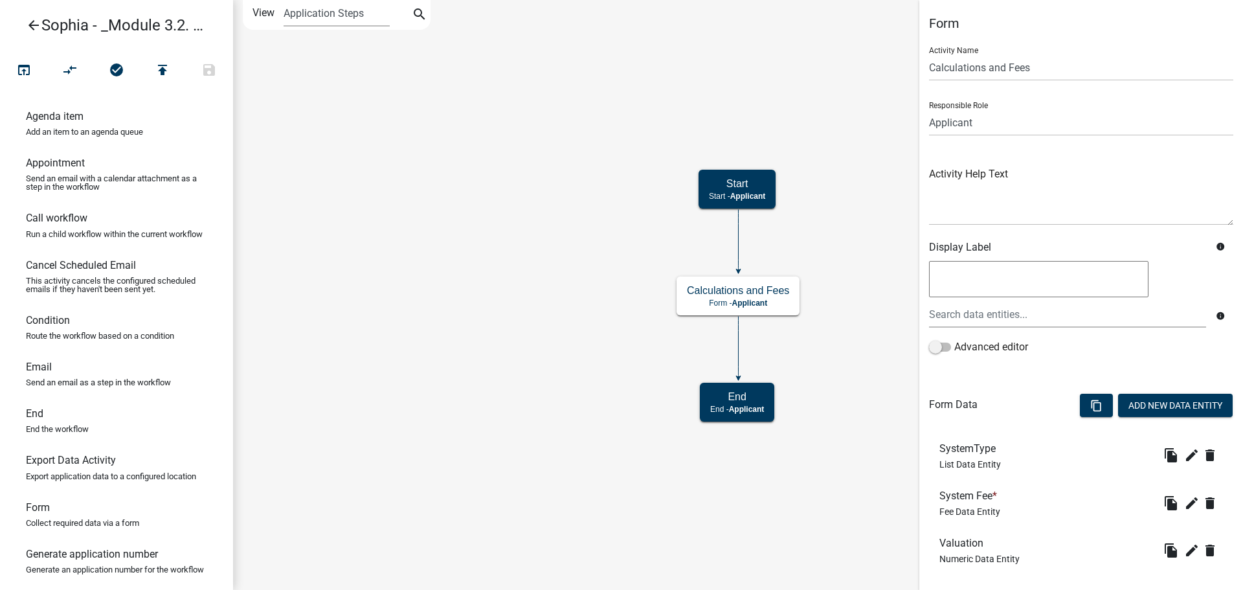
scroll to position [69, 0]
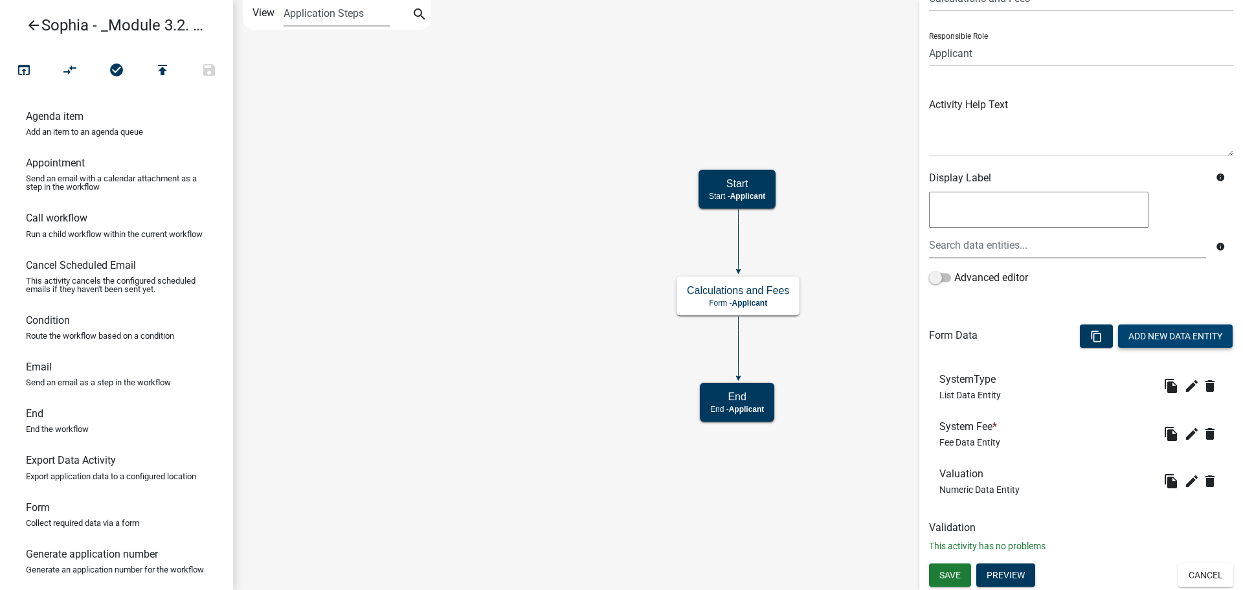
click at [1141, 340] on button "Add New Data Entity" at bounding box center [1175, 335] width 115 height 23
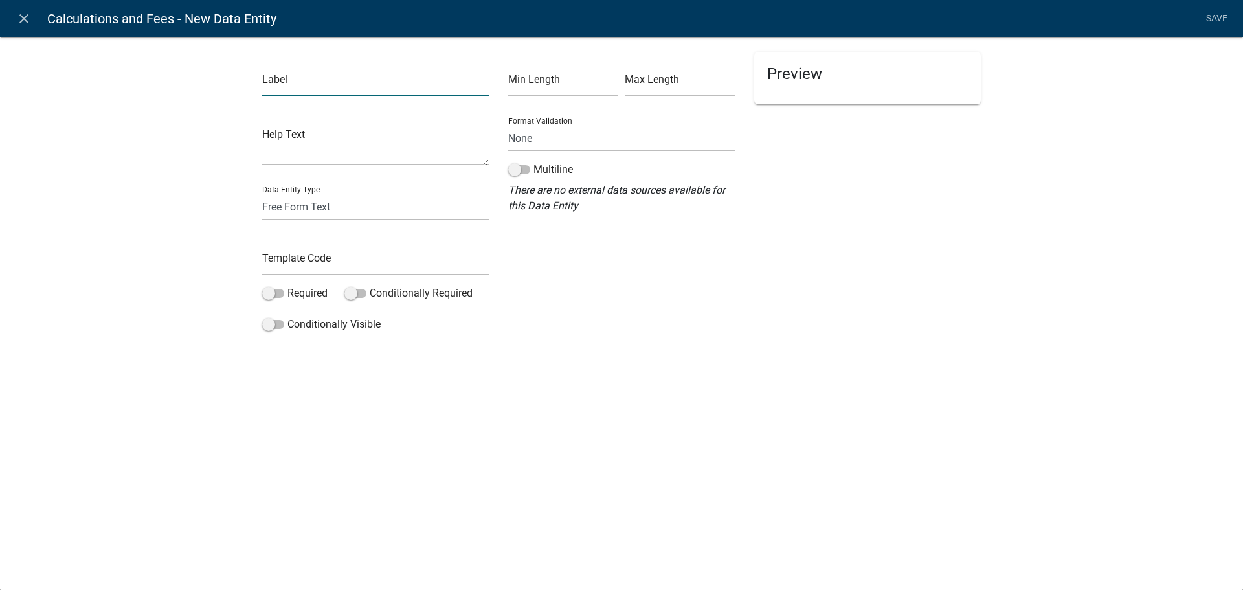
click at [342, 85] on input "text" at bounding box center [375, 83] width 227 height 27
type input "Valuation Fee"
click at [320, 253] on input "text" at bounding box center [375, 262] width 227 height 27
type input "ValuationFee"
click at [357, 201] on select "Free Form Text Document Display Entity Value Fee Numeric Data Date Map Sketch D…" at bounding box center [375, 207] width 227 height 27
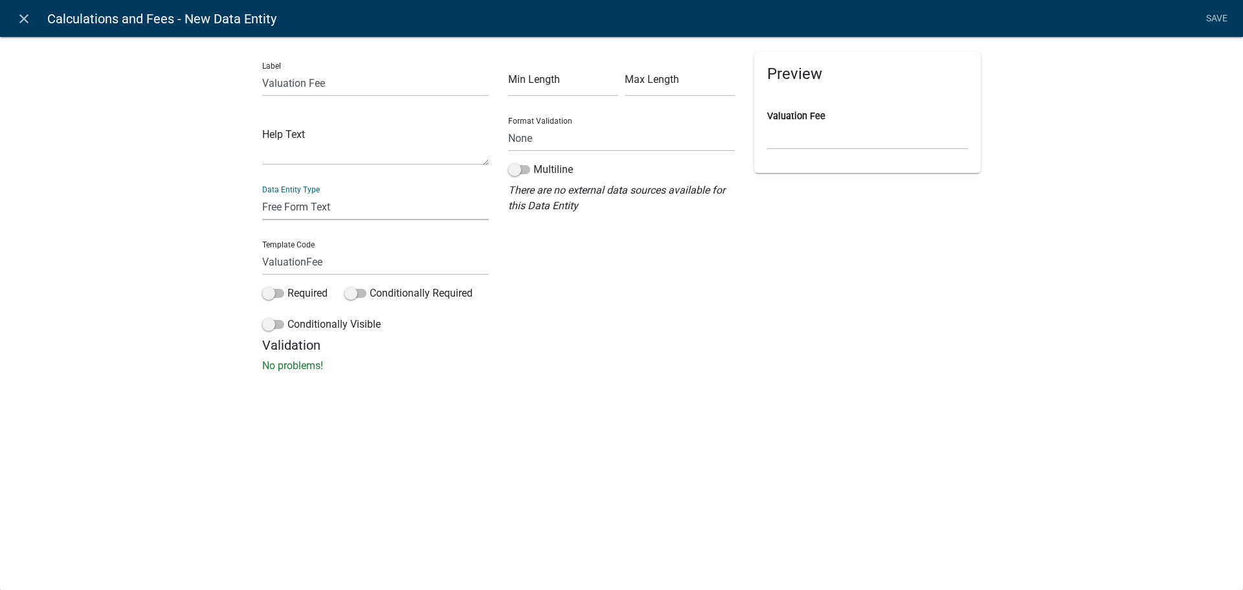
select select "fee"
click at [262, 194] on select "Free Form Text Document Display Entity Value Fee Numeric Data Date Map Sketch D…" at bounding box center [375, 207] width 227 height 27
select select "fee"
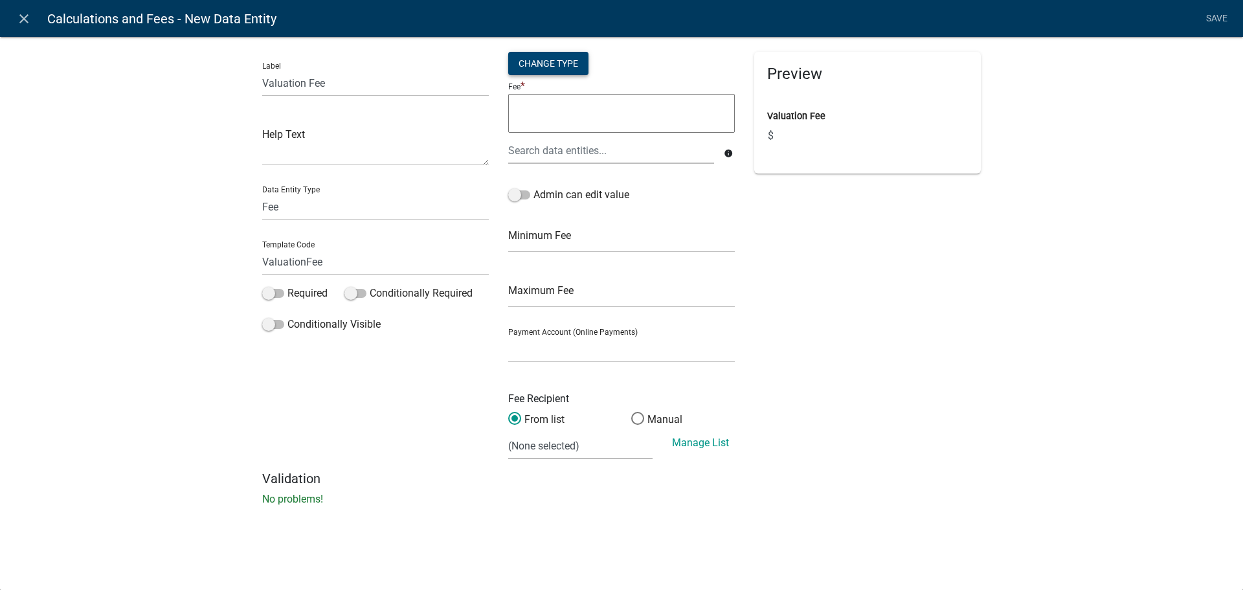
click at [568, 67] on div "Change Type" at bounding box center [548, 63] width 80 height 23
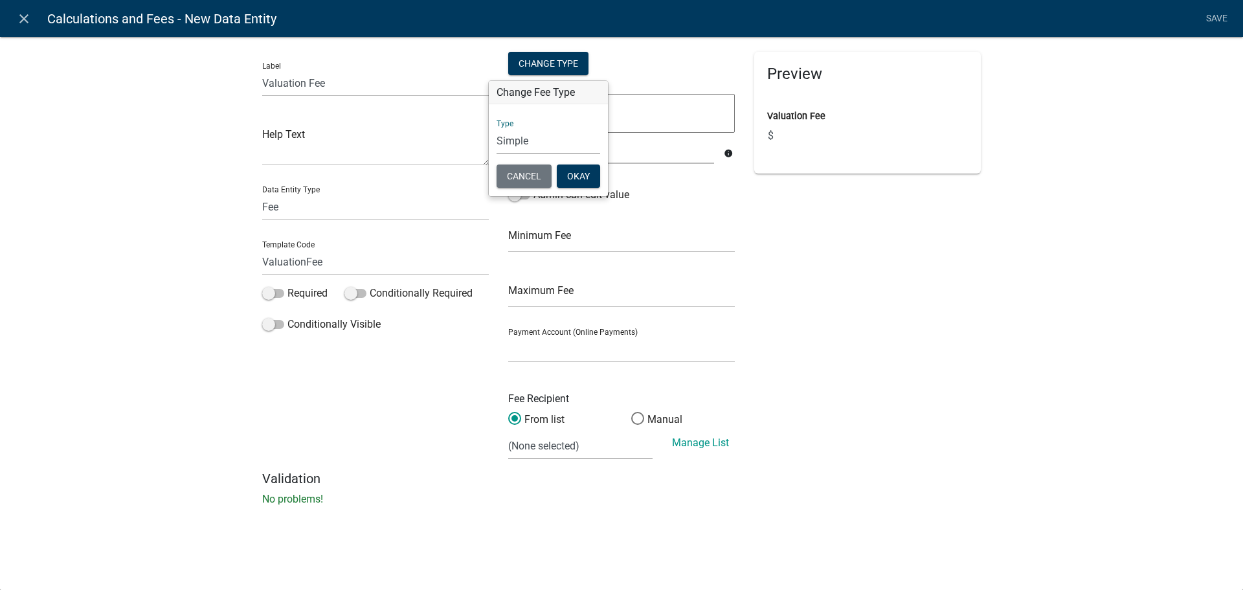
click at [540, 148] on select "Simple List Advanced" at bounding box center [548, 141] width 104 height 27
select select "2"
click at [496, 154] on select "Simple List Advanced" at bounding box center [548, 141] width 104 height 27
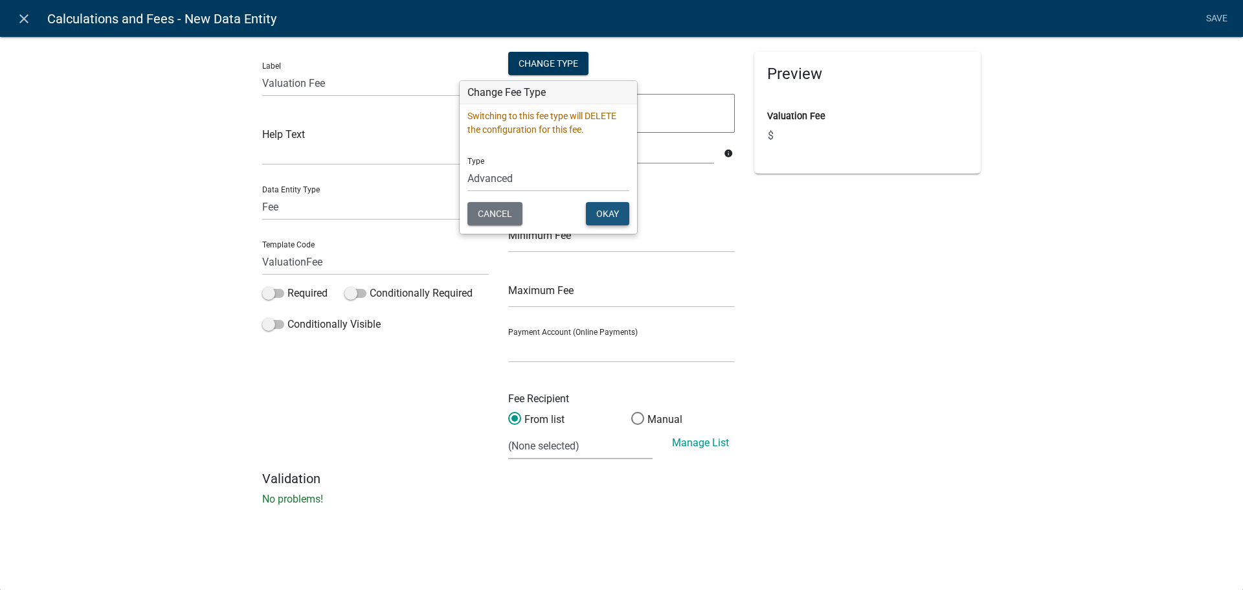
click at [594, 210] on button "Okay" at bounding box center [607, 213] width 43 height 23
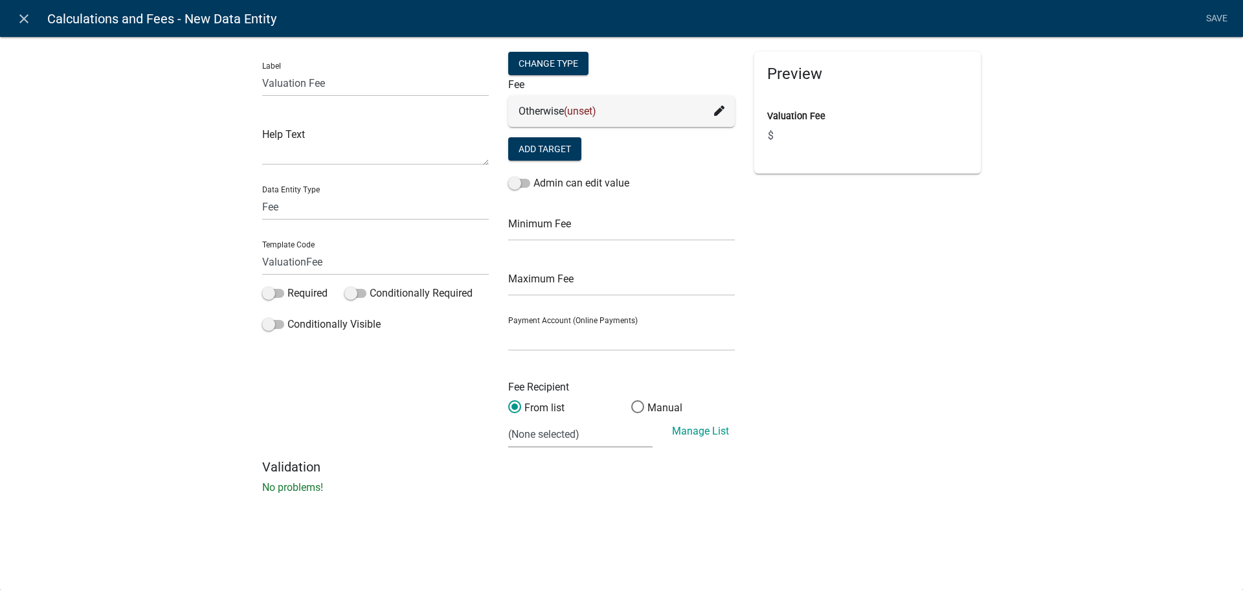
click at [721, 110] on icon at bounding box center [719, 111] width 10 height 10
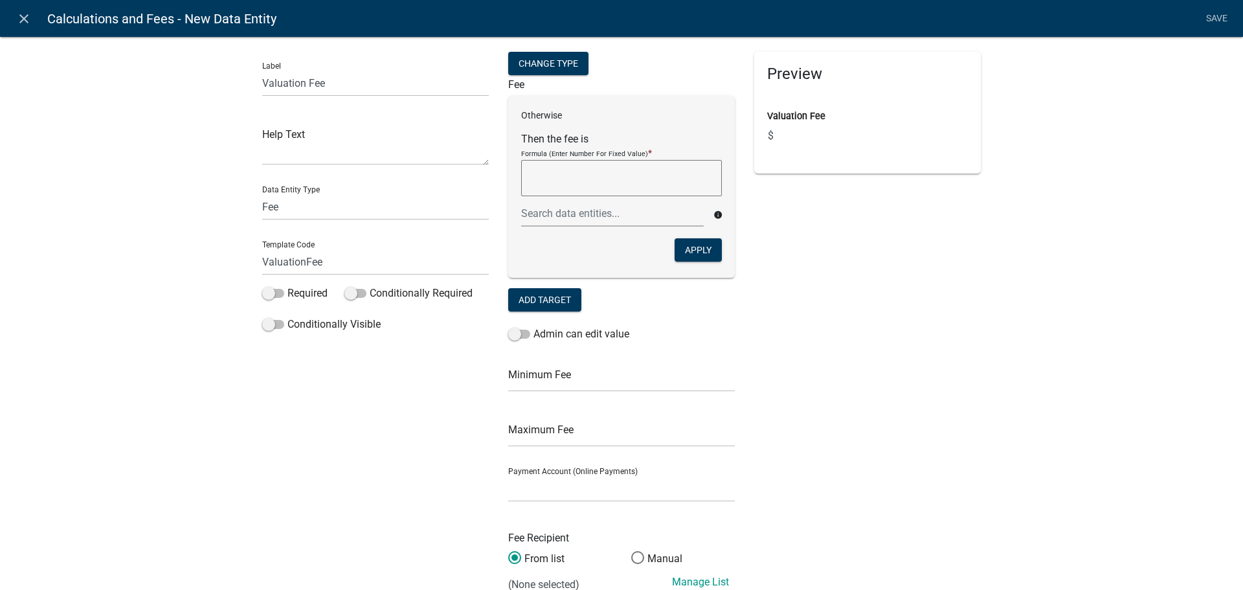
click at [629, 285] on form "Fee Otherwise Then the fee is Formula (Enter Number For Fixed Value) * info App…" at bounding box center [621, 196] width 227 height 236
click at [679, 253] on button "Apply" at bounding box center [697, 249] width 47 height 23
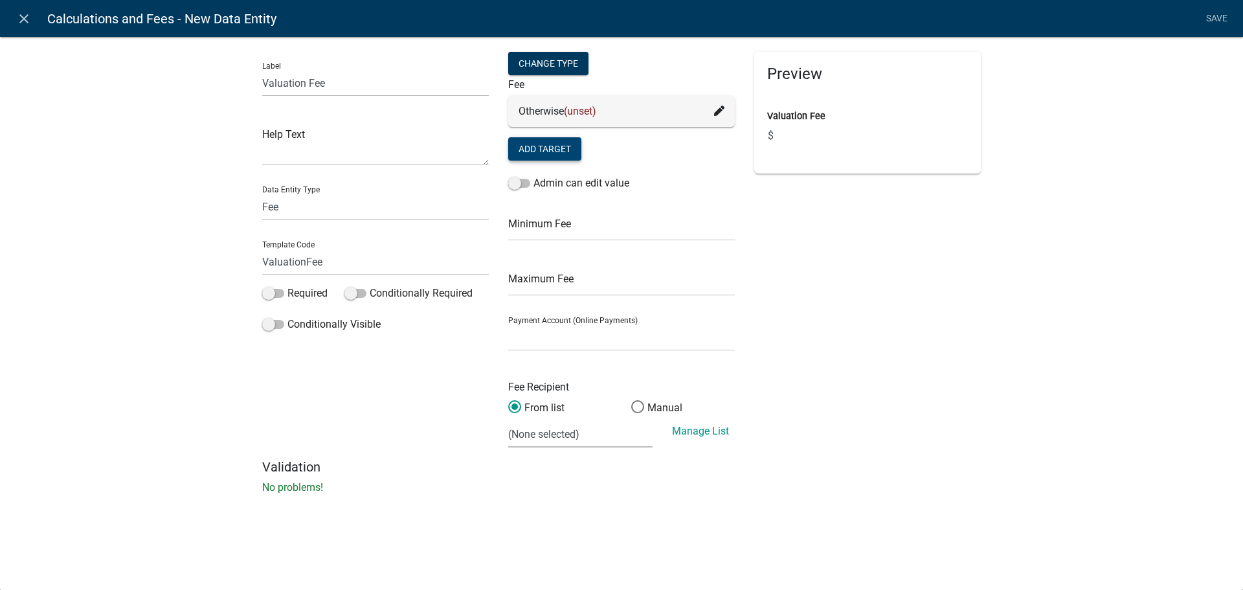
click at [522, 148] on button "Add Target" at bounding box center [544, 148] width 73 height 23
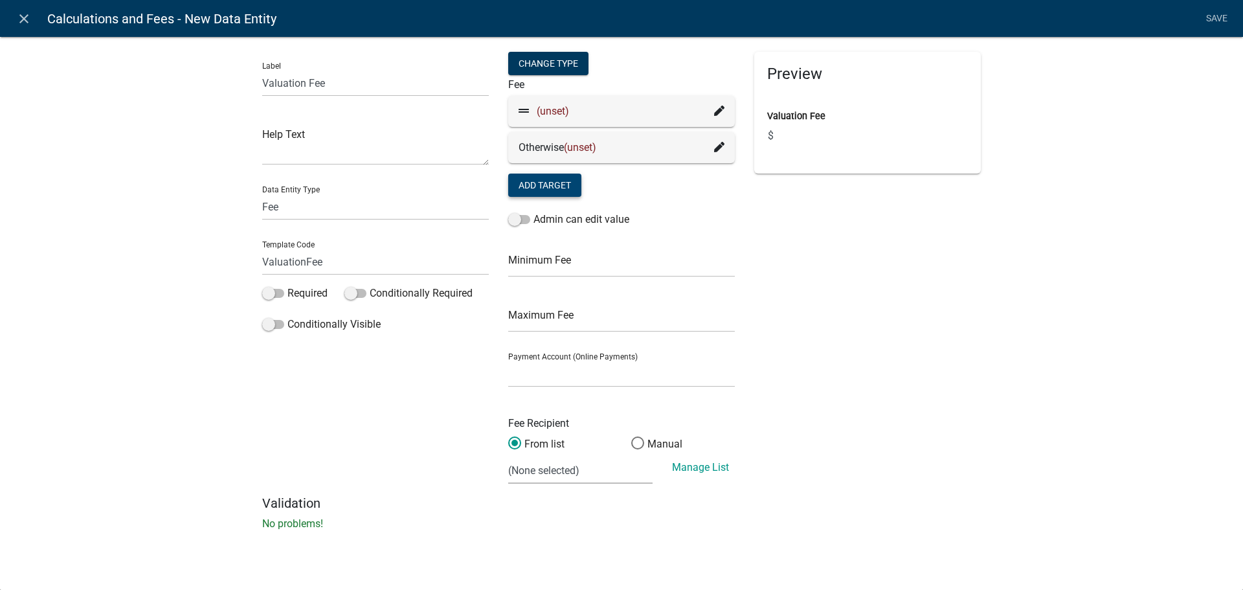
click at [721, 106] on icon at bounding box center [719, 111] width 10 height 10
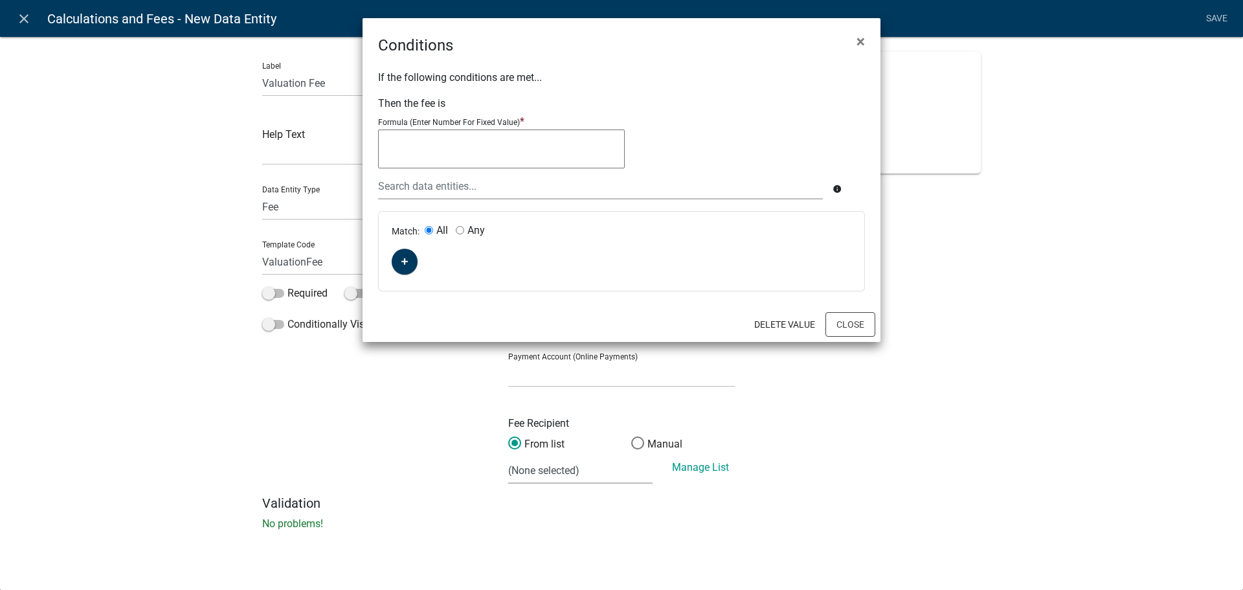
click at [498, 153] on textarea at bounding box center [501, 148] width 247 height 39
type textarea "I"
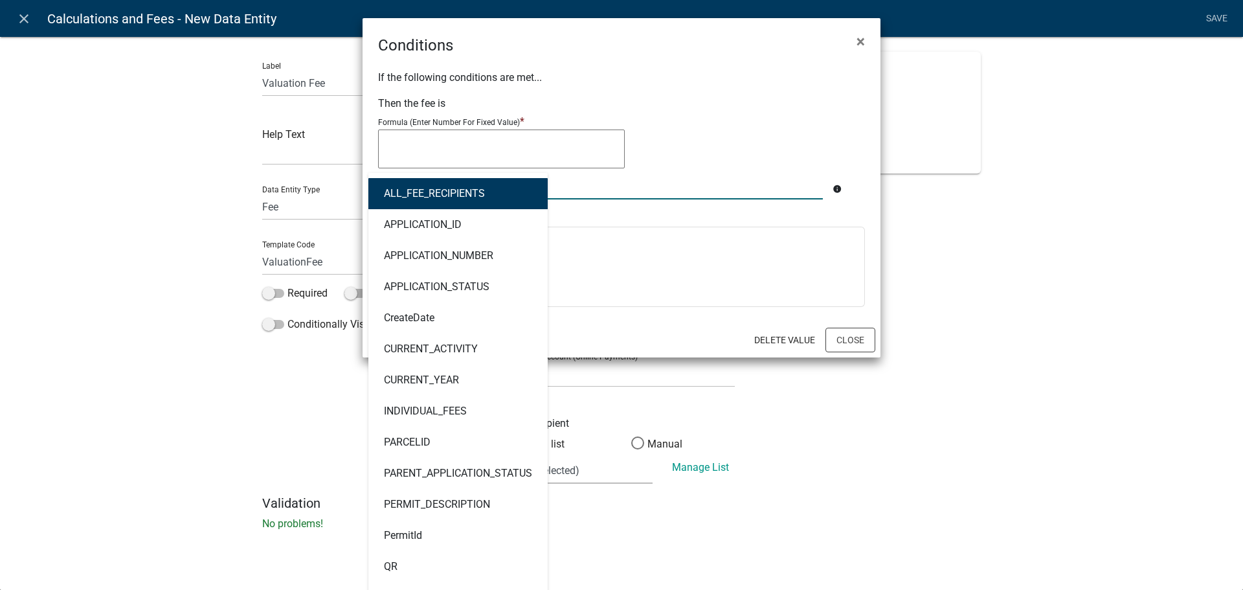
click at [441, 189] on div "ALL_FEE_RECIPIENTS APPLICATION_ID APPLICATION_NUMBER APPLICATION_STATUS CreateD…" at bounding box center [600, 186] width 464 height 27
click at [518, 155] on textarea at bounding box center [501, 148] width 247 height 39
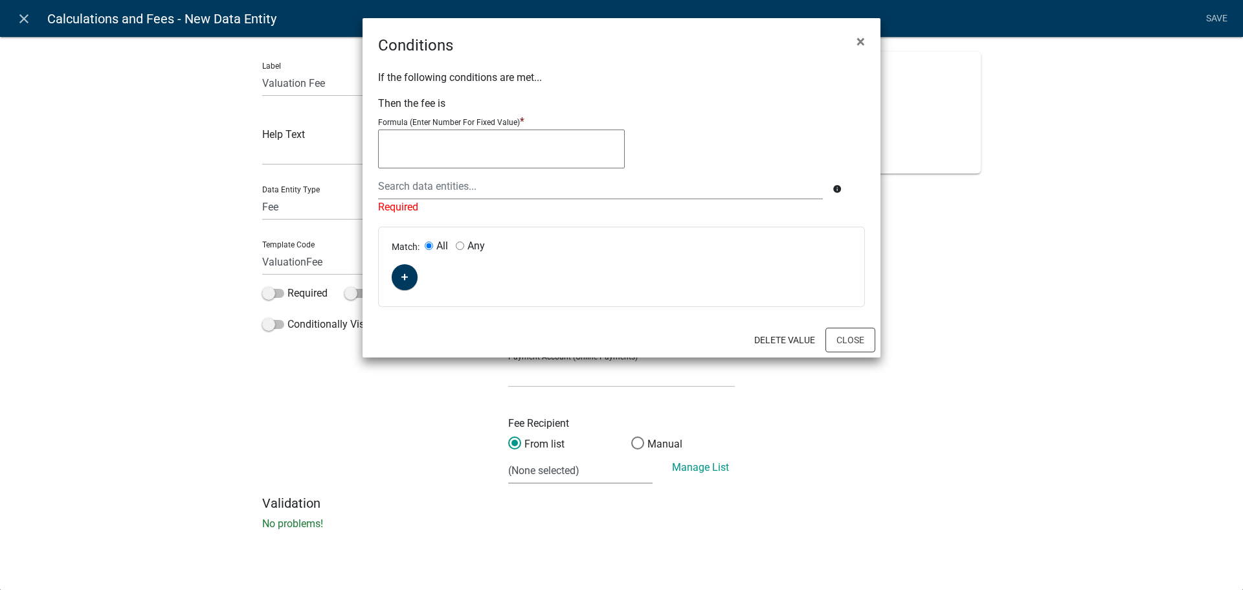
click at [784, 165] on div at bounding box center [621, 150] width 487 height 43
click at [408, 278] on icon "button" at bounding box center [404, 277] width 7 height 8
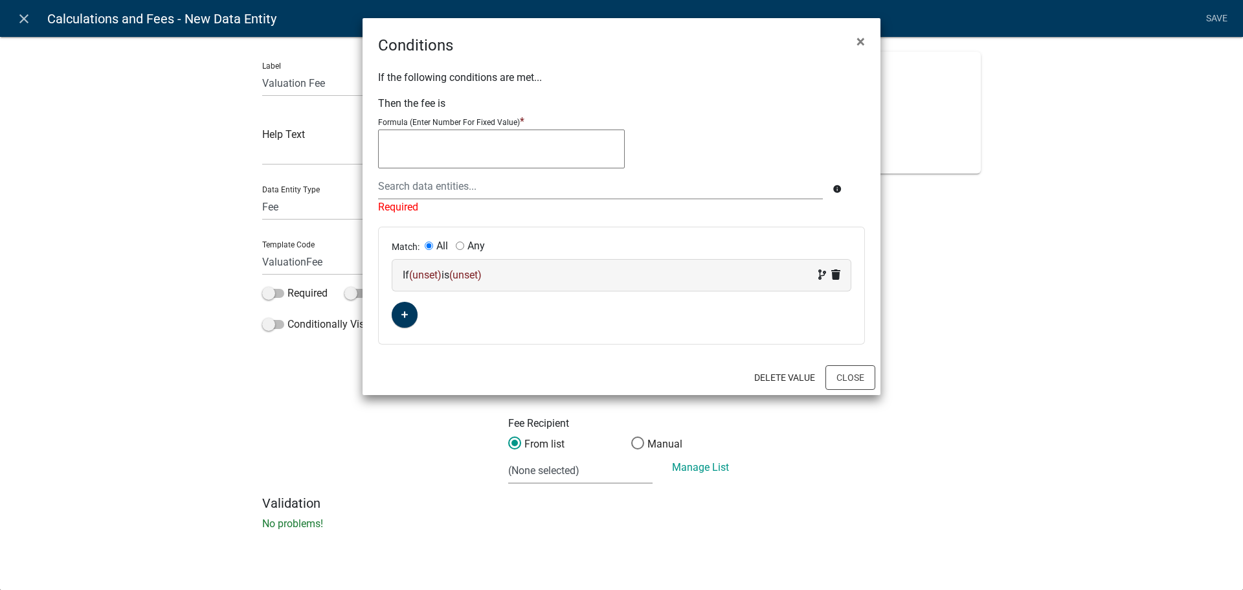
click at [434, 274] on span "(unset)" at bounding box center [425, 275] width 32 height 12
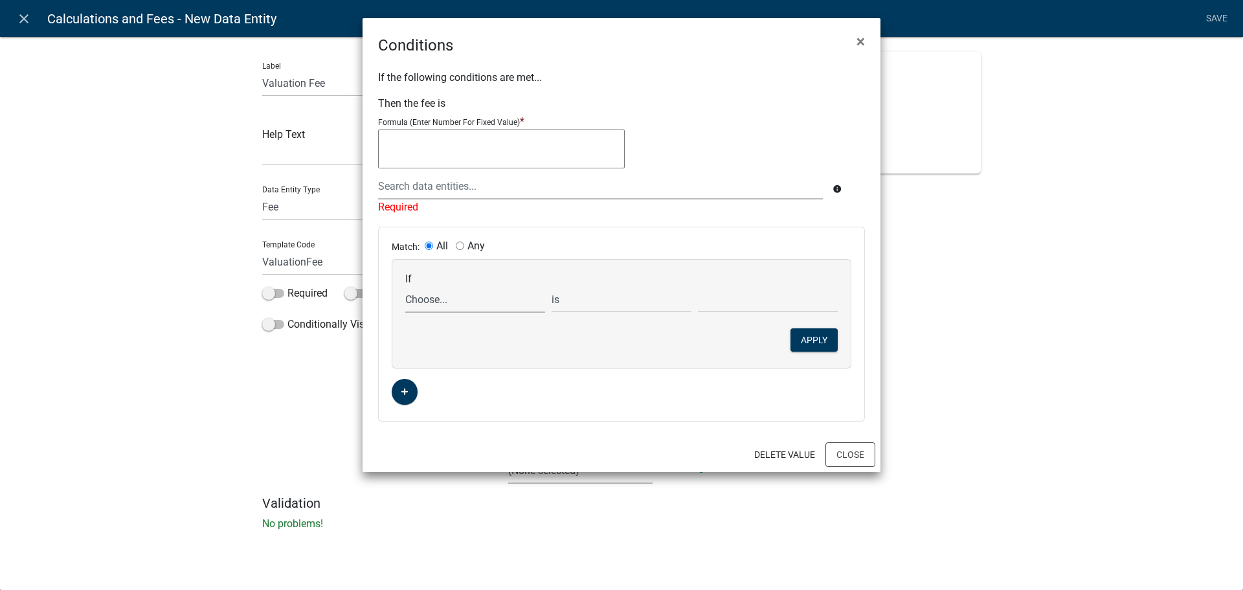
click at [438, 300] on select "Choose... ALL_FEE_RECIPIENTS APPLICATION_ID APPLICATION_NUMBER APPLICATION_STAT…" at bounding box center [475, 299] width 140 height 27
select select "24: Valuation"
click at [405, 286] on select "Choose... ALL_FEE_RECIPIENTS APPLICATION_ID APPLICATION_NUMBER APPLICATION_STAT…" at bounding box center [475, 299] width 140 height 27
drag, startPoint x: 616, startPoint y: 300, endPoint x: 647, endPoint y: 304, distance: 32.0
click at [616, 300] on select "is is not exists does not exist is greater than is less than contains does not …" at bounding box center [621, 299] width 140 height 27
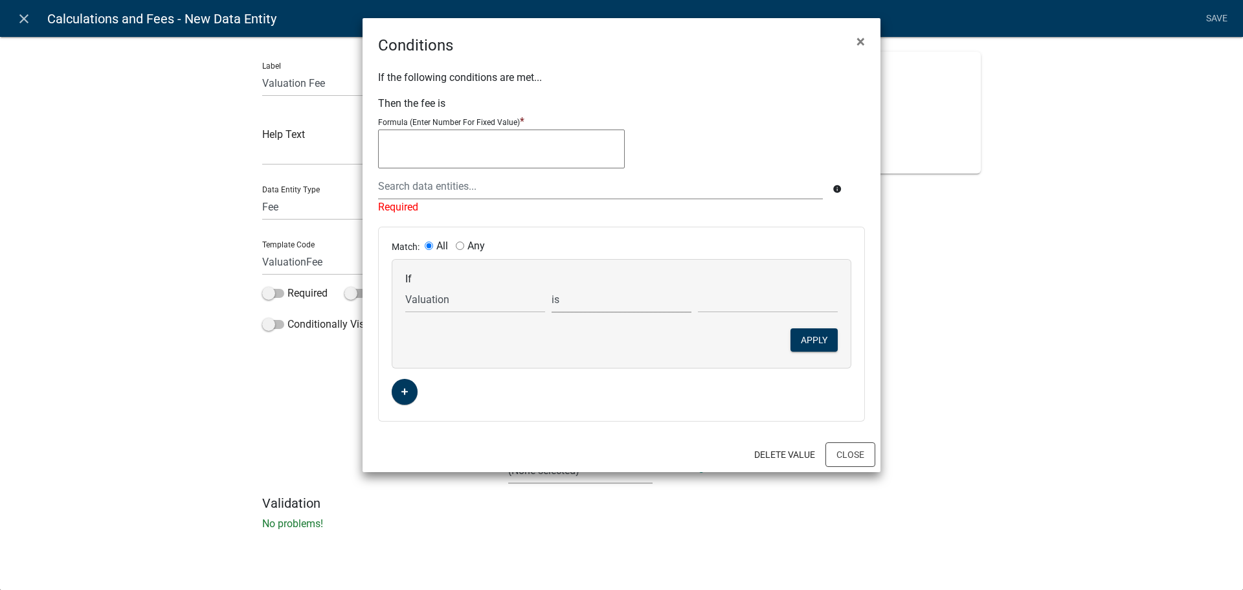
select select "3: <"
click at [551, 286] on select "is is not exists does not exist is greater than is less than contains does not …" at bounding box center [621, 299] width 140 height 27
click at [726, 304] on input "text" at bounding box center [768, 299] width 140 height 27
type input "1001"
click at [818, 346] on button "Apply" at bounding box center [813, 339] width 47 height 23
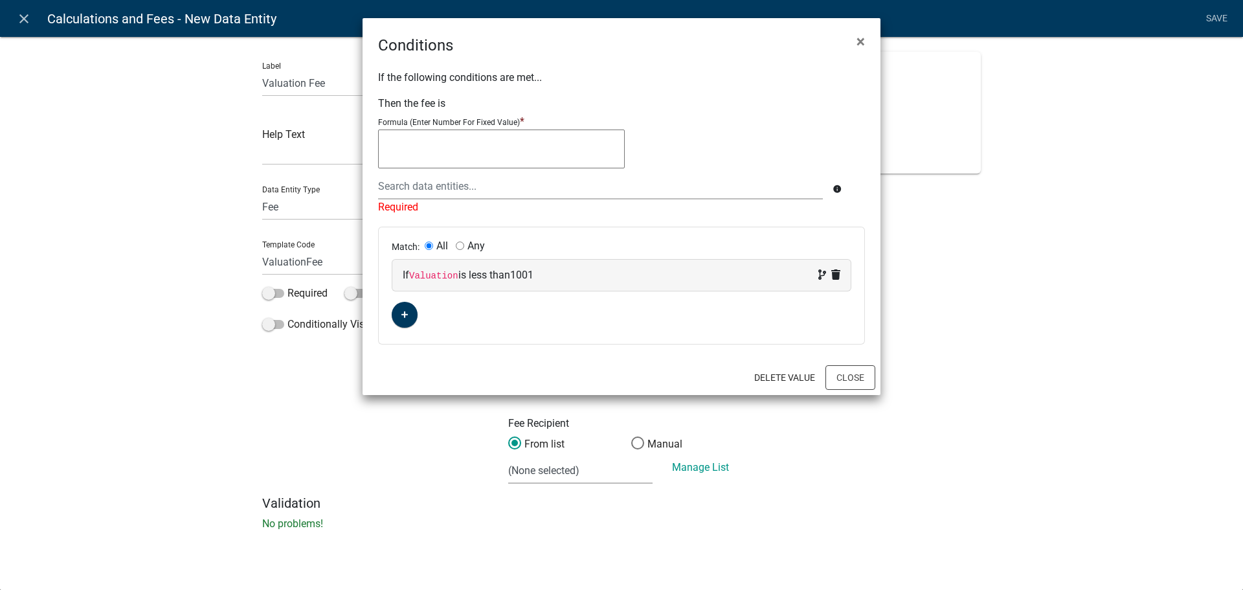
click at [412, 151] on textarea at bounding box center [501, 148] width 247 height 39
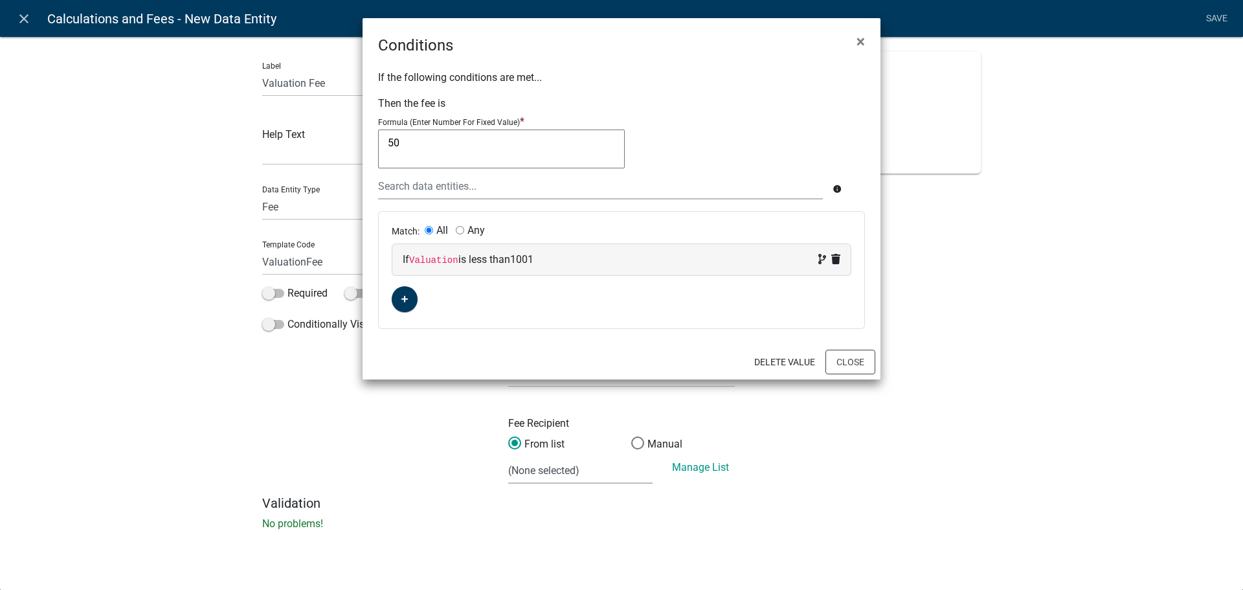
type textarea "50"
click at [596, 364] on div "Delete Value Close" at bounding box center [621, 361] width 518 height 35
click at [862, 369] on button "Close" at bounding box center [850, 362] width 50 height 25
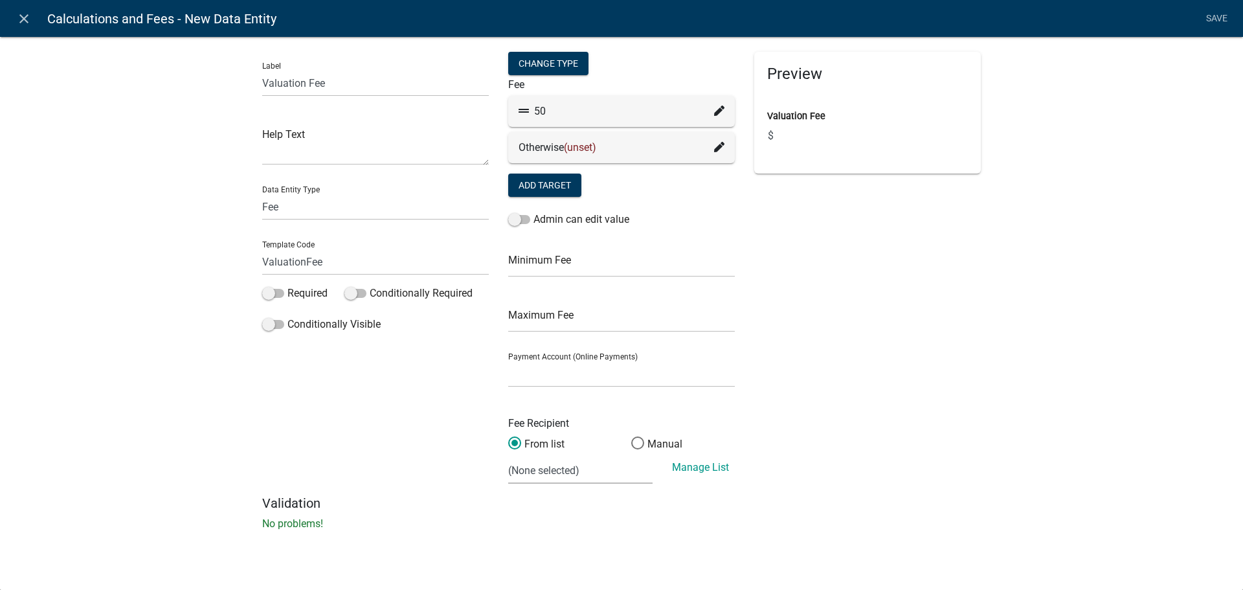
click at [1232, 16] on nav "close Calculations and Fees - New Data Entity Save" at bounding box center [621, 18] width 1243 height 37
click at [1229, 17] on link "Save" at bounding box center [1216, 18] width 32 height 25
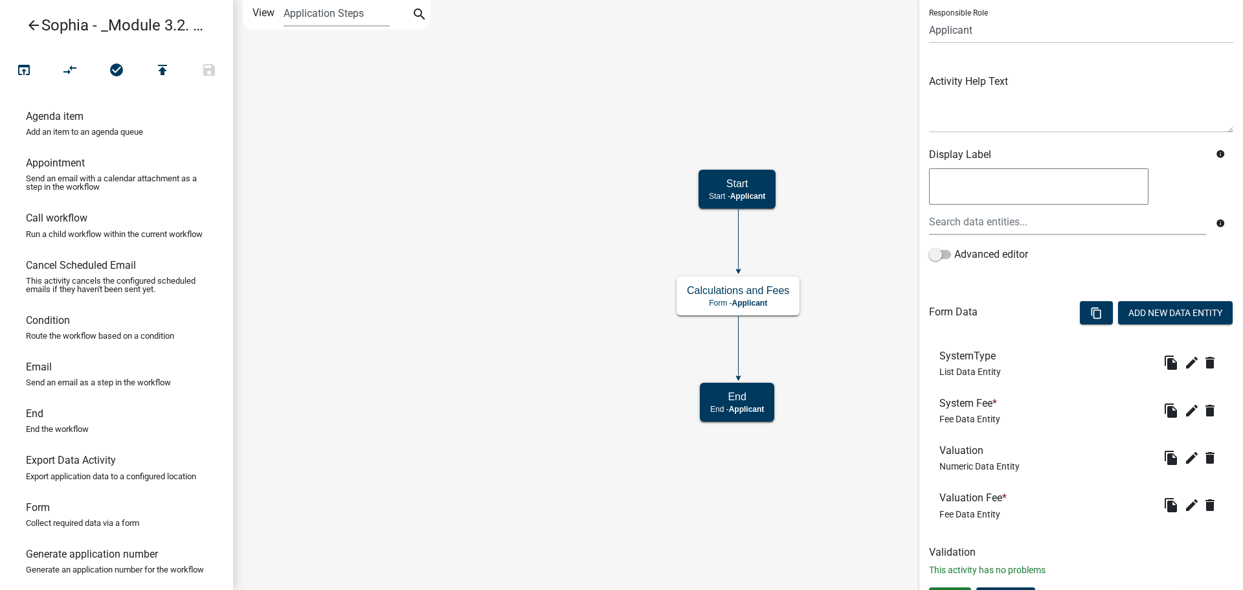
scroll to position [117, 0]
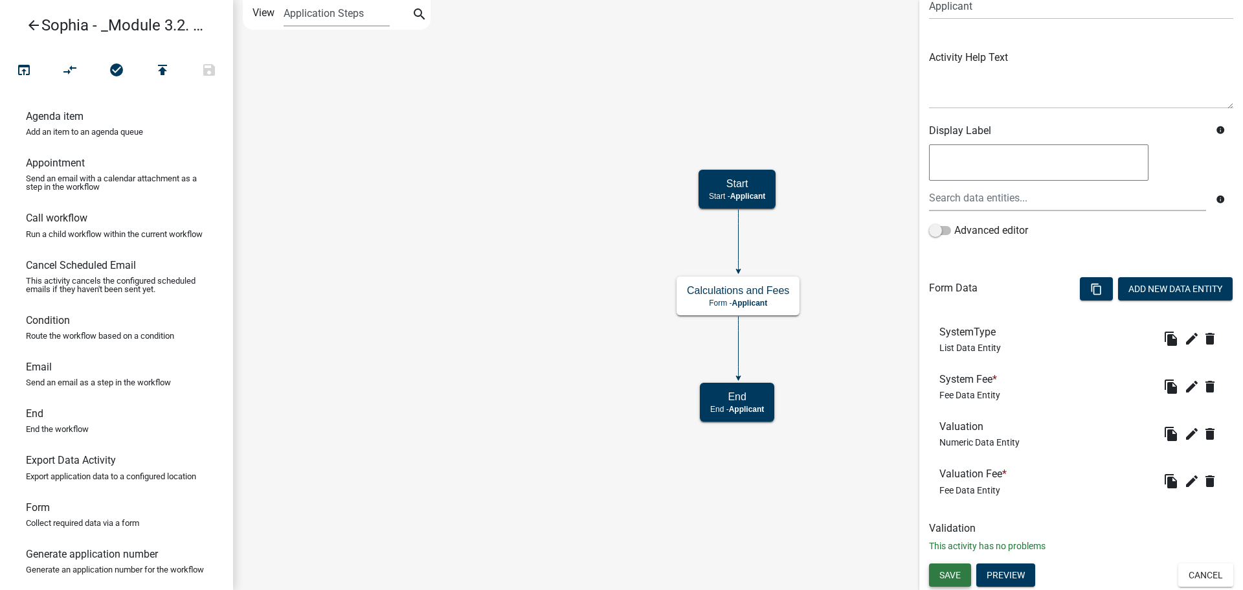
click at [939, 579] on button "Save" at bounding box center [950, 574] width 42 height 23
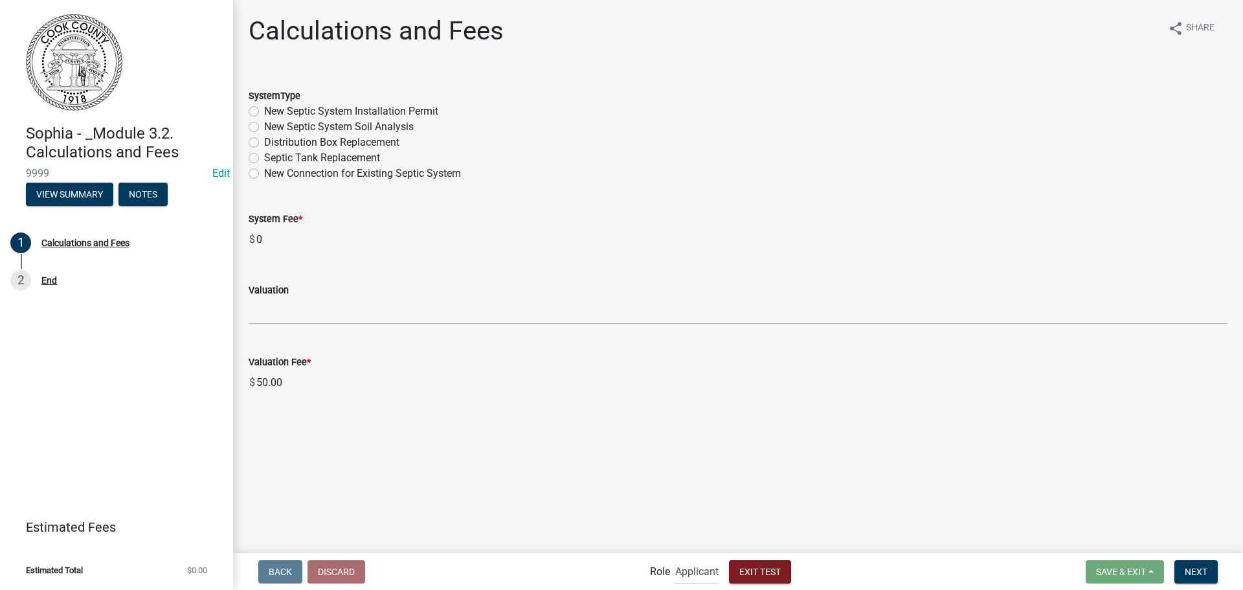
click at [264, 111] on label "New Septic System Installation Permit" at bounding box center [351, 112] width 174 height 16
click at [264, 111] on input "New Septic System Installation Permit" at bounding box center [268, 108] width 8 height 8
radio input "true"
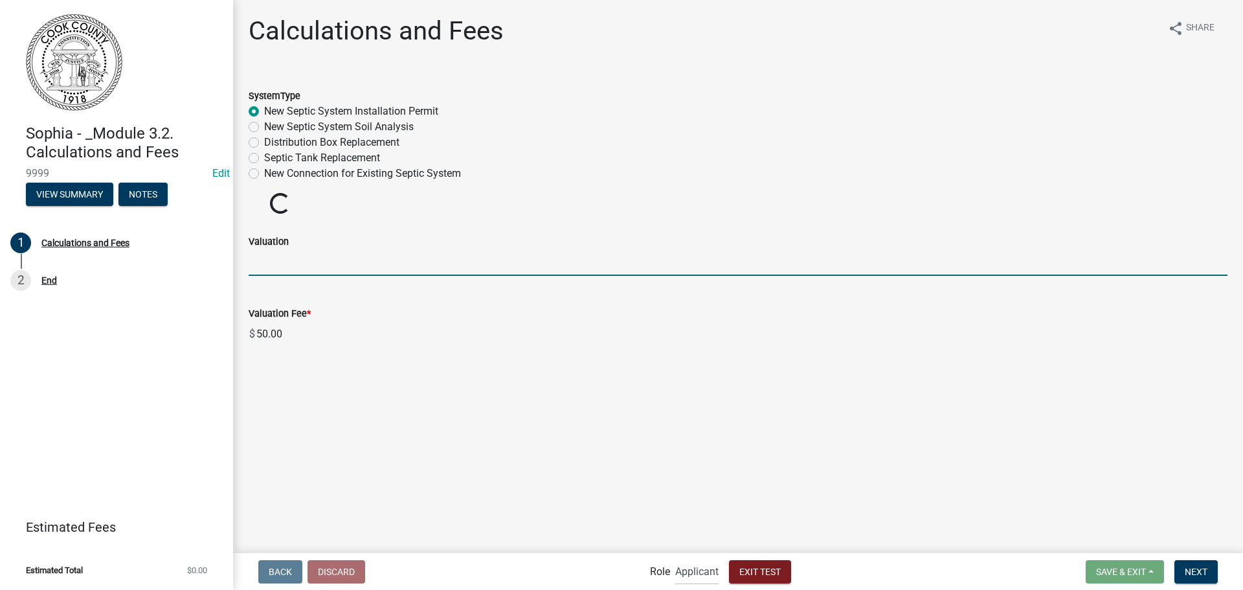
click at [270, 269] on input "text" at bounding box center [738, 262] width 979 height 27
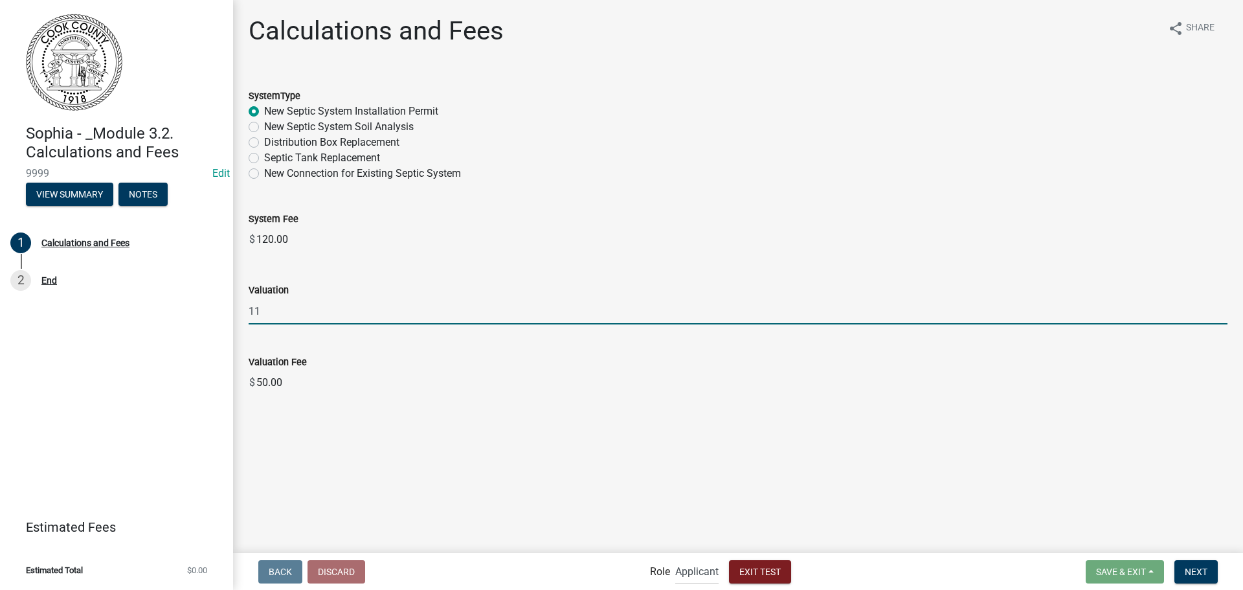
type input "1"
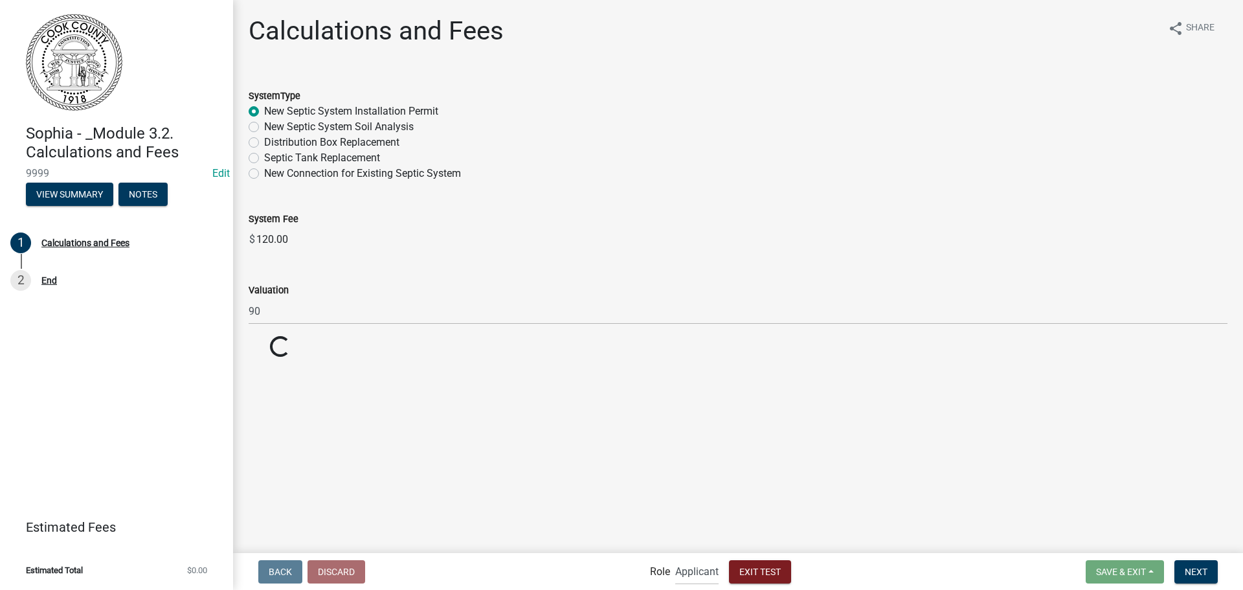
drag, startPoint x: 702, startPoint y: 476, endPoint x: 711, endPoint y: 474, distance: 9.4
click at [703, 476] on main "Calculations and Fees share Share SystemType New Septic System Installation Per…" at bounding box center [738, 275] width 1010 height 551
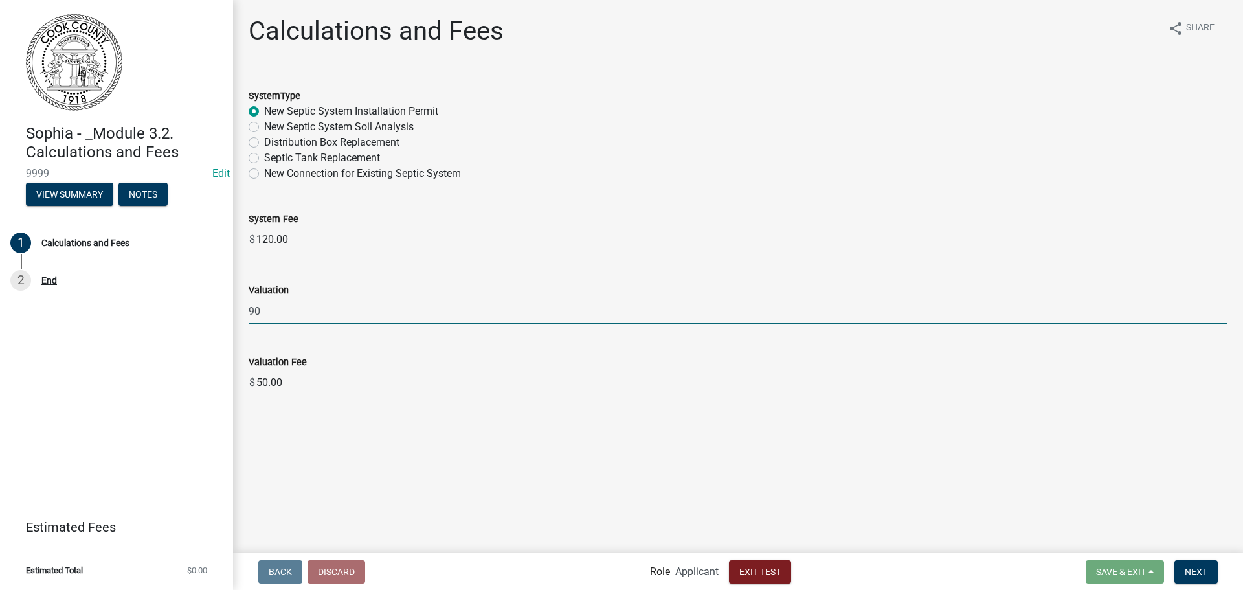
click at [294, 311] on input "90" at bounding box center [738, 311] width 979 height 27
type input "9"
type input "10000"
click at [498, 430] on main "Calculations and Fees share Share SystemType New Septic System Installation Per…" at bounding box center [738, 275] width 1010 height 551
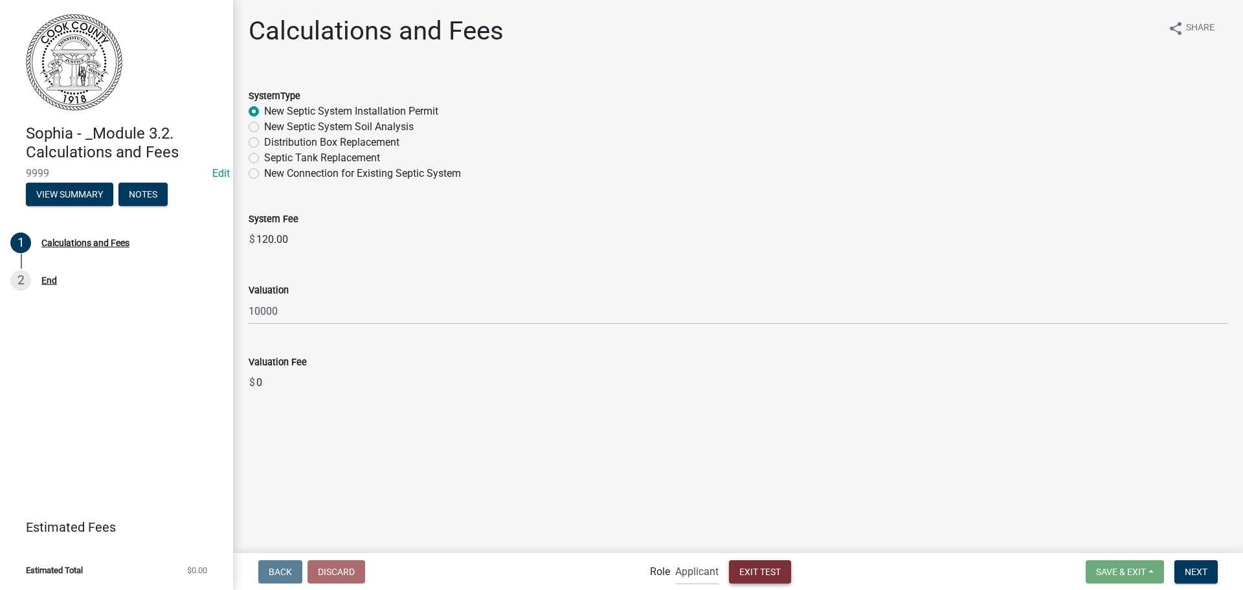
click at [749, 574] on span "Exit Test" at bounding box center [759, 571] width 41 height 10
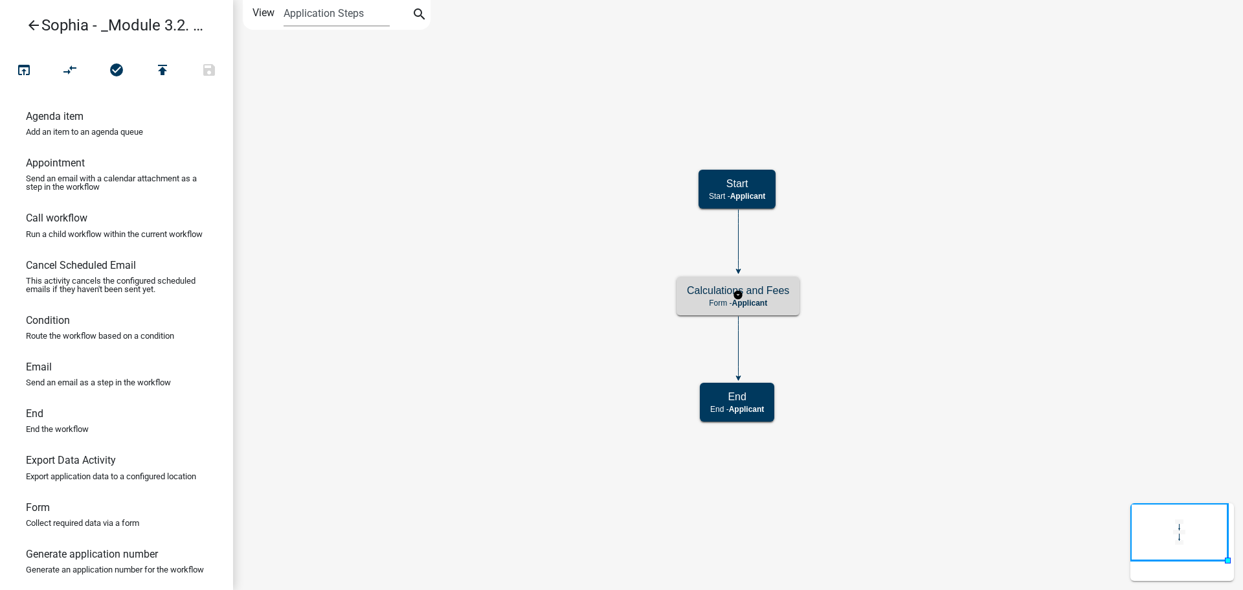
click at [782, 296] on h5 "Calculations and Fees" at bounding box center [738, 290] width 102 height 12
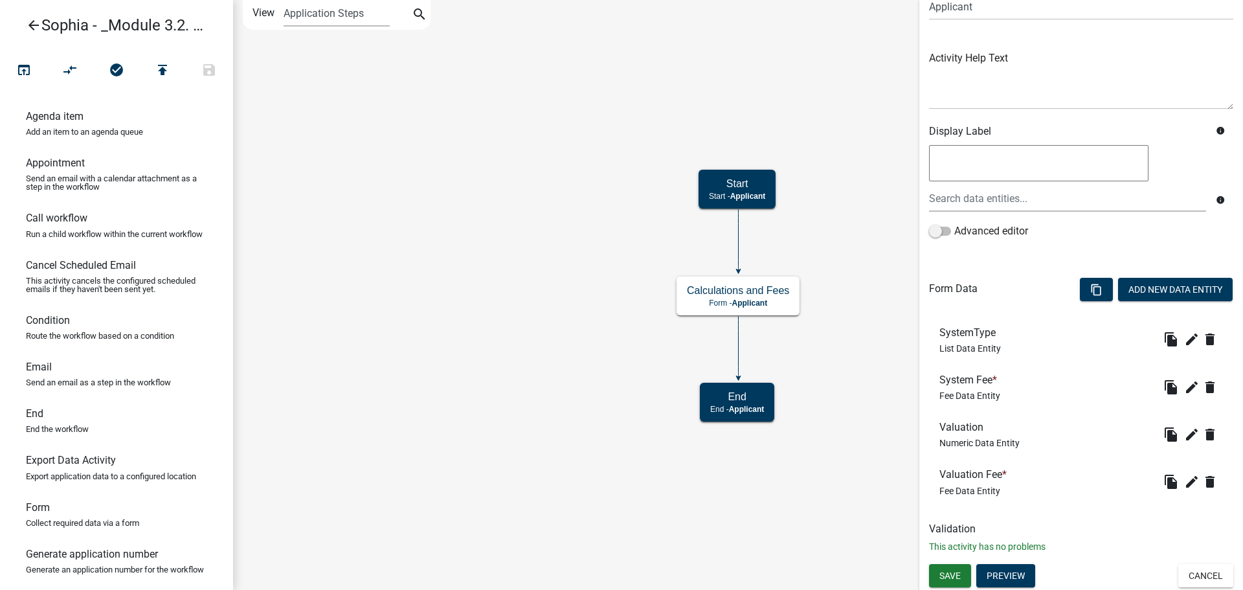
scroll to position [117, 0]
click at [1184, 478] on icon "edit" at bounding box center [1192, 481] width 16 height 16
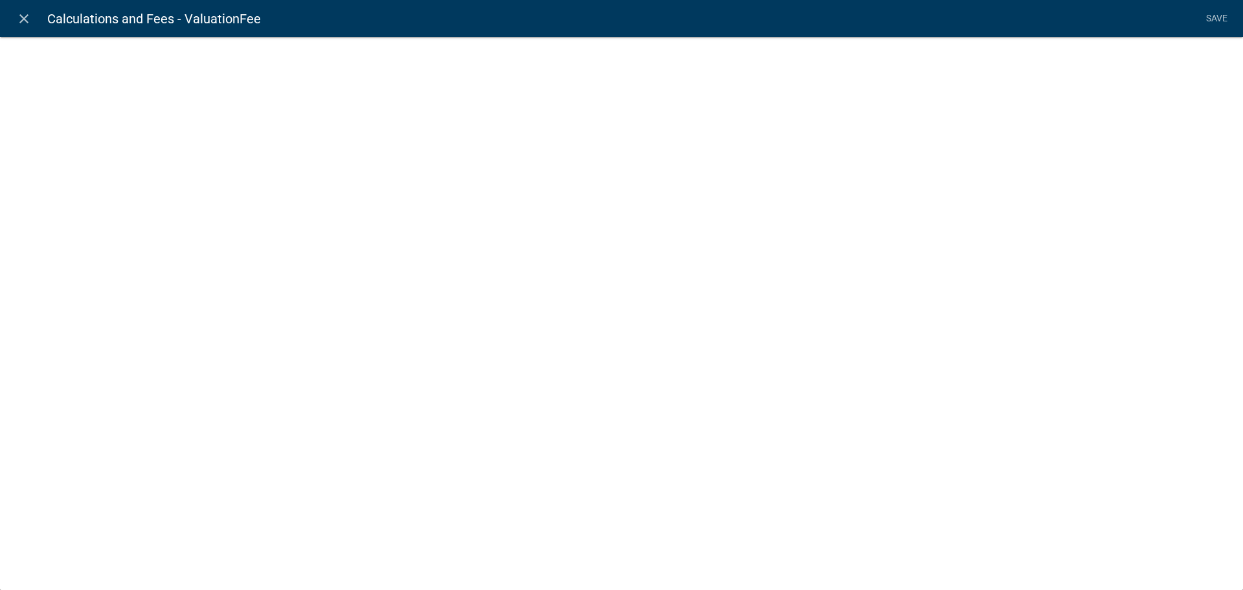
select select "fee"
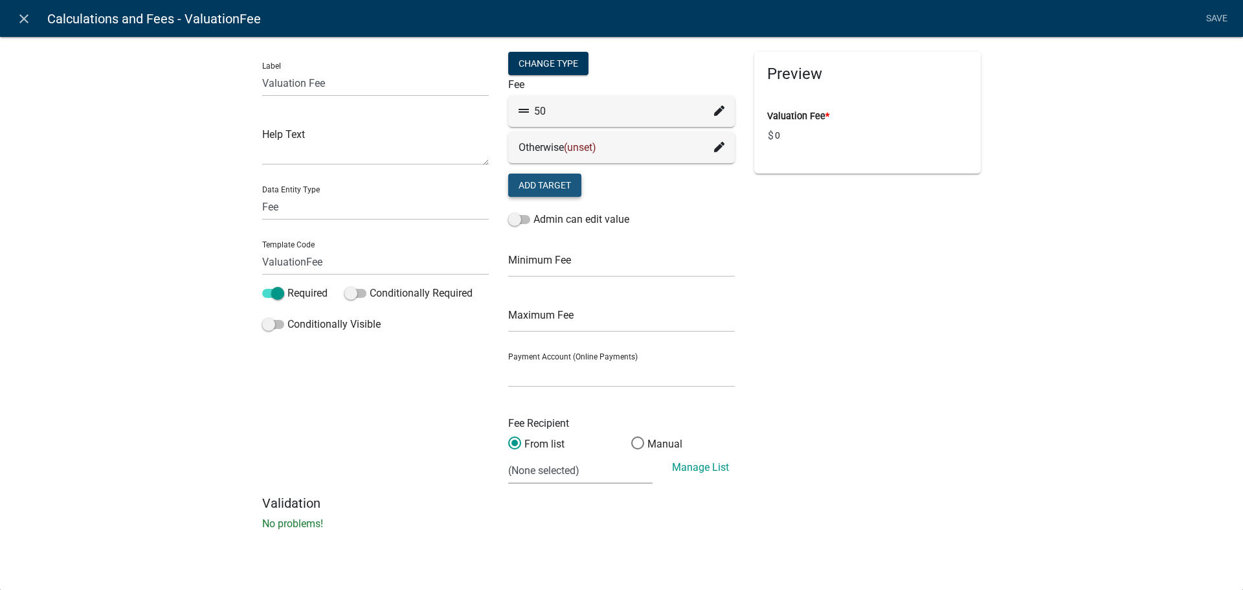
click at [539, 191] on button "Add Target" at bounding box center [544, 184] width 73 height 23
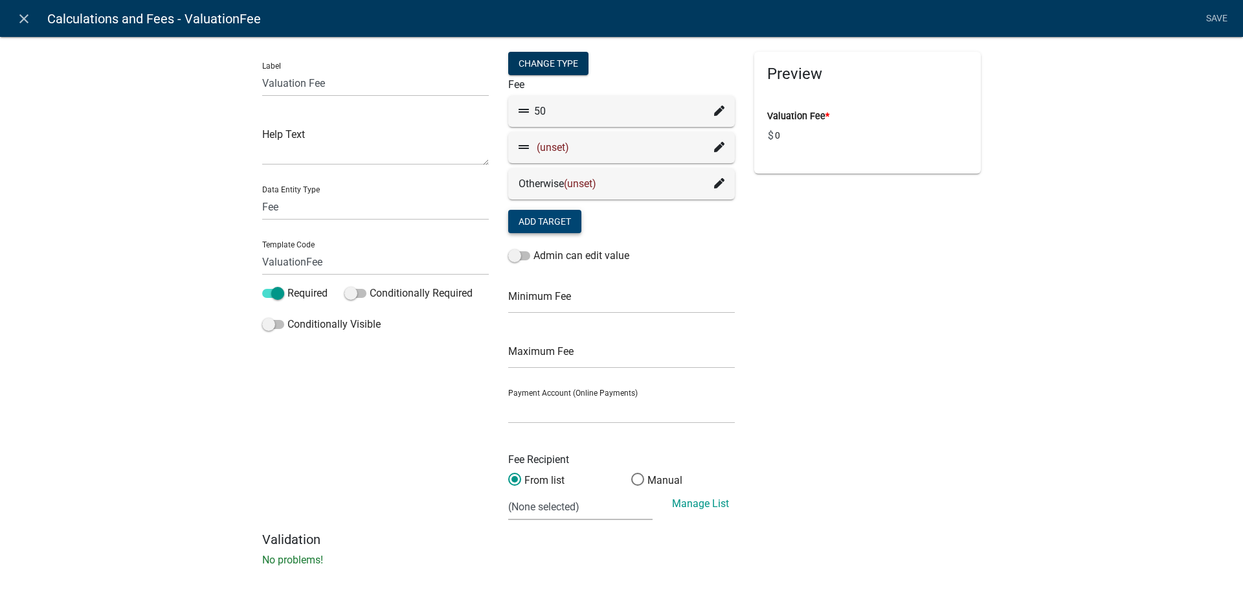
click at [717, 151] on icon at bounding box center [719, 147] width 10 height 10
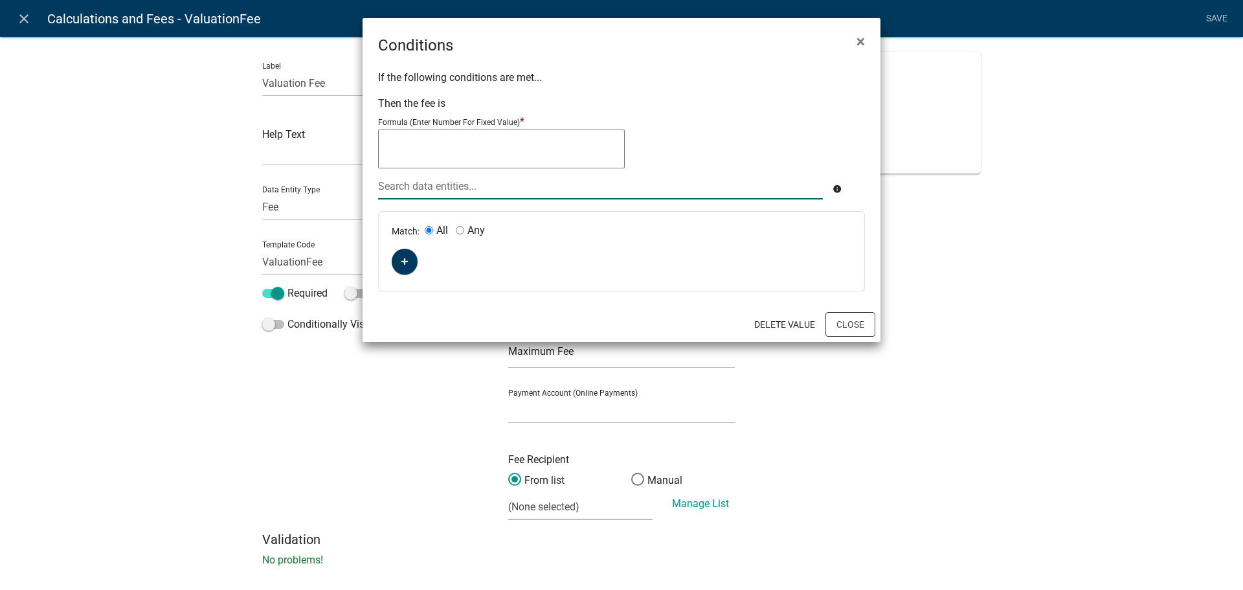
click at [406, 190] on div at bounding box center [600, 186] width 464 height 27
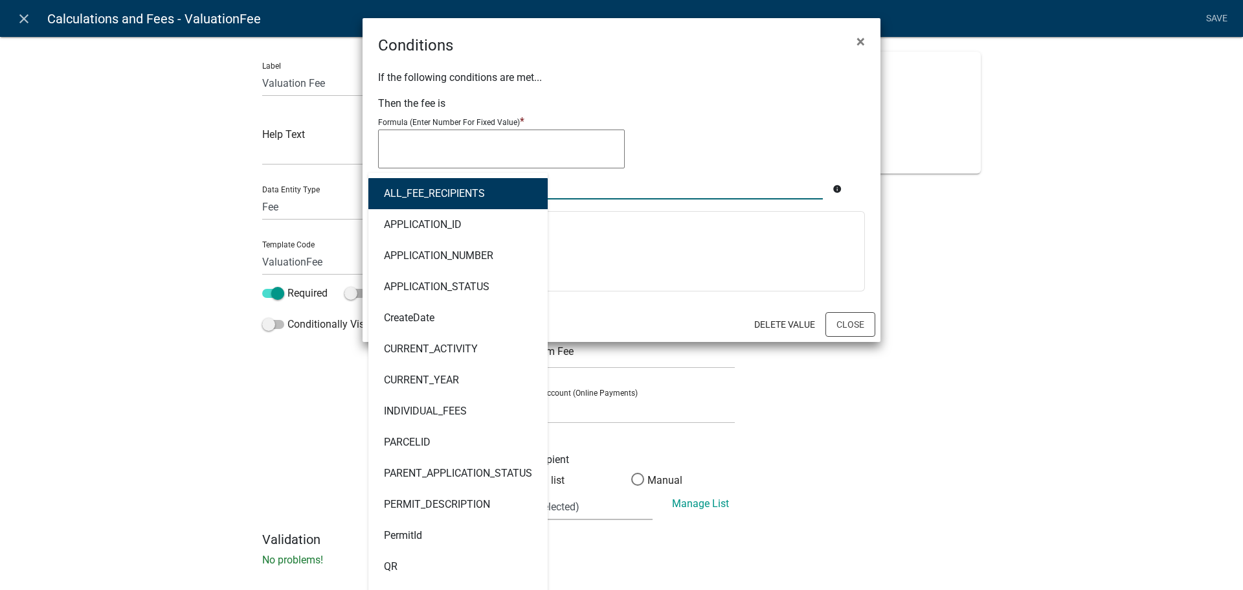
drag, startPoint x: 406, startPoint y: 190, endPoint x: 759, endPoint y: 234, distance: 356.1
click at [407, 190] on ngb-highlight "ALL_FEE_RECIPIENTS" at bounding box center [434, 193] width 101 height 10
type textarea "ALL_FEE_RECIPIENTS"
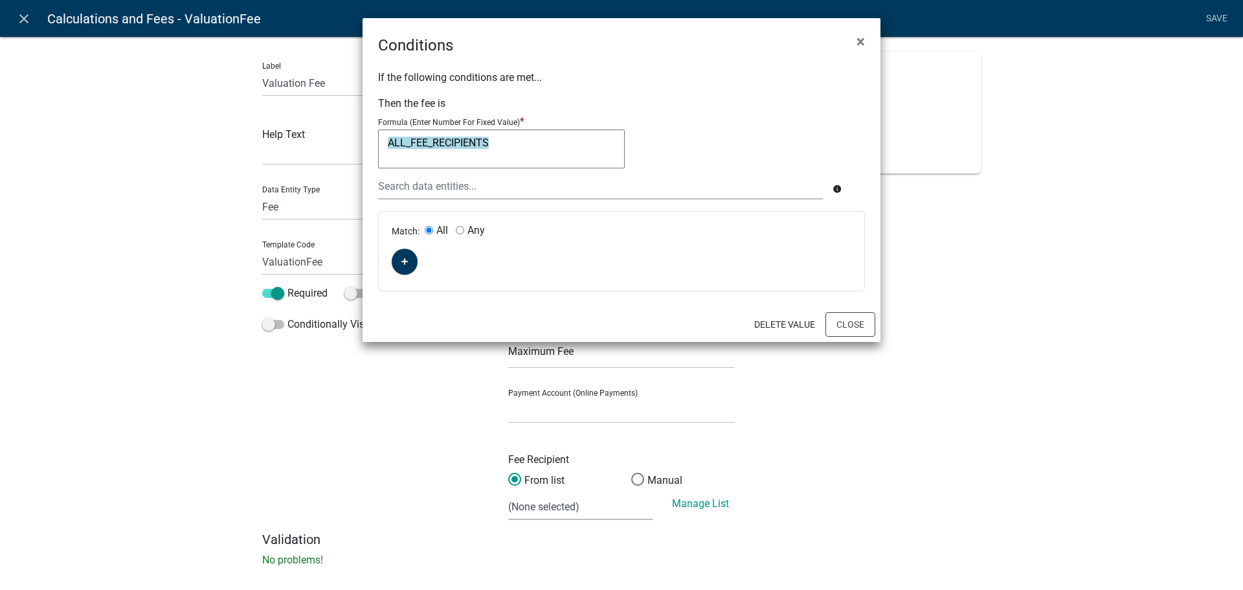
click at [757, 240] on div "Match: All Any" at bounding box center [621, 251] width 485 height 79
click at [394, 263] on button "button" at bounding box center [405, 262] width 26 height 26
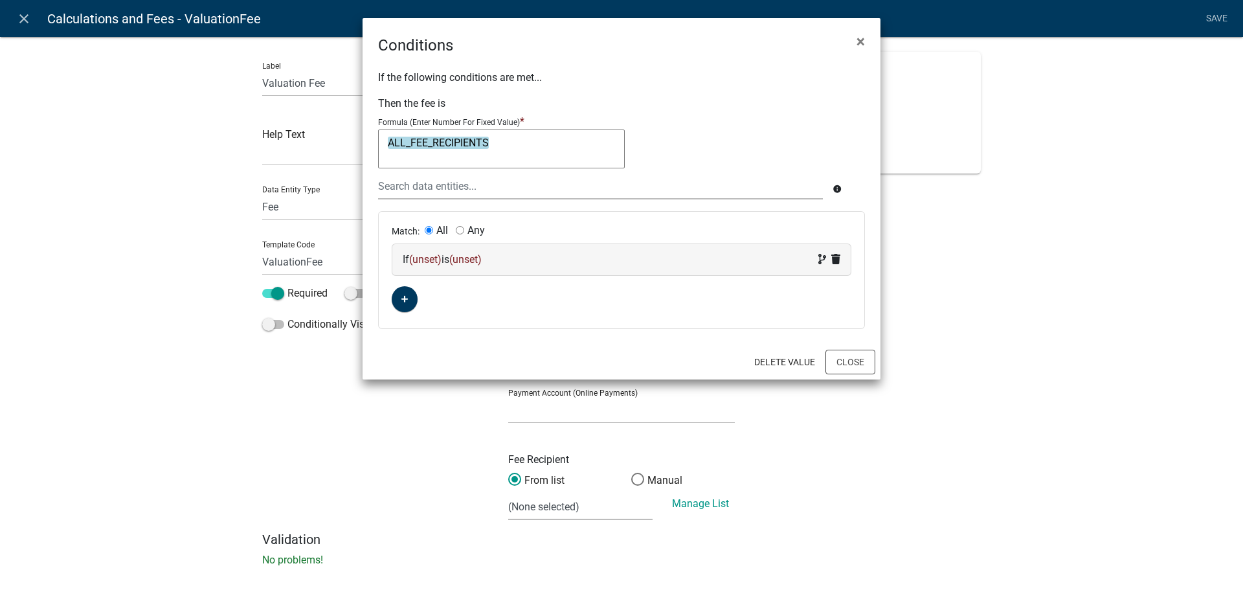
click at [678, 254] on div "If (unset) is (unset)" at bounding box center [622, 260] width 438 height 16
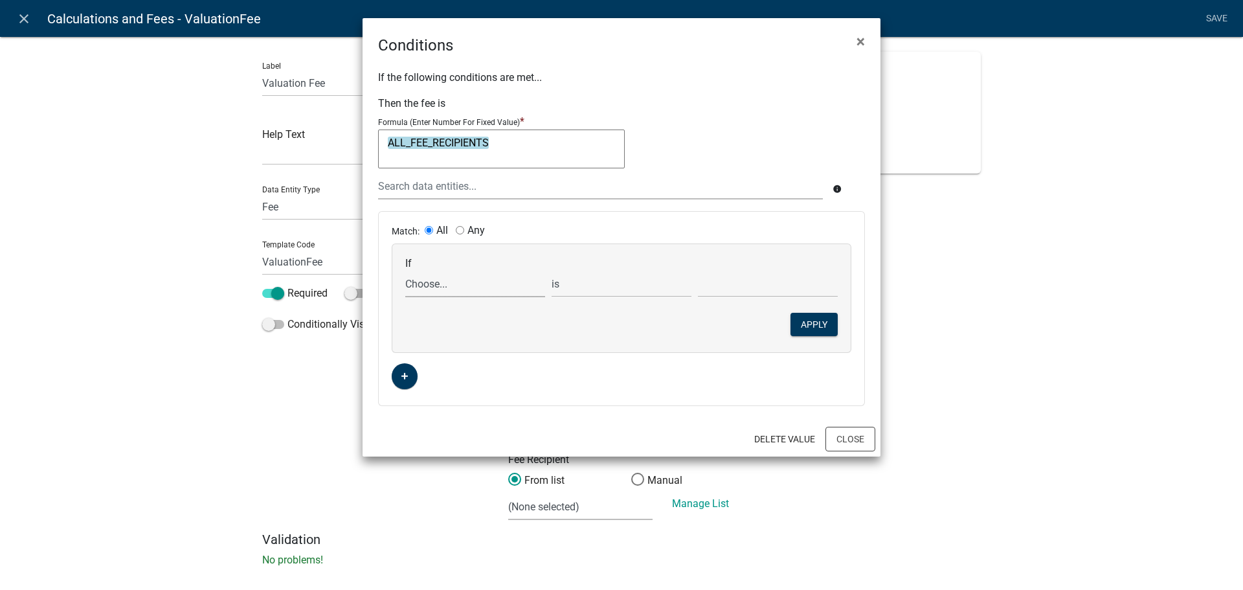
click at [465, 276] on select "Choose... ALL_FEE_RECIPIENTS APPLICATION_ID APPLICATION_NUMBER APPLICATION_STAT…" at bounding box center [475, 284] width 140 height 27
select select "24: Valuation"
click at [405, 271] on select "Choose... ALL_FEE_RECIPIENTS APPLICATION_ID APPLICATION_NUMBER APPLICATION_STAT…" at bounding box center [475, 284] width 140 height 27
drag, startPoint x: 610, startPoint y: 281, endPoint x: 642, endPoint y: 287, distance: 32.4
click at [610, 281] on select "is is not exists does not exist is greater than is less than contains does not …" at bounding box center [621, 284] width 140 height 27
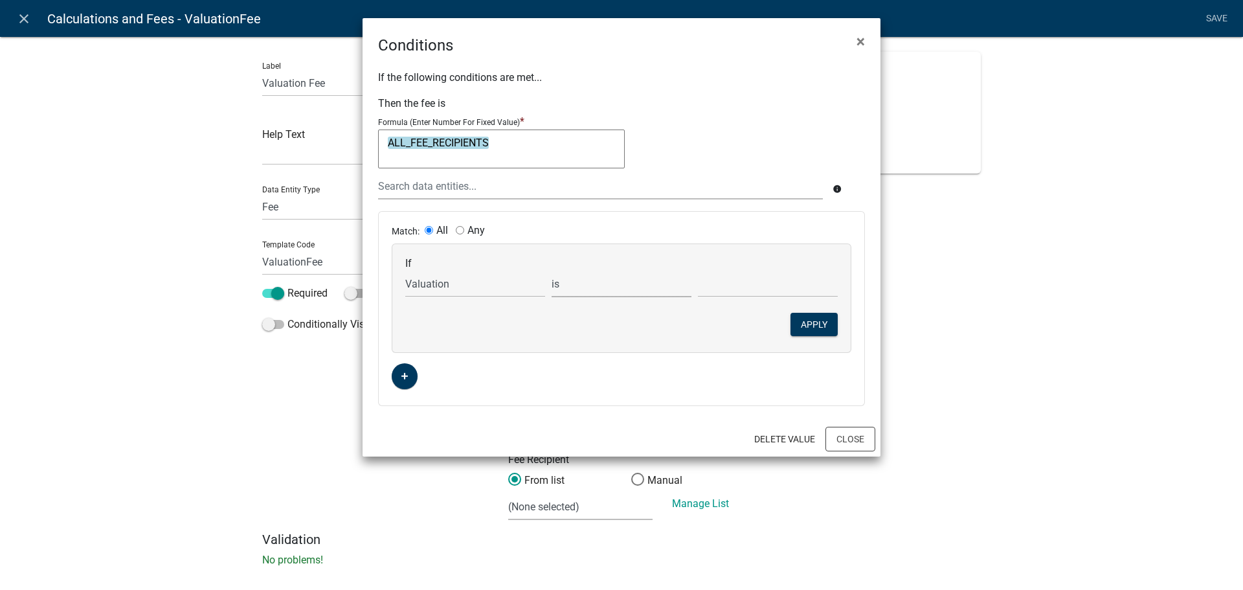
select select "2: >"
click at [551, 271] on select "is is not exists does not exist is greater than is less than contains does not …" at bounding box center [621, 284] width 140 height 27
click at [715, 288] on input "text" at bounding box center [768, 284] width 140 height 27
type input "1001"
click at [836, 324] on button "Apply" at bounding box center [813, 324] width 47 height 23
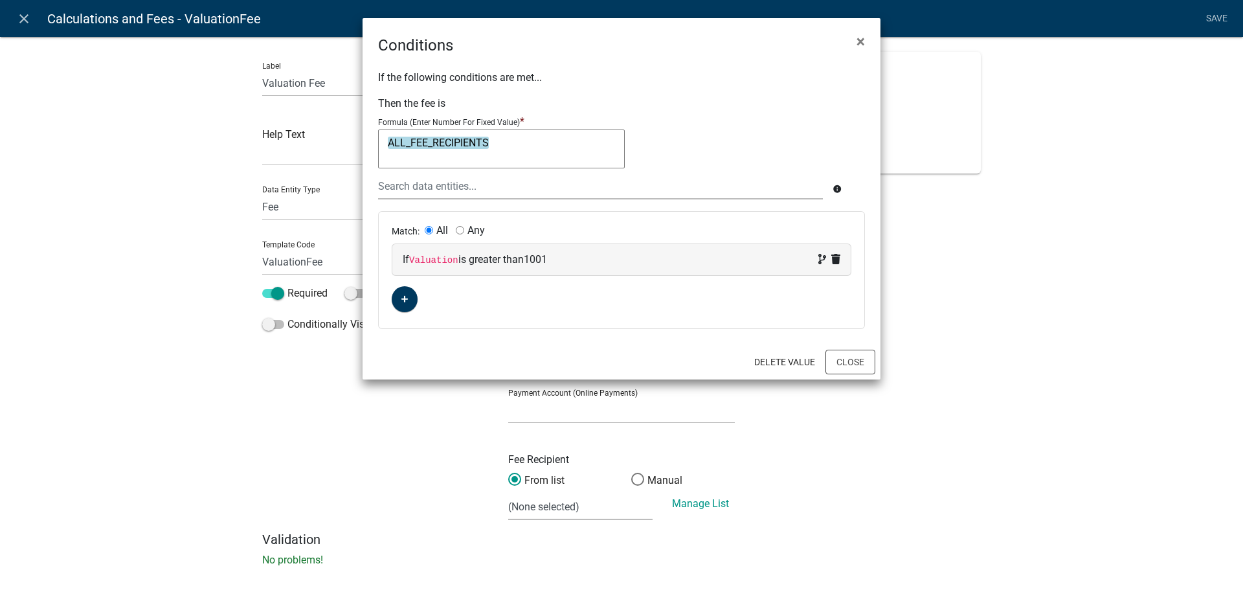
click at [537, 142] on textarea "ALL_FEE_RECIPIENTS" at bounding box center [501, 148] width 247 height 39
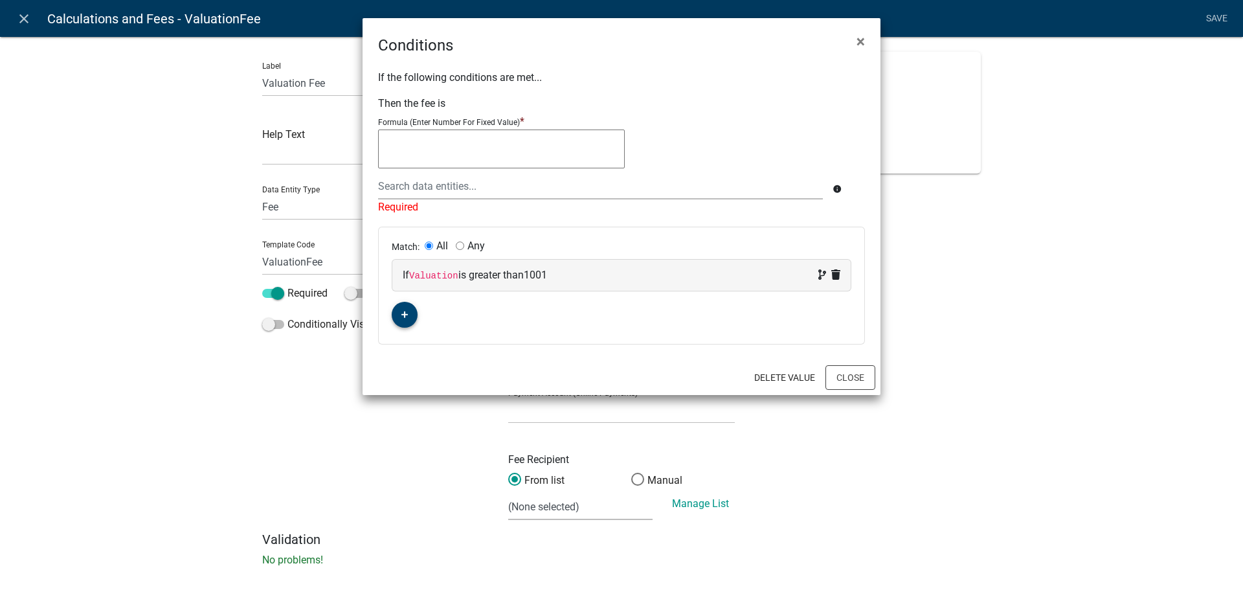
click at [413, 323] on button "button" at bounding box center [405, 315] width 26 height 26
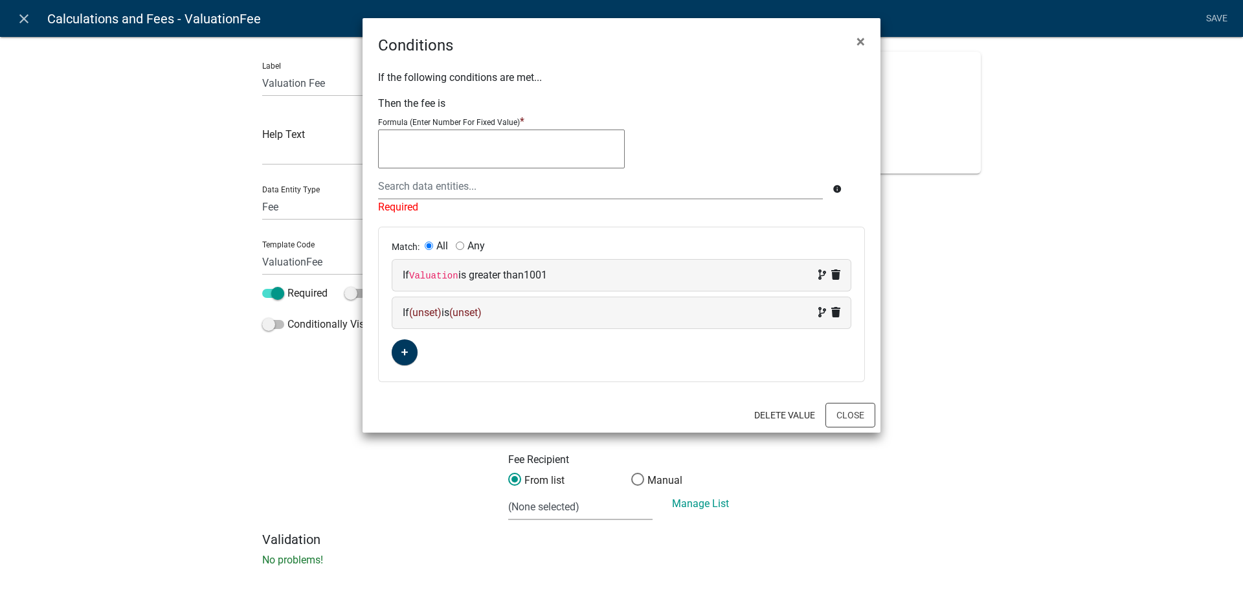
click at [429, 320] on div "If (unset) is (unset)" at bounding box center [622, 313] width 438 height 16
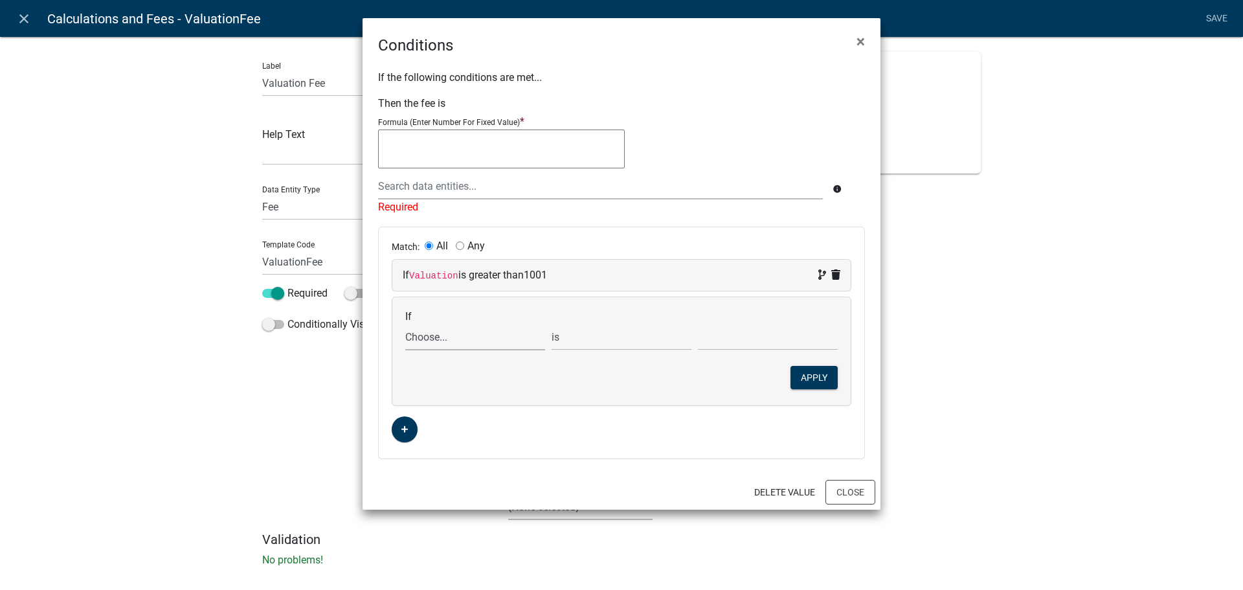
click at [435, 337] on select "Choose... ALL_FEE_RECIPIENTS APPLICATION_ID APPLICATION_NUMBER APPLICATION_STAT…" at bounding box center [475, 337] width 140 height 27
select select "24: Valuation"
click at [405, 324] on select "Choose... ALL_FEE_RECIPIENTS APPLICATION_ID APPLICATION_NUMBER APPLICATION_STAT…" at bounding box center [475, 337] width 140 height 27
click at [623, 344] on select "is is not exists does not exist is greater than is less than contains does not …" at bounding box center [621, 337] width 140 height 27
select select "3: <"
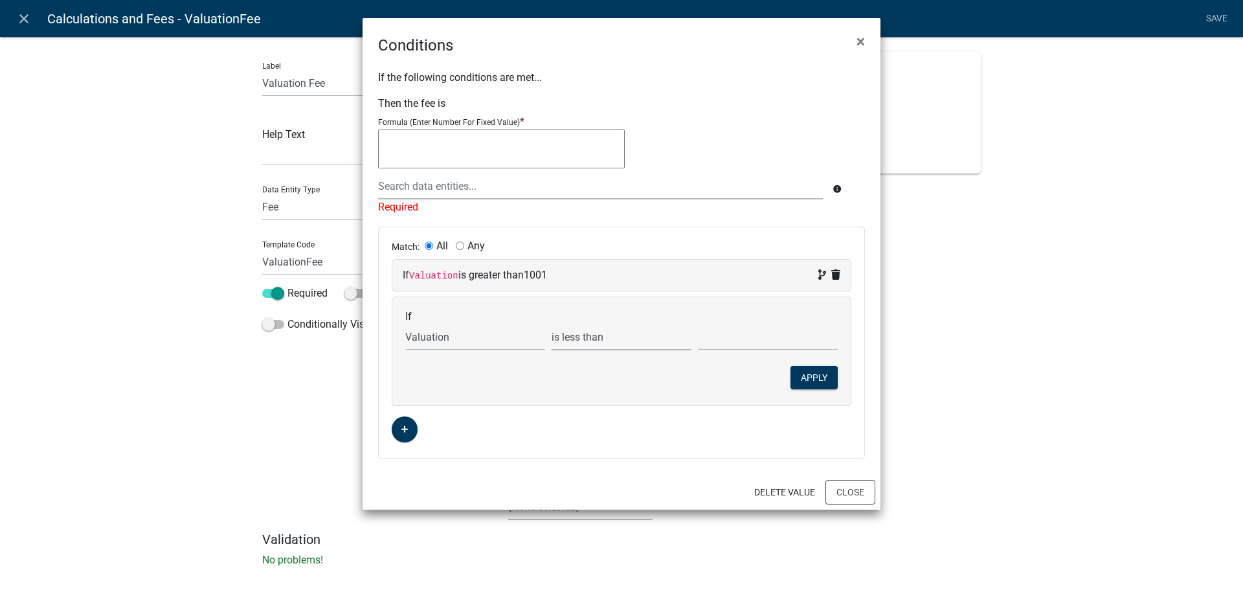
click at [551, 324] on select "is is not exists does not exist is greater than is less than contains does not …" at bounding box center [621, 337] width 140 height 27
click at [733, 342] on input "text" at bounding box center [768, 337] width 140 height 27
type input "2"
type input "100001"
click at [801, 380] on button "Apply" at bounding box center [813, 377] width 47 height 23
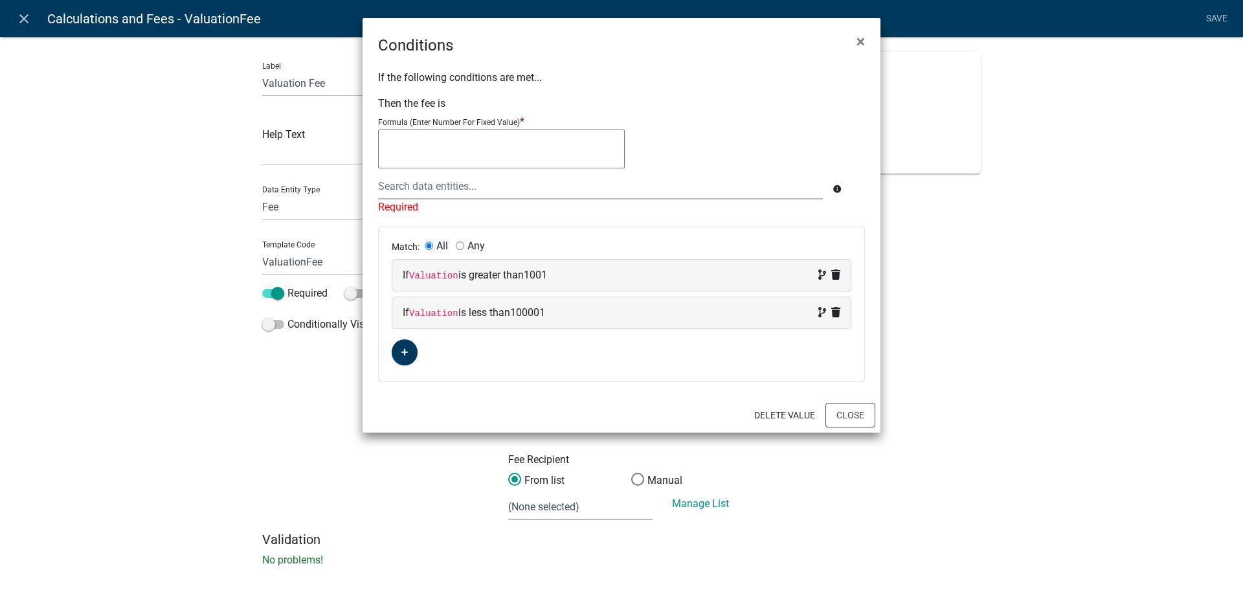
click at [415, 149] on textarea at bounding box center [501, 148] width 247 height 39
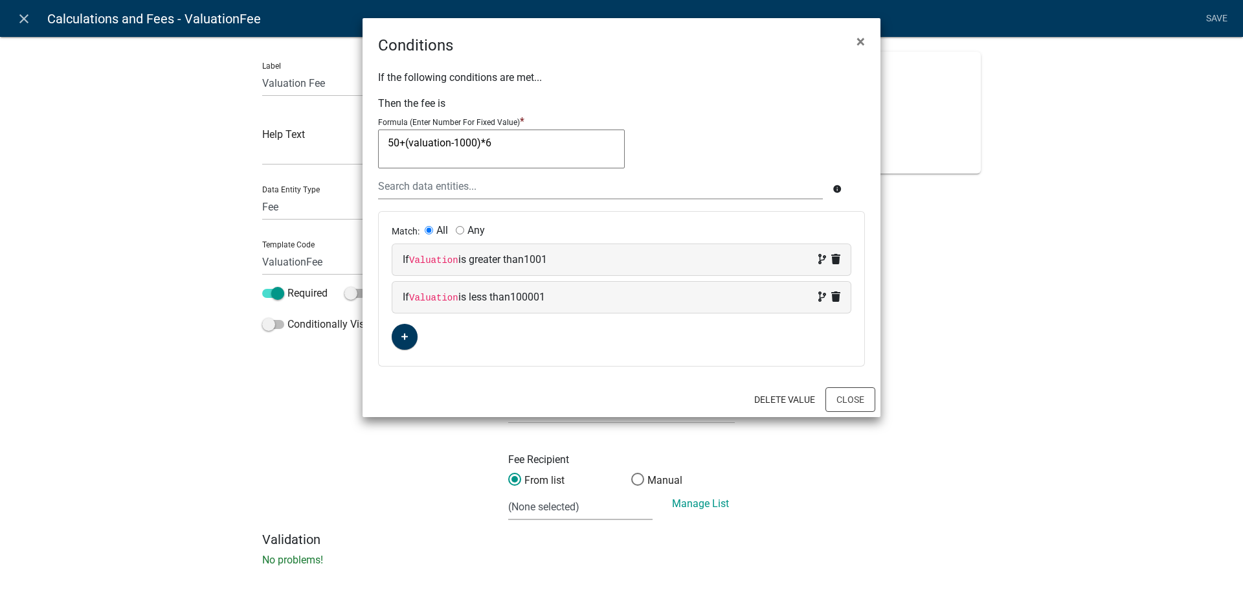
click at [434, 144] on textarea "50+(valuation-1000)*6" at bounding box center [501, 148] width 247 height 39
click at [500, 145] on textarea "50+(valuation-1000)*6" at bounding box center [501, 148] width 247 height 39
click at [407, 148] on textarea "50+(valuation-1000)/1000)*6)" at bounding box center [501, 148] width 247 height 39
click at [405, 147] on textarea "50+(valuation-1000)/1000)*6)" at bounding box center [501, 148] width 247 height 39
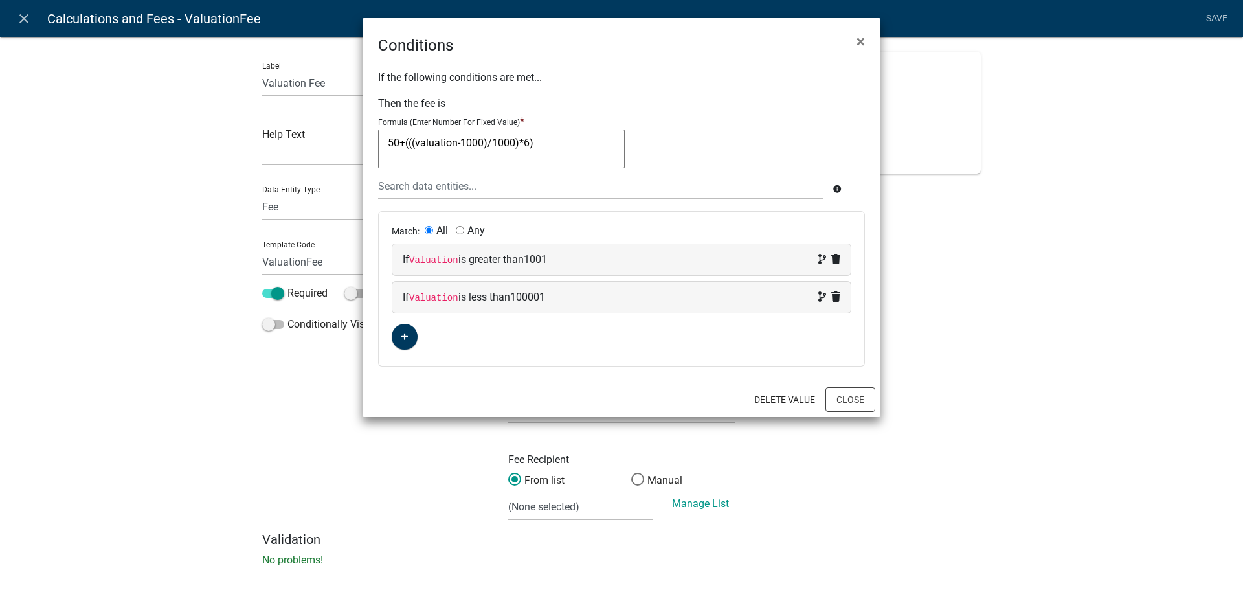
drag, startPoint x: 419, startPoint y: 146, endPoint x: 427, endPoint y: 145, distance: 7.8
click at [421, 146] on textarea "50+(((valuation-1000)/1000)*6)" at bounding box center [501, 148] width 247 height 39
click at [427, 145] on textarea "50+(((valuation-1000)/1000)*6)" at bounding box center [501, 148] width 247 height 39
click at [430, 137] on textarea "50+(((valuation-1000)/1000)*6)" at bounding box center [501, 148] width 247 height 39
click at [432, 143] on textarea "50+(((valuation-1000)/1000)*6)" at bounding box center [501, 148] width 247 height 39
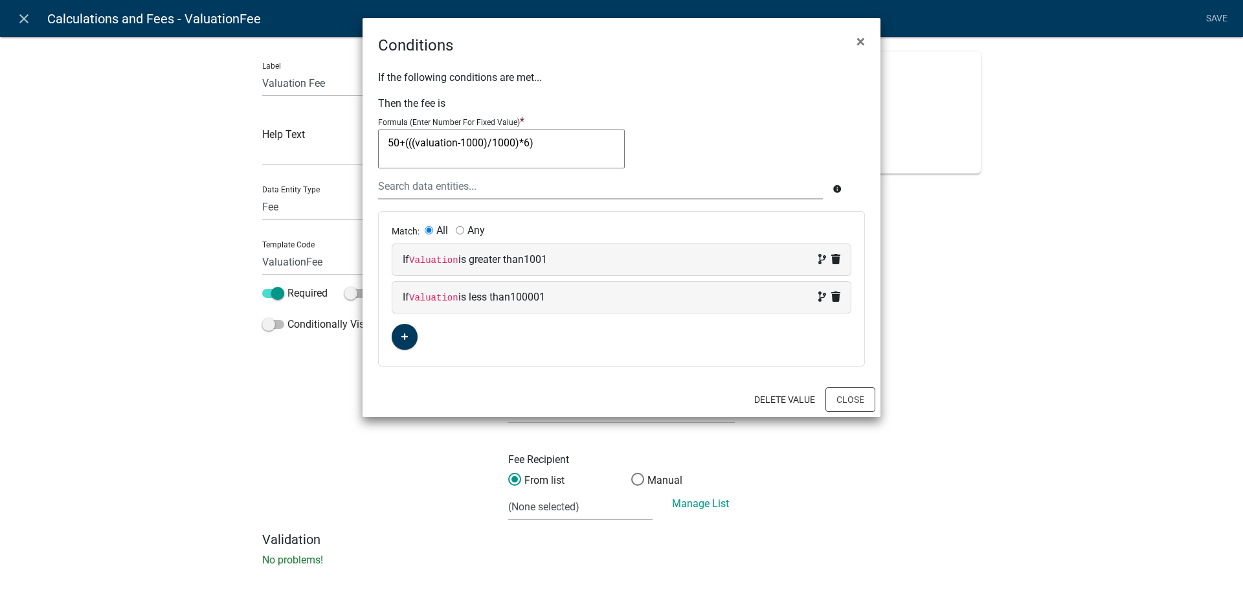
click at [432, 143] on textarea "50+(((valuation-1000)/1000)*6)" at bounding box center [501, 148] width 247 height 39
type textarea "50+(((-1000)/1000)*6)"
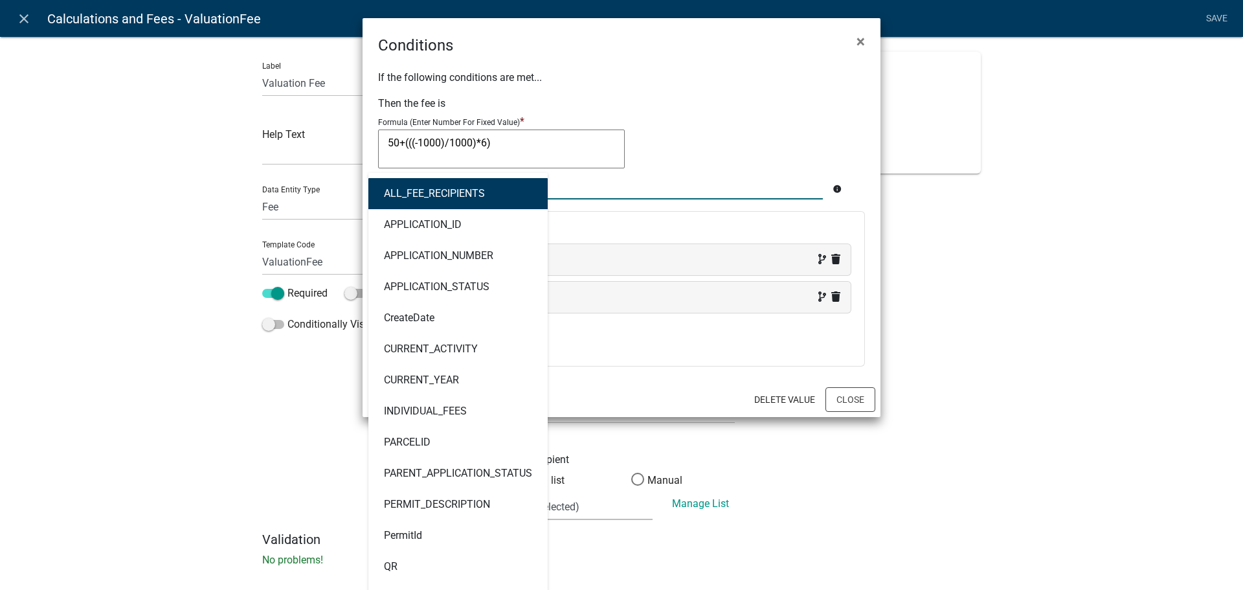
click at [430, 187] on div "ALL_FEE_RECIPIENTS APPLICATION_ID APPLICATION_NUMBER APPLICATION_STATUS CreateD…" at bounding box center [600, 186] width 464 height 27
type input "va"
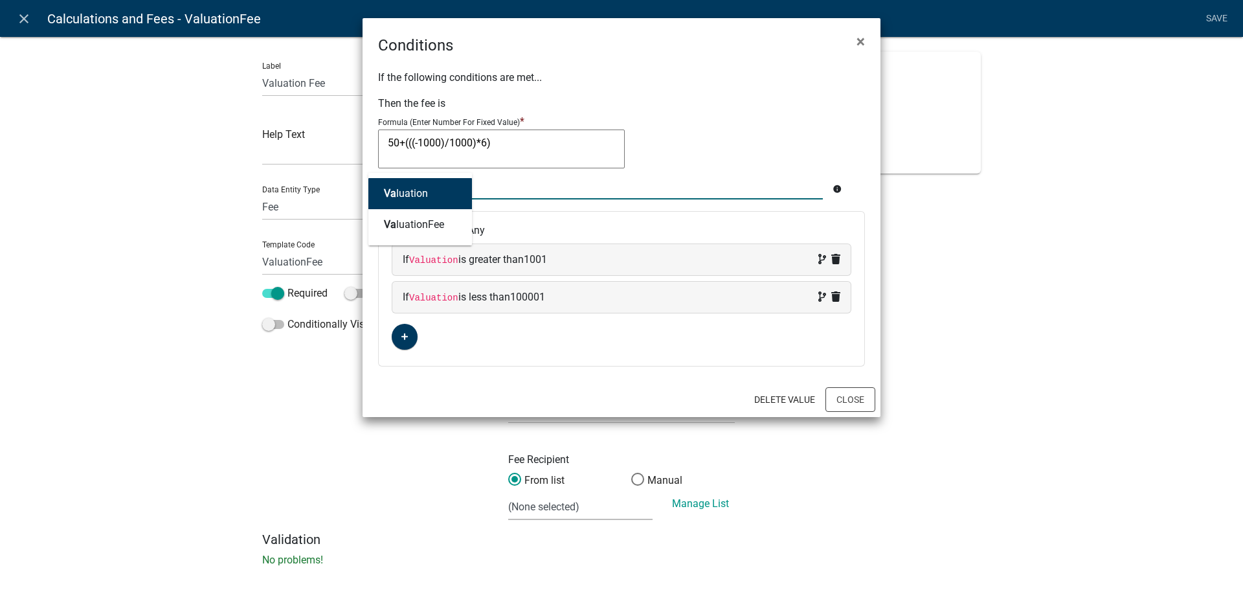
click at [430, 187] on button "Va luation" at bounding box center [420, 193] width 104 height 31
type textarea "50+(((Valuation-1000)/1000)*6)"
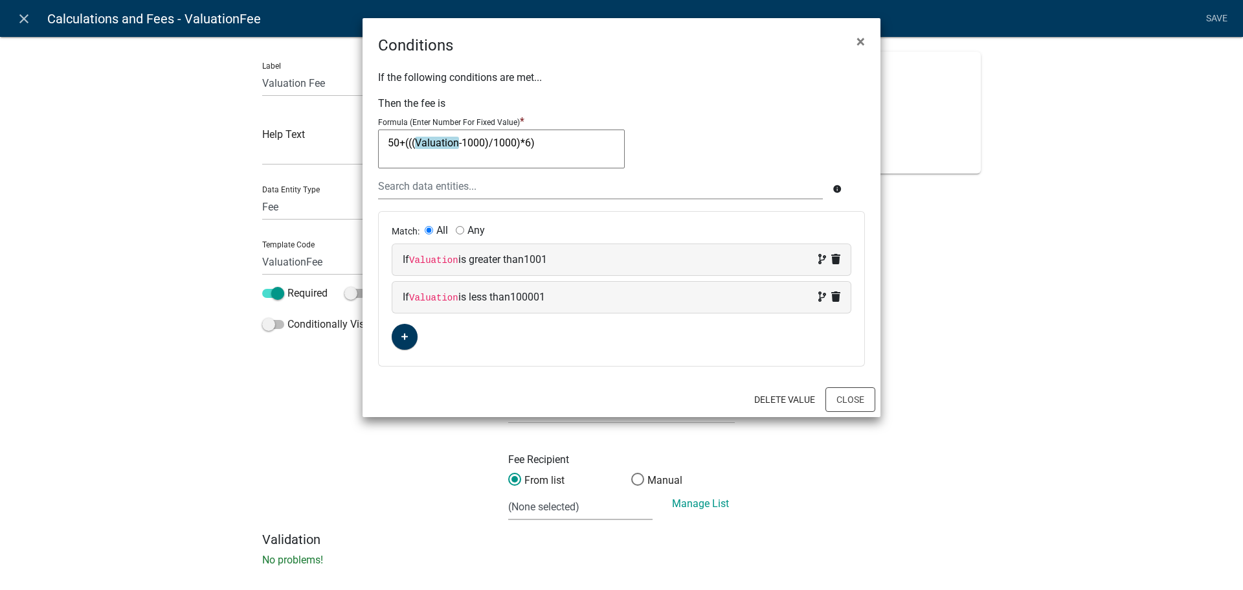
click at [709, 125] on div "Formula (Enter Number For Fixed Value) * 50+((( Valuation -1000)/1000)*6) 50+((…" at bounding box center [621, 143] width 487 height 59
click at [864, 397] on button "Close" at bounding box center [850, 399] width 50 height 25
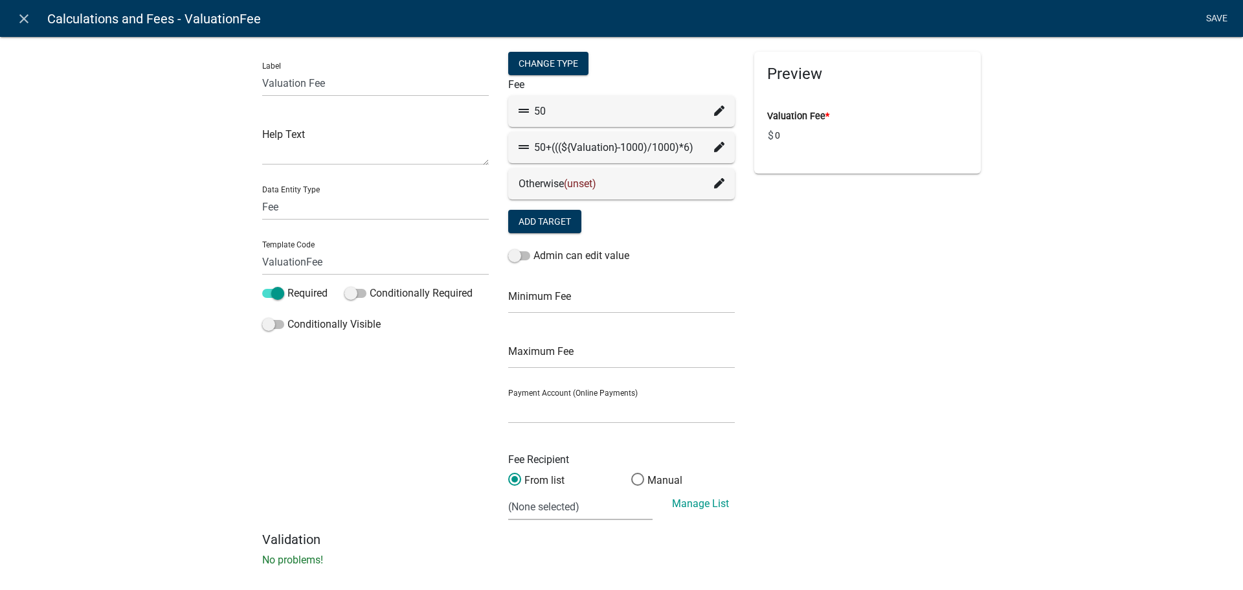
click at [1202, 16] on link "Save" at bounding box center [1216, 18] width 32 height 25
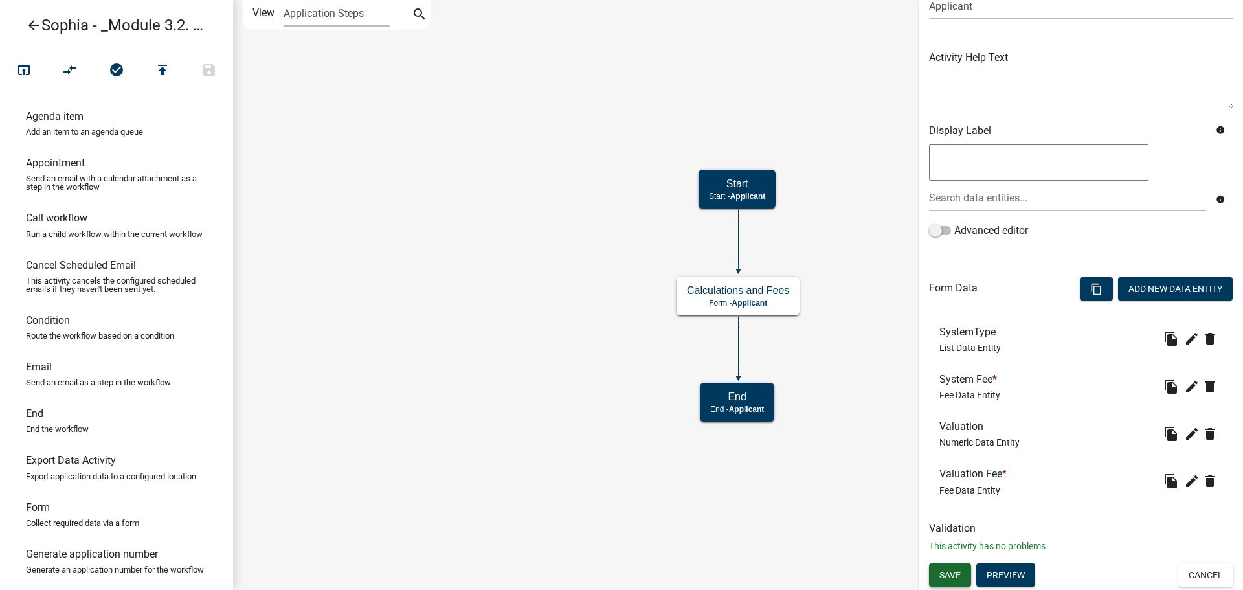
click at [948, 575] on span "Save" at bounding box center [949, 574] width 21 height 10
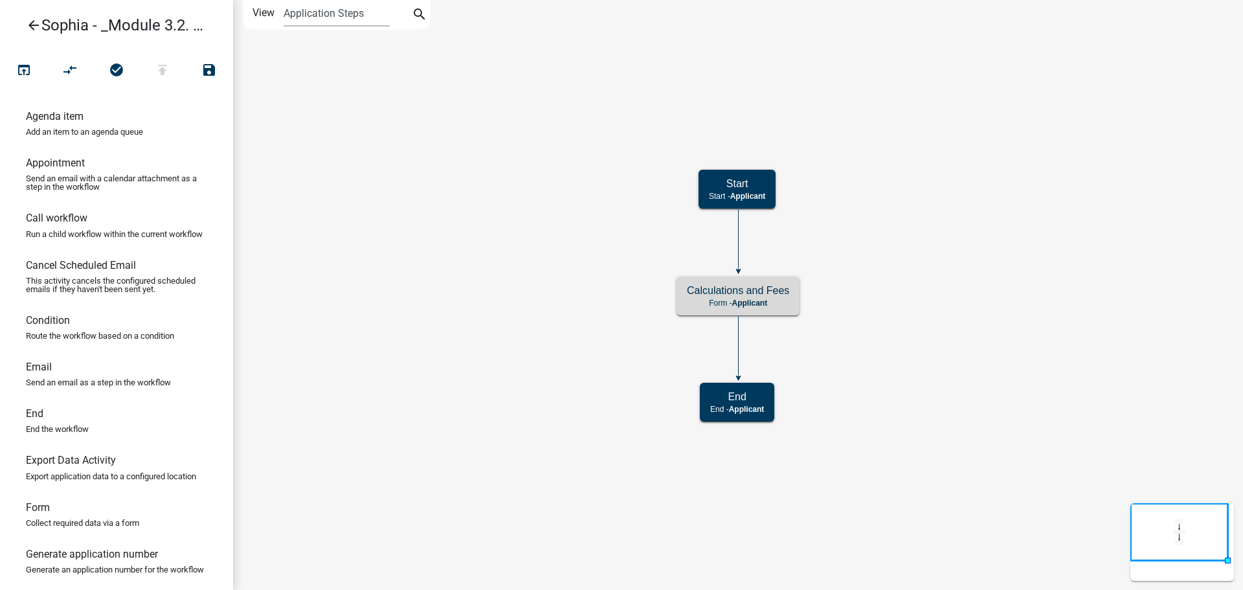
scroll to position [0, 0]
click at [765, 296] on h5 "Calculations and Fees" at bounding box center [738, 290] width 102 height 12
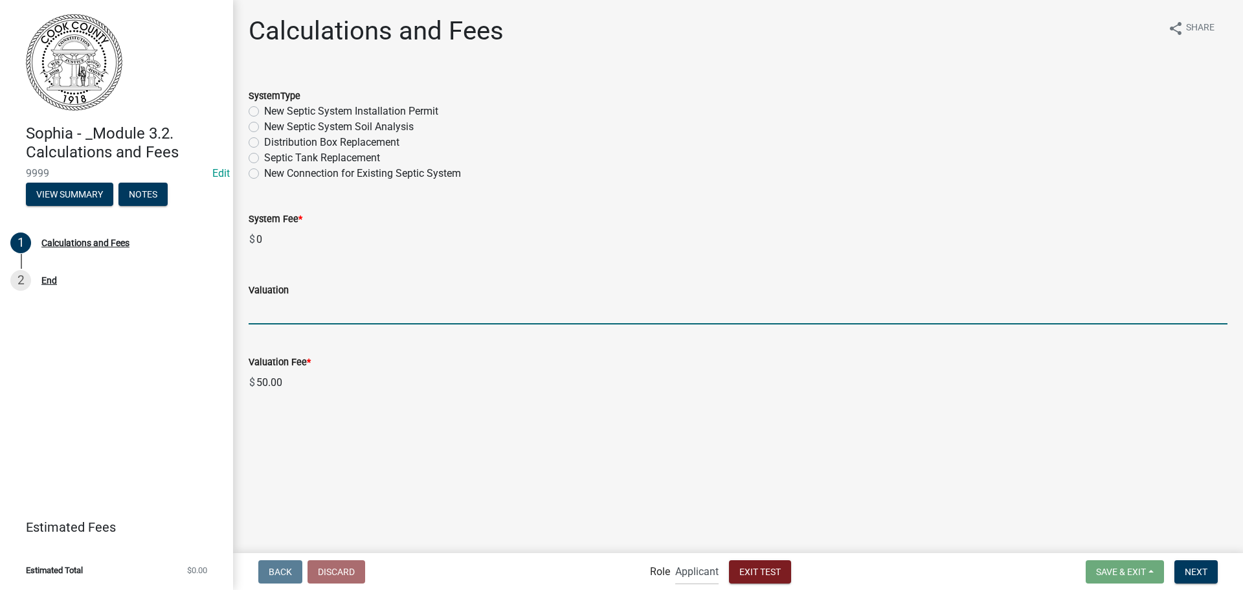
click at [466, 317] on input "text" at bounding box center [738, 311] width 979 height 27
type input "1"
type input "90000"
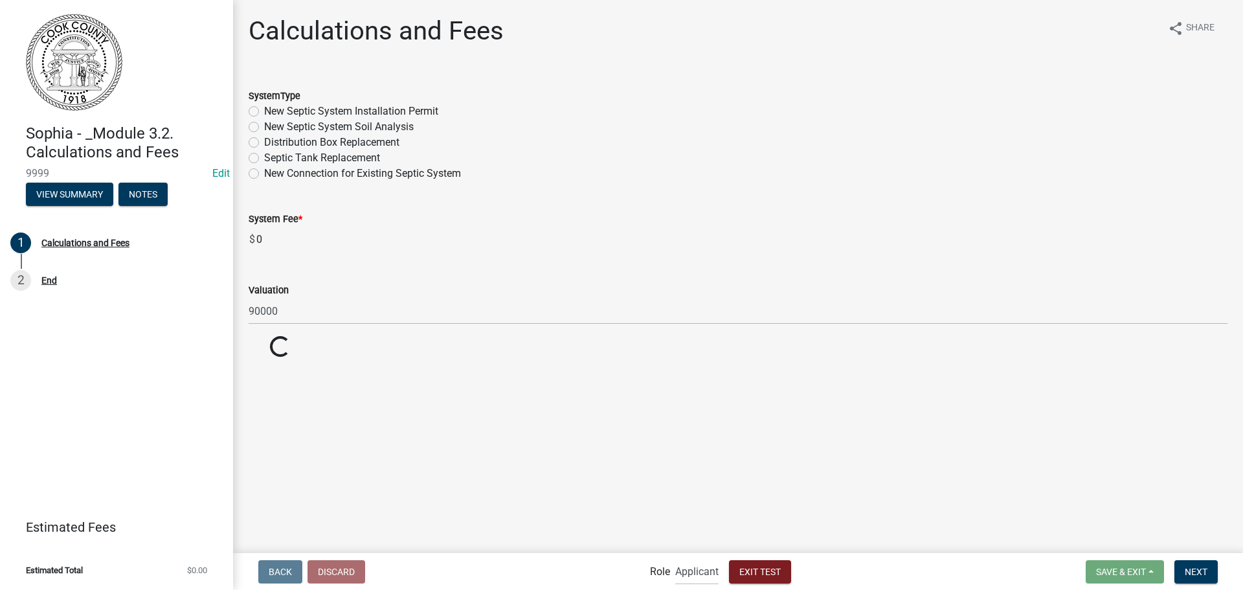
drag, startPoint x: 598, startPoint y: 549, endPoint x: 598, endPoint y: 507, distance: 41.4
click at [599, 543] on main "Calculations and Fees share Share SystemType New Septic System Installation Per…" at bounding box center [738, 275] width 1010 height 551
click at [765, 570] on span "Exit Test" at bounding box center [759, 571] width 41 height 10
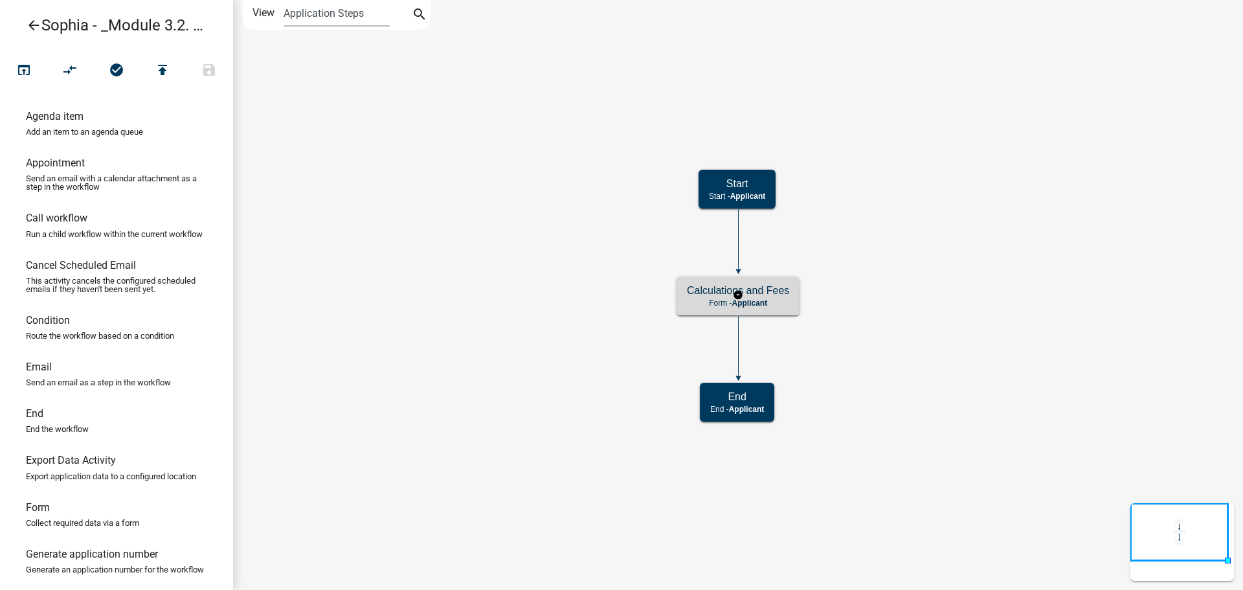
click at [738, 309] on div "Calculations and Fees Form - Applicant" at bounding box center [737, 295] width 123 height 39
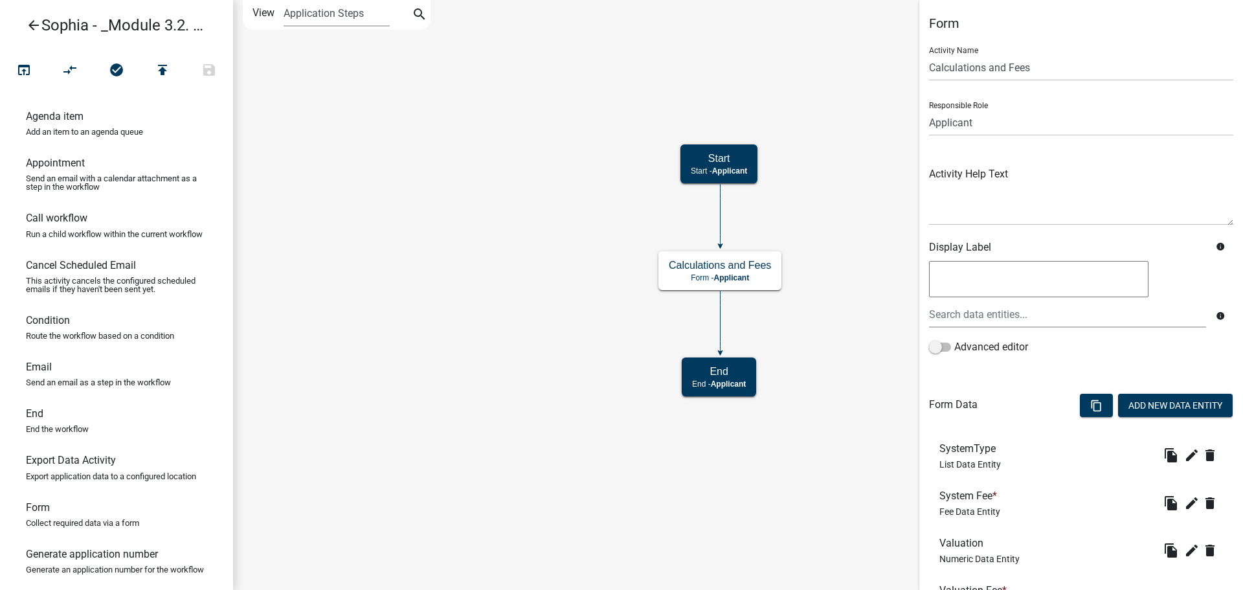
click at [35, 19] on icon "arrow_back" at bounding box center [34, 26] width 16 height 18
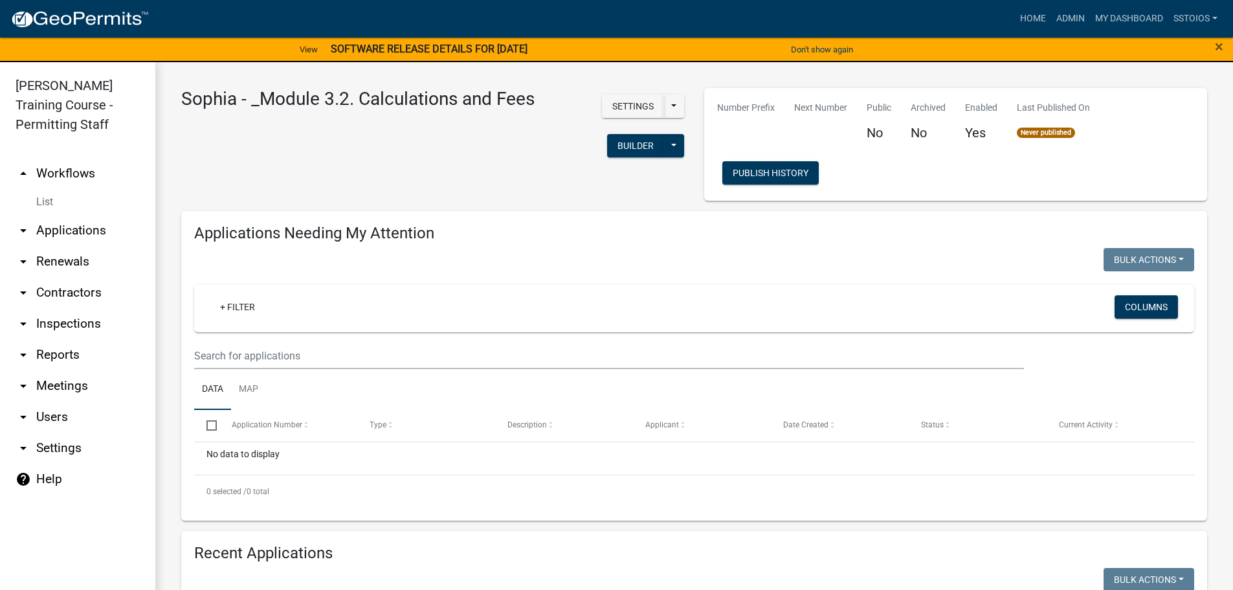
click at [48, 476] on link "help Help" at bounding box center [77, 478] width 155 height 31
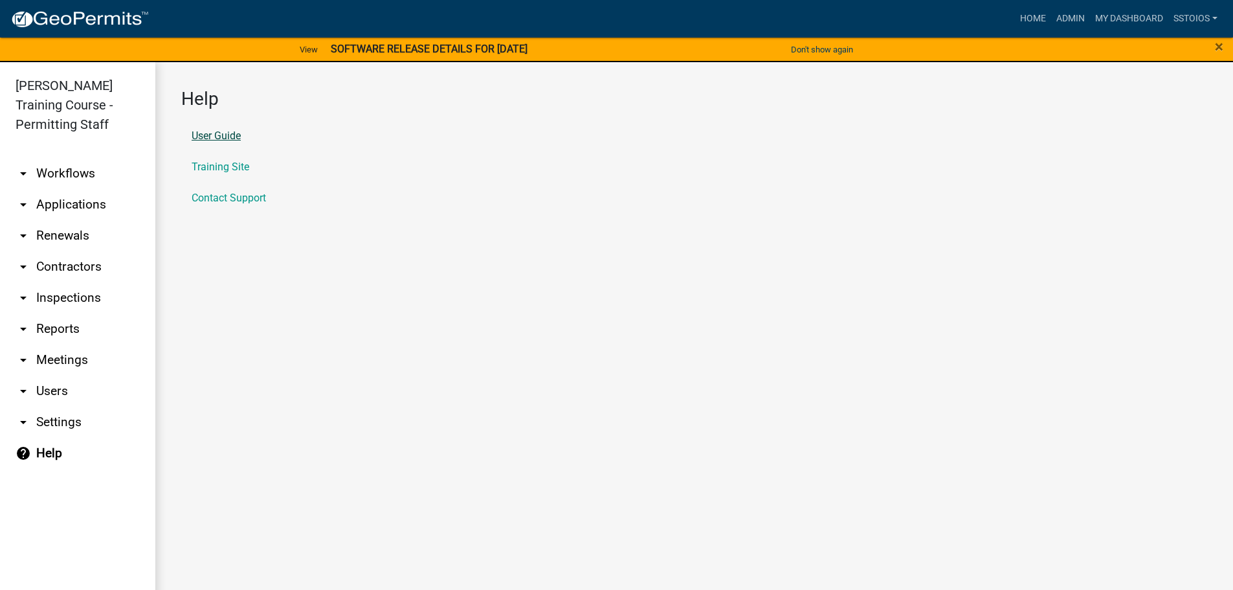
click at [228, 135] on link "User Guide" at bounding box center [216, 136] width 49 height 10
click at [1073, 12] on link "Admin" at bounding box center [1070, 18] width 39 height 25
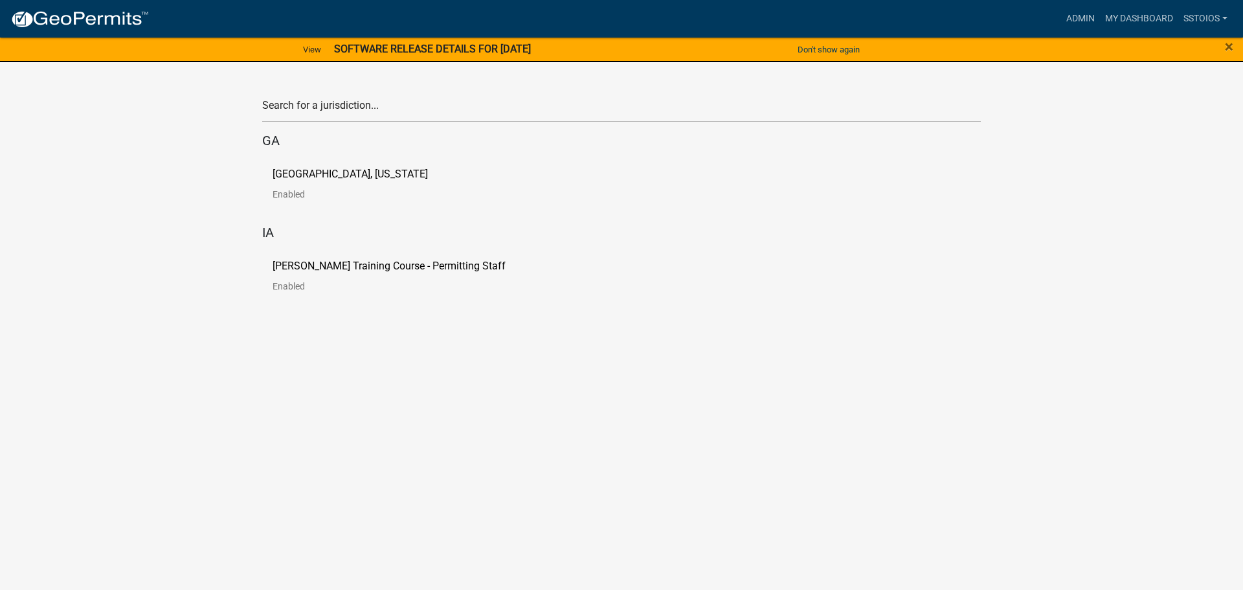
click at [306, 284] on p "Enabled" at bounding box center [400, 286] width 254 height 9
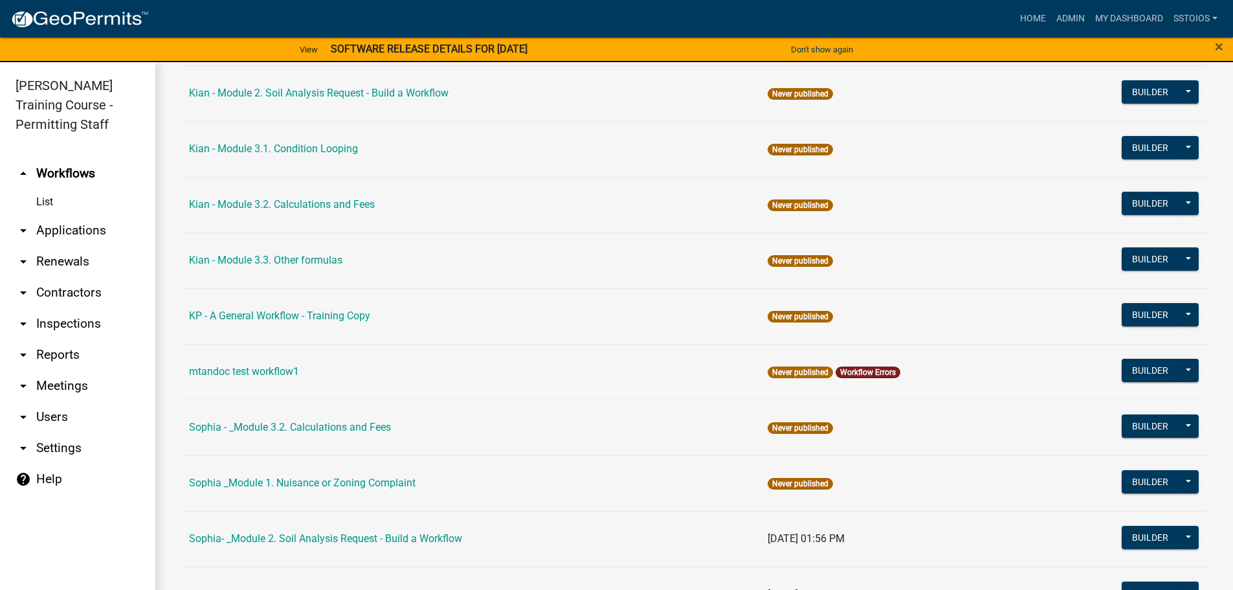
scroll to position [1359, 0]
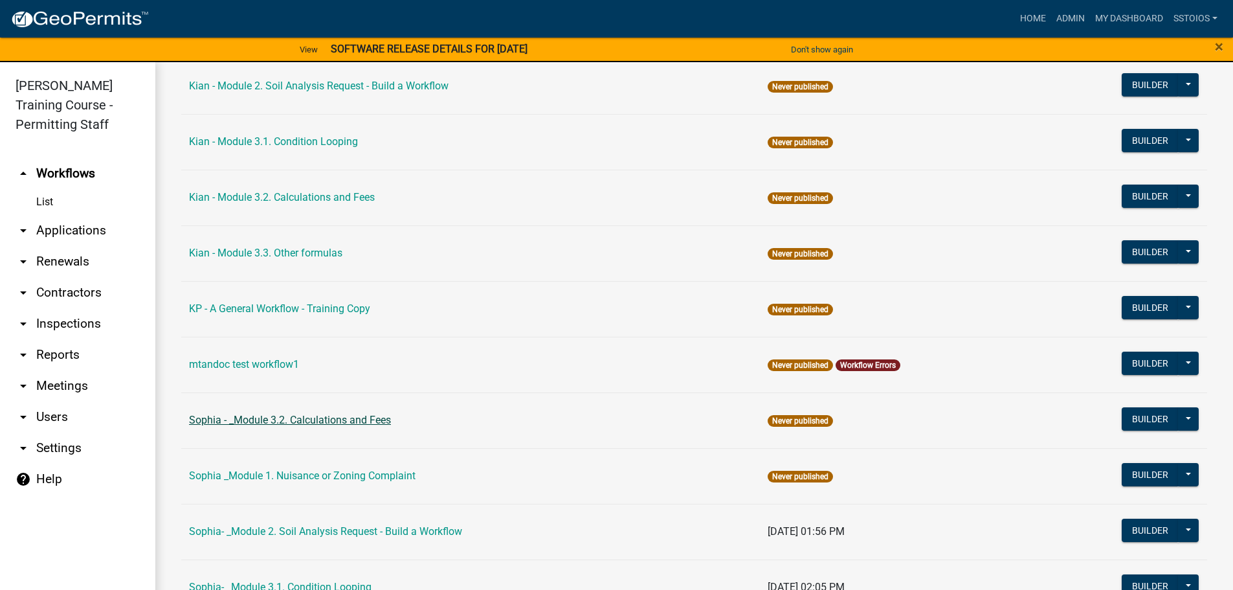
click at [365, 421] on link "Sophia - _Module 3.2. Calculations and Fees" at bounding box center [290, 420] width 202 height 12
